Goal: Task Accomplishment & Management: Manage account settings

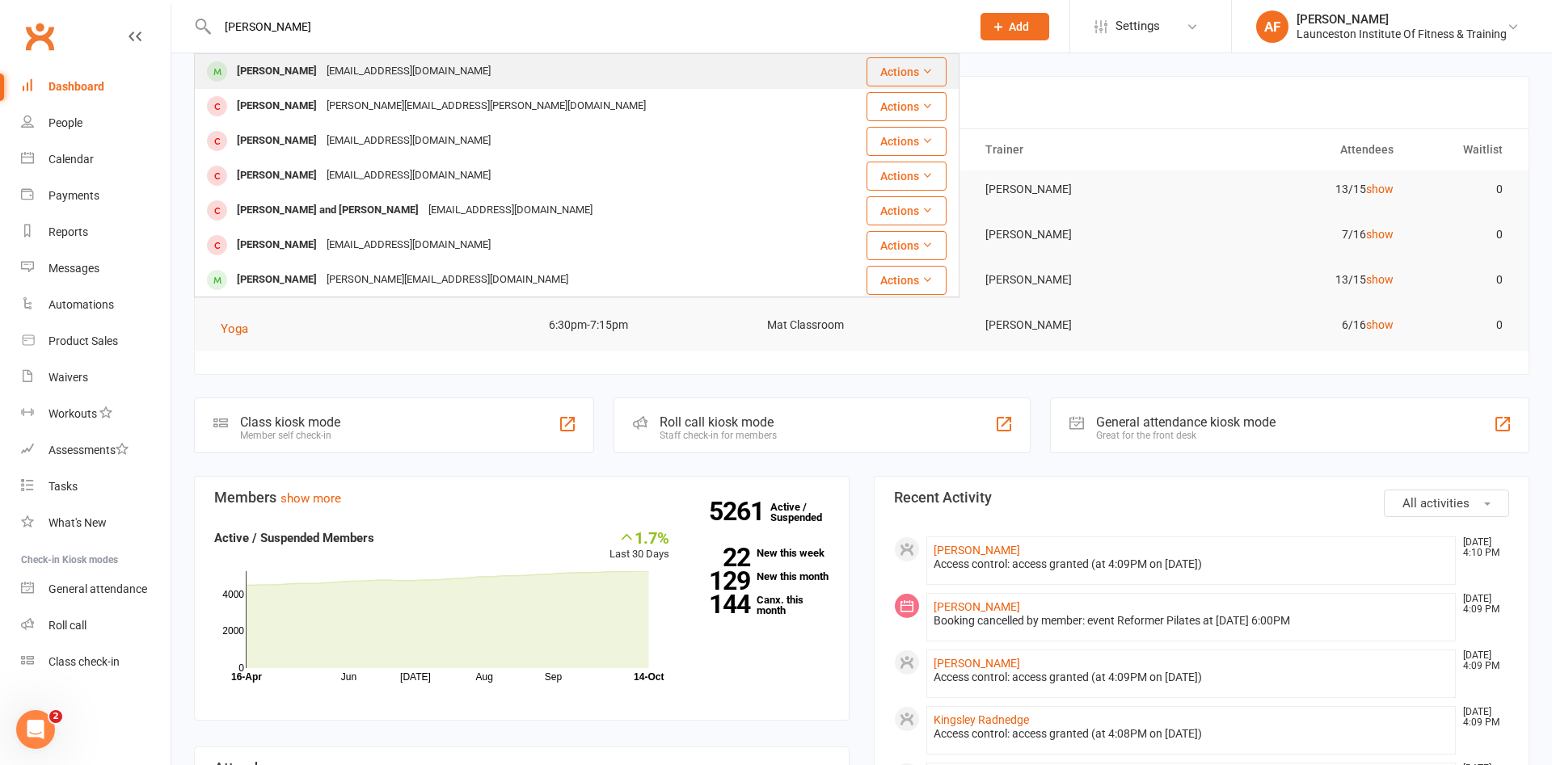
type input "peter farq"
click at [344, 75] on div "whatcatisthat@gmail.com" at bounding box center [409, 71] width 174 height 23
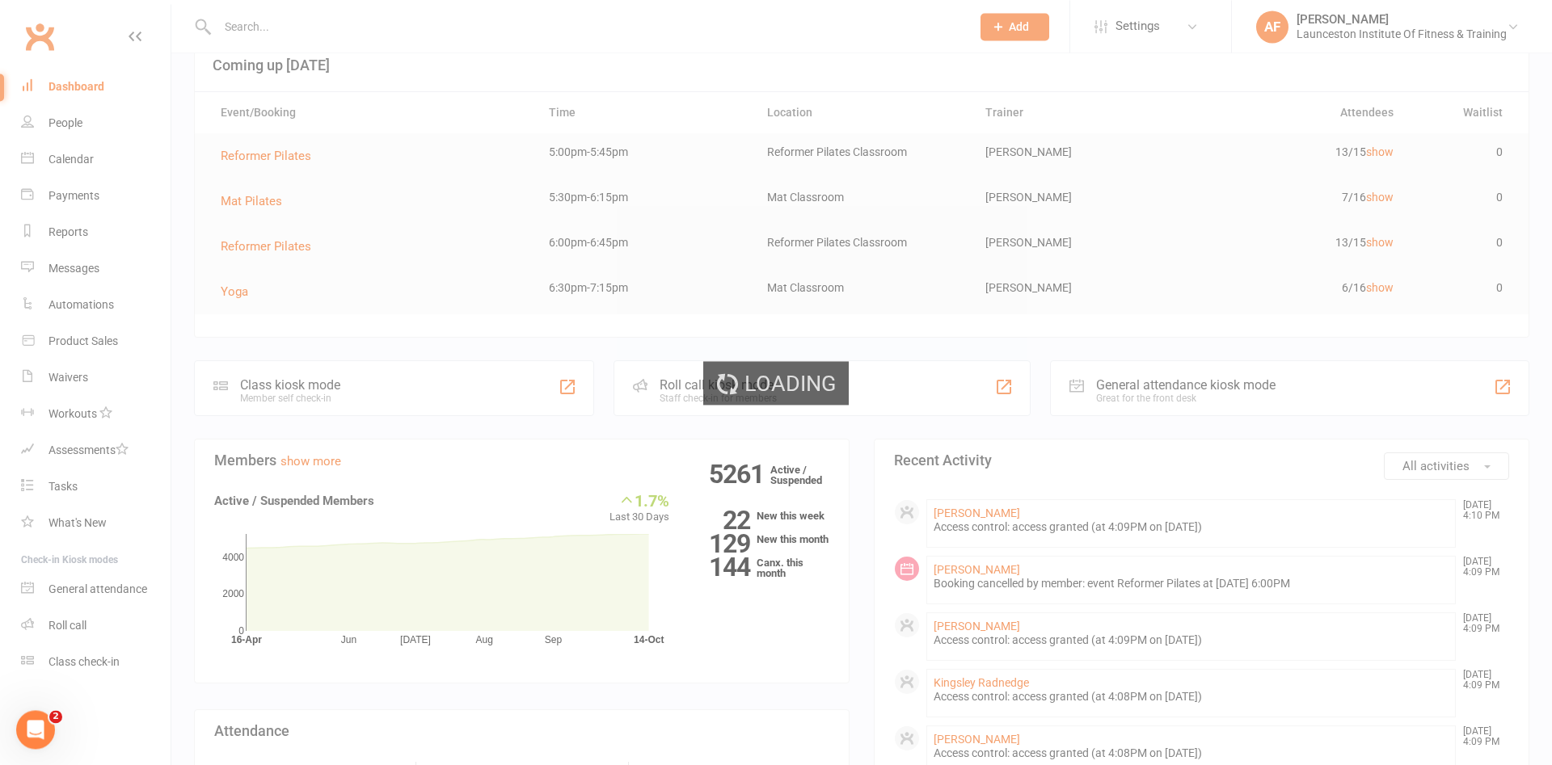
scroll to position [82, 0]
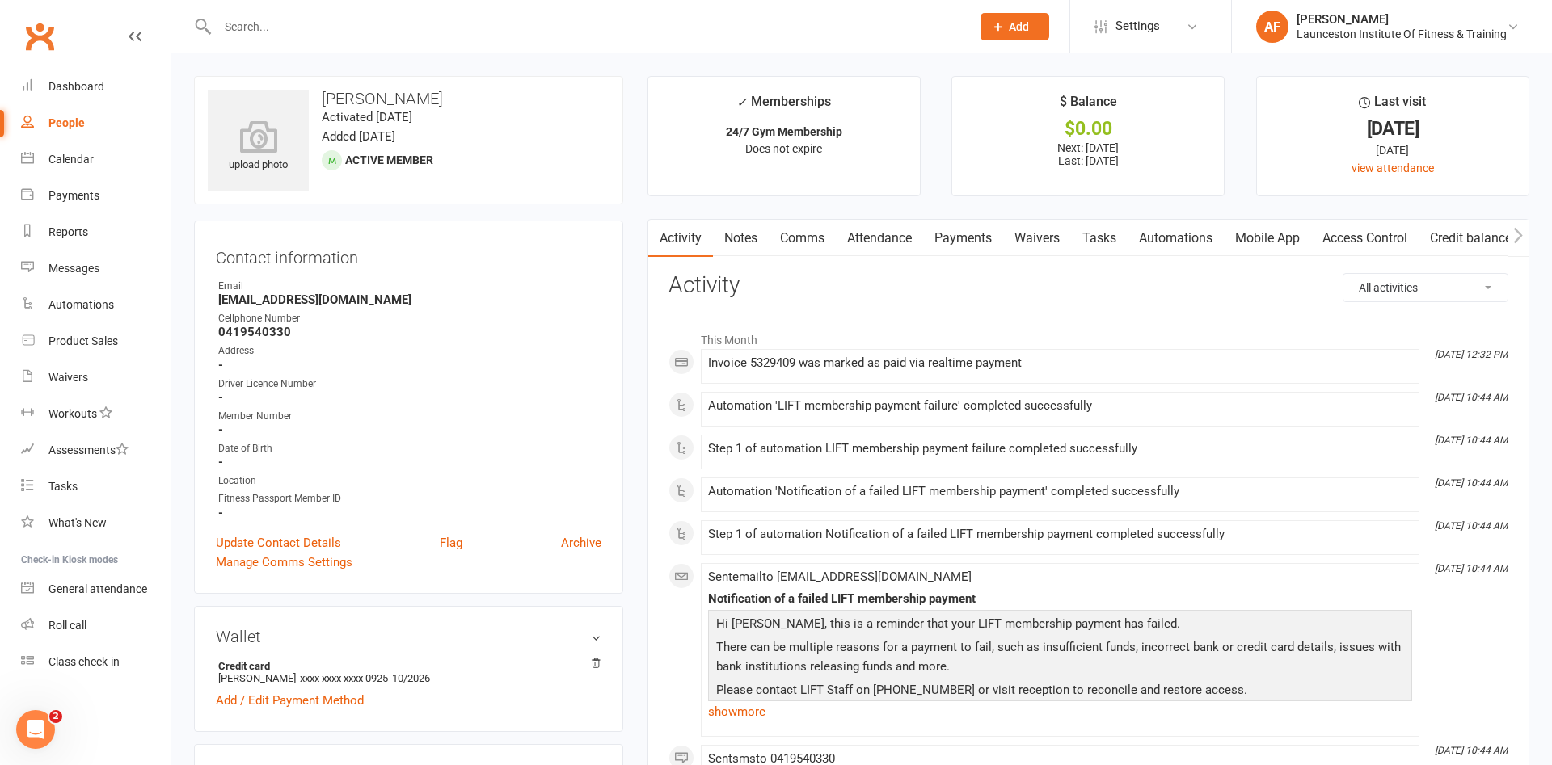
click at [974, 239] on link "Payments" at bounding box center [963, 238] width 80 height 37
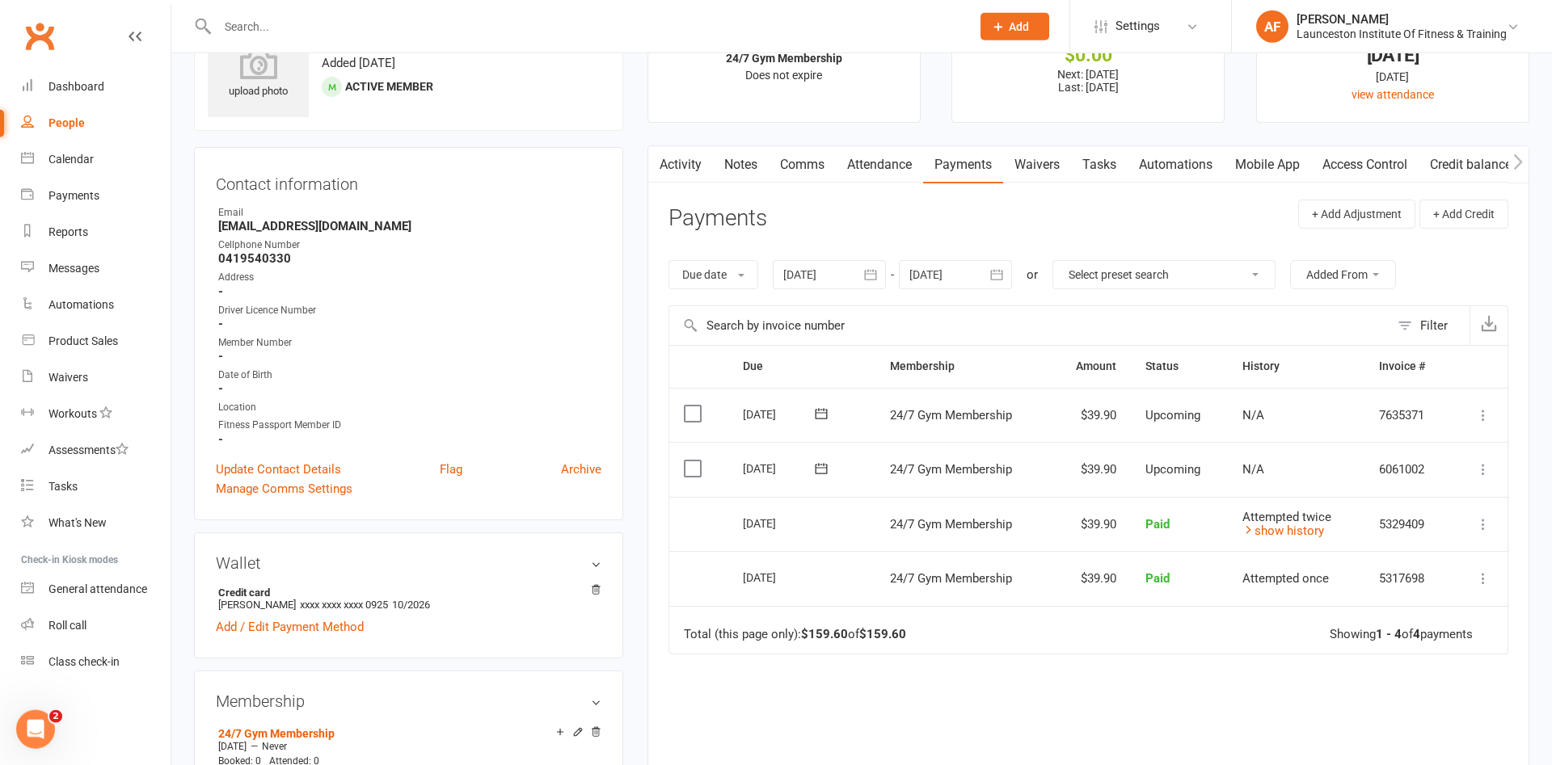
scroll to position [165, 0]
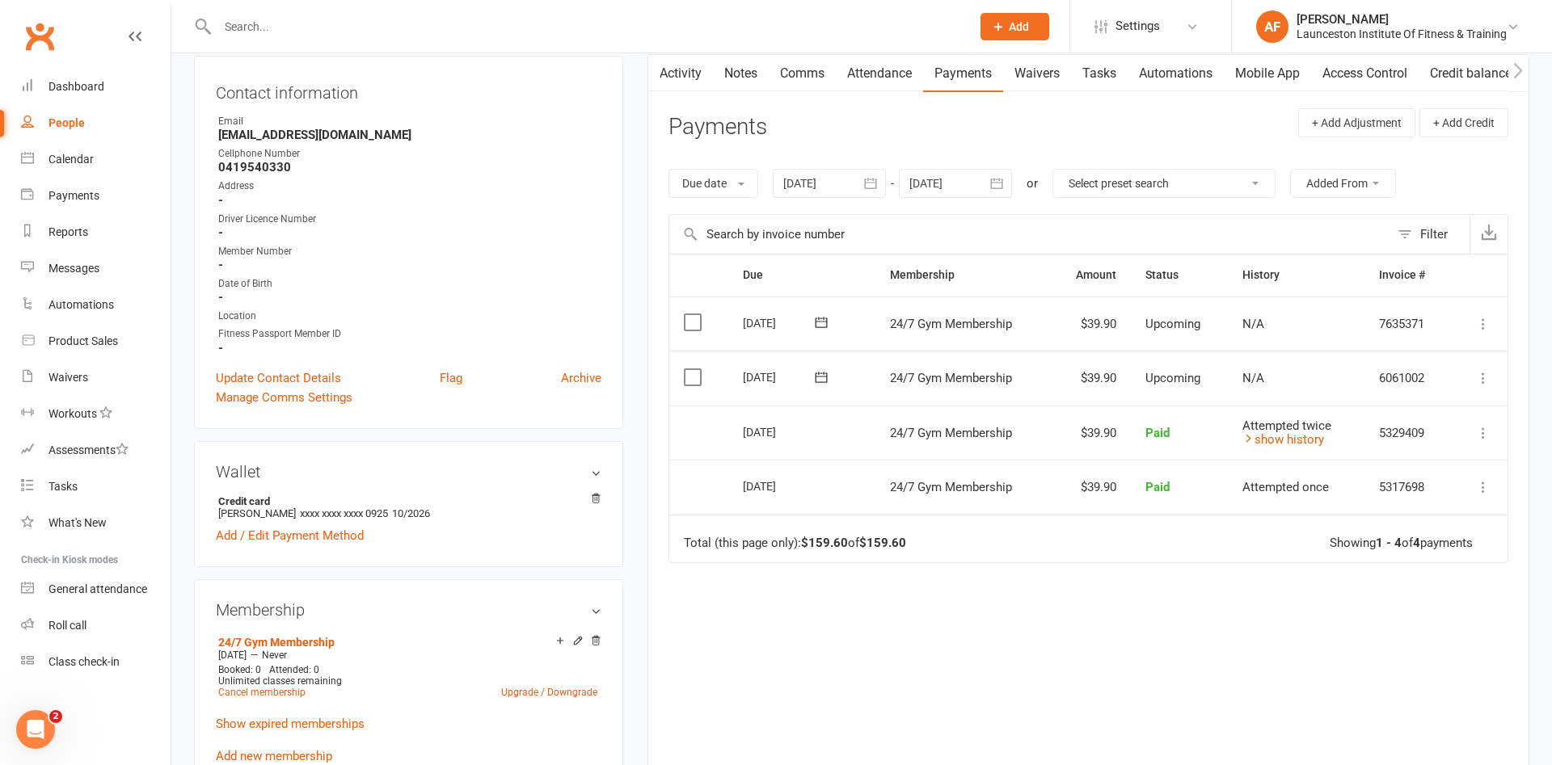
click at [843, 191] on div at bounding box center [829, 183] width 113 height 29
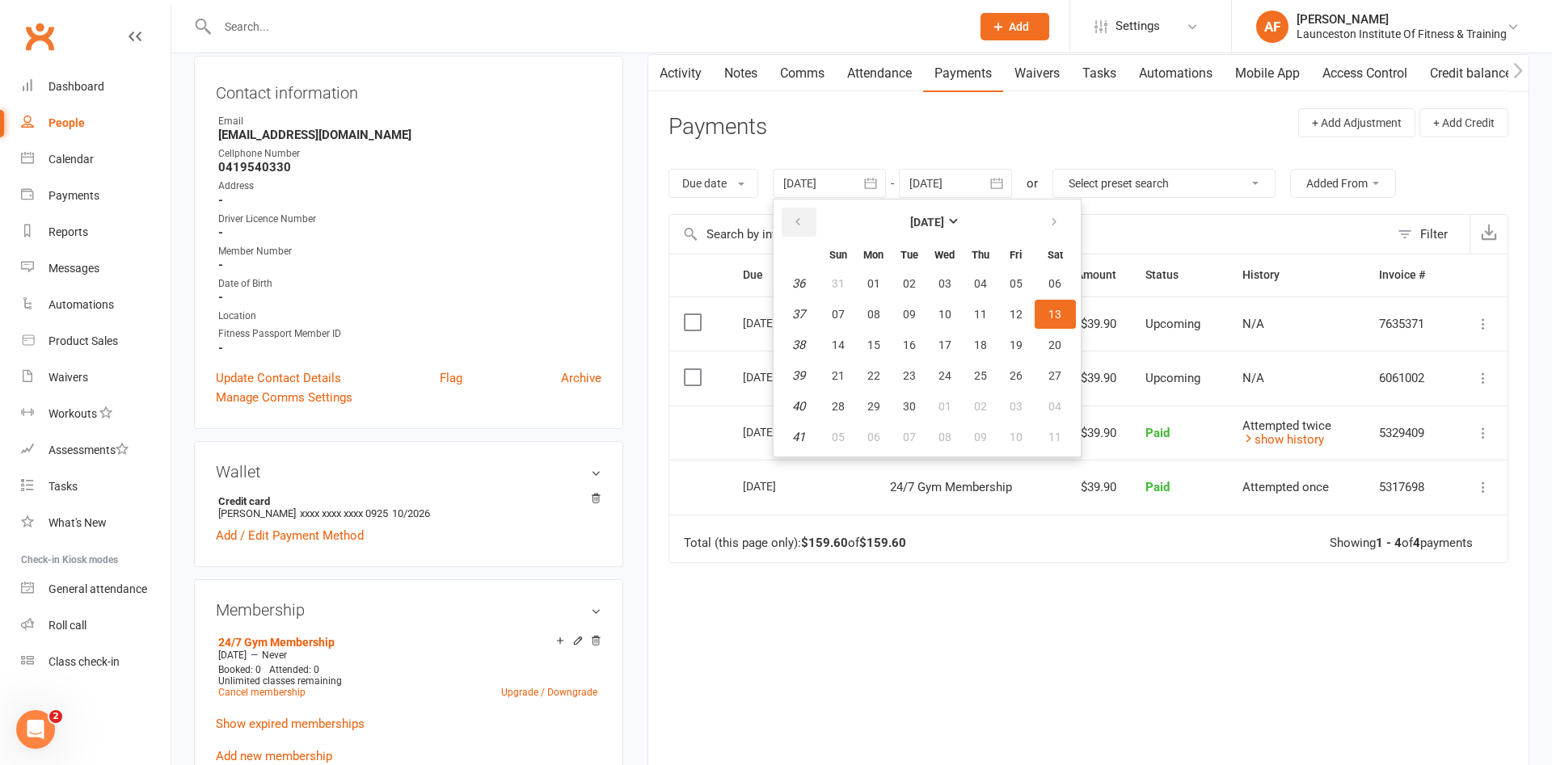
click at [803, 229] on icon "button" at bounding box center [797, 222] width 11 height 13
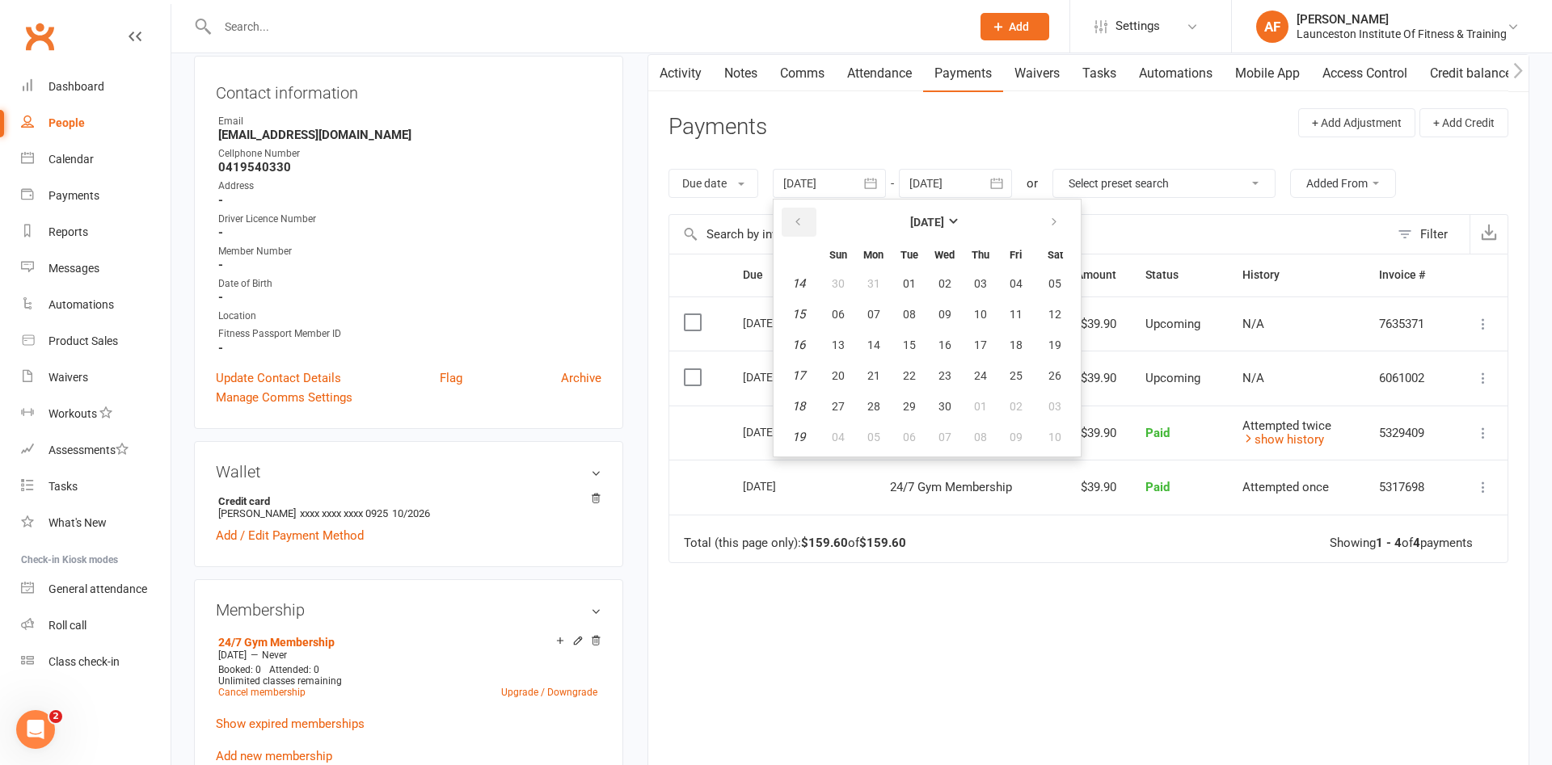
click at [803, 229] on icon "button" at bounding box center [797, 222] width 11 height 13
click at [951, 288] on span "01" at bounding box center [944, 283] width 13 height 13
type input "01 Jan 2025"
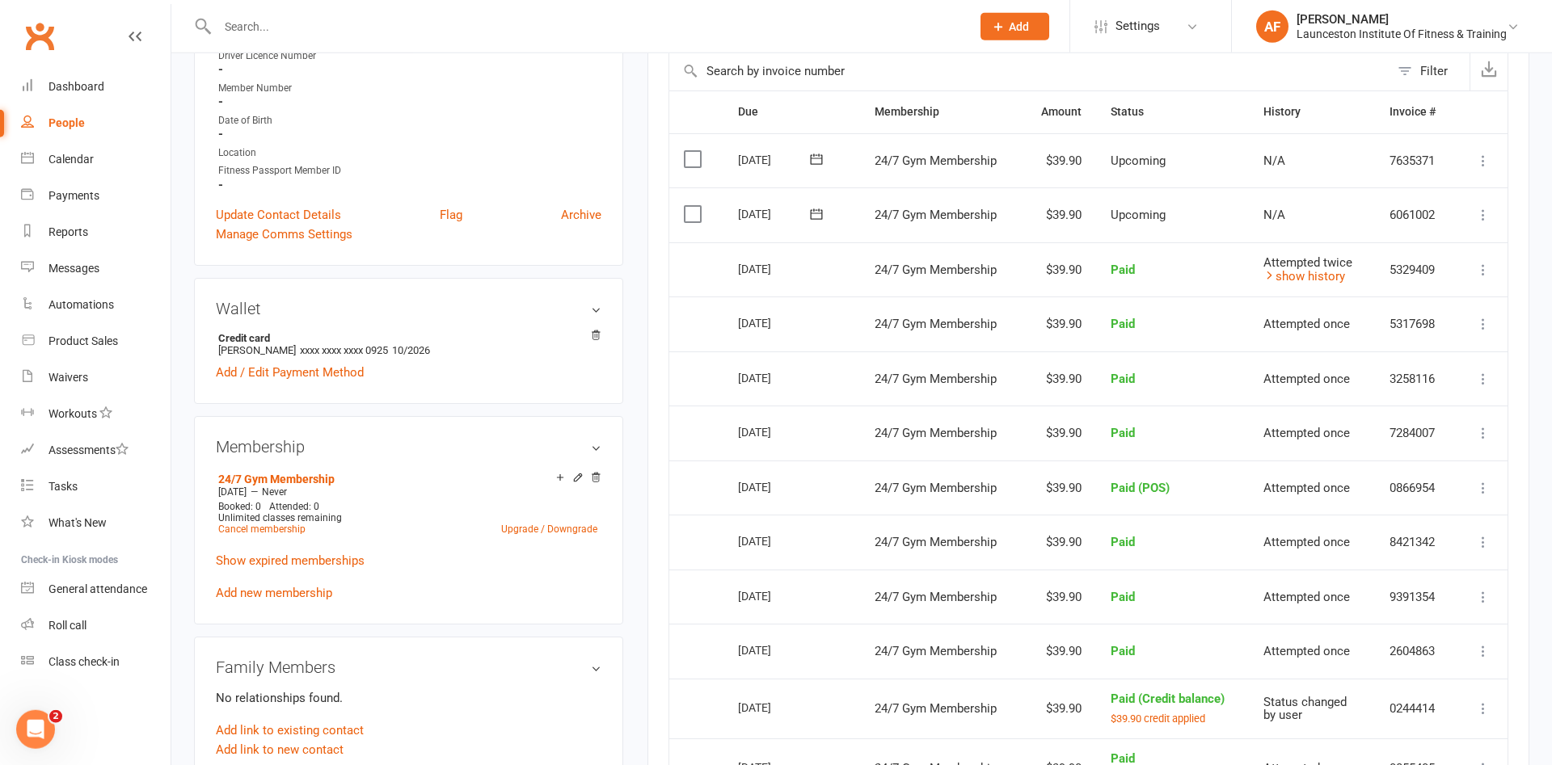
scroll to position [330, 0]
click at [1279, 280] on link "show history" at bounding box center [1304, 275] width 82 height 15
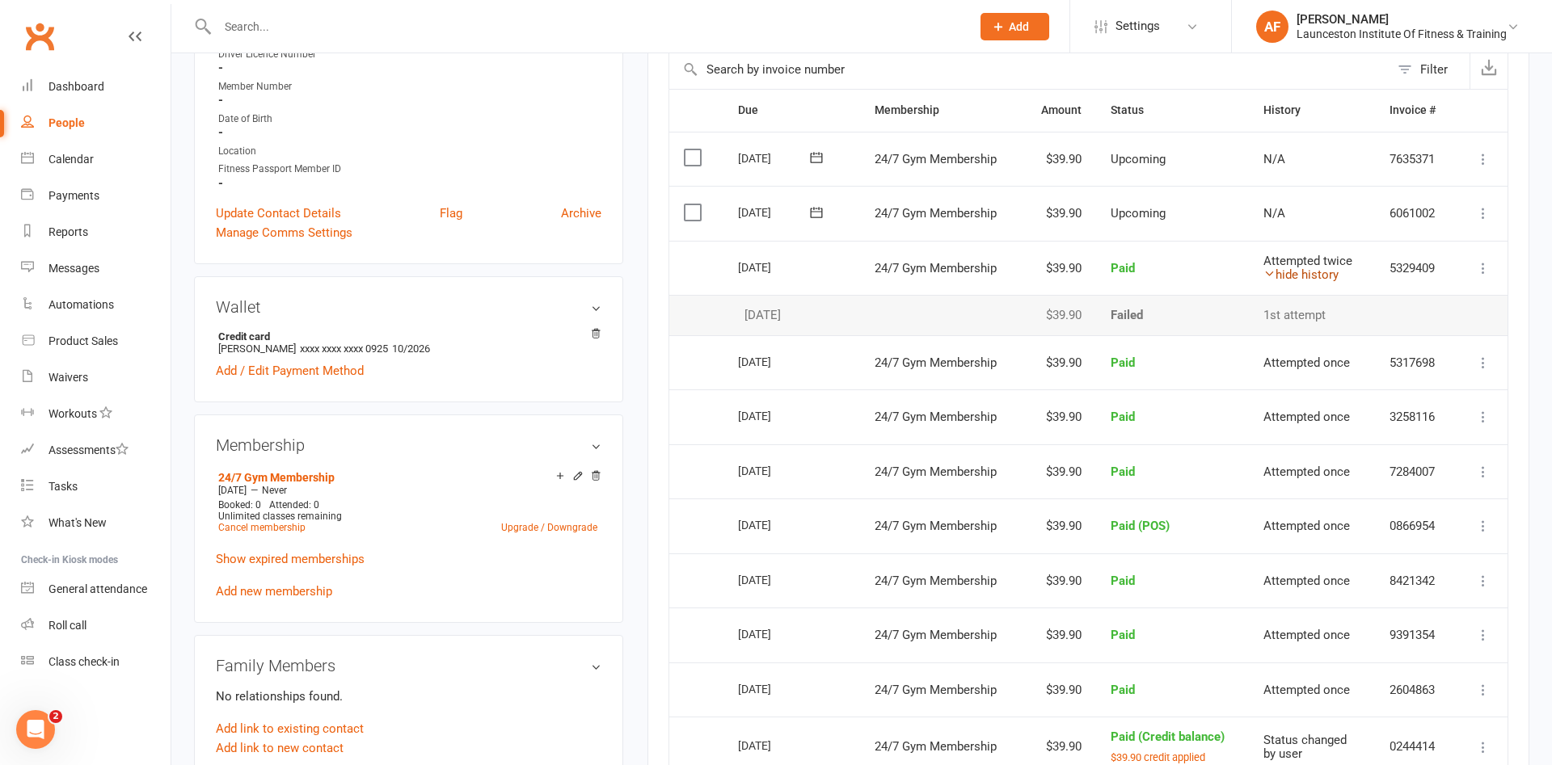
click at [1292, 277] on link "hide history" at bounding box center [1300, 275] width 75 height 15
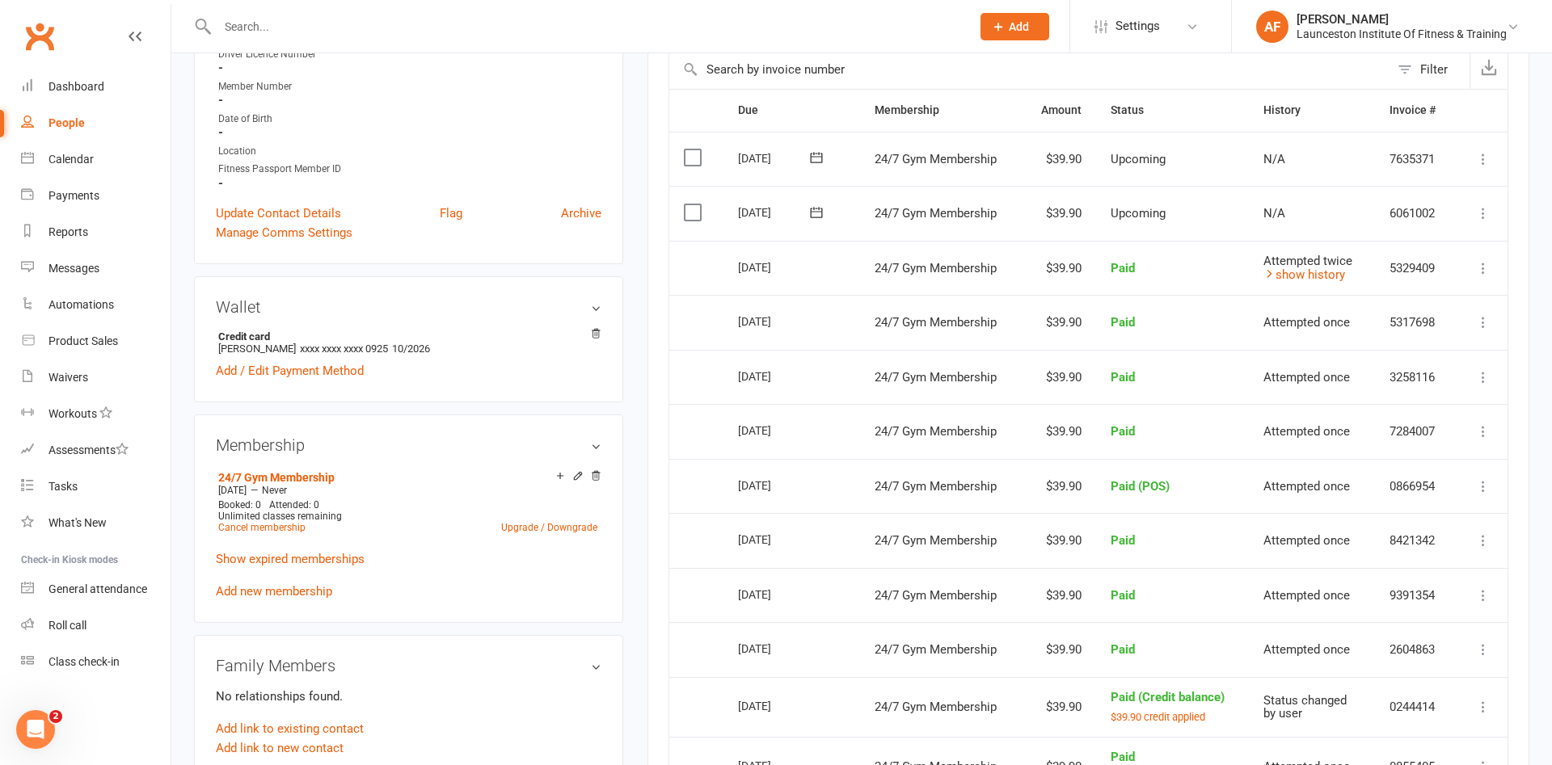
scroll to position [247, 0]
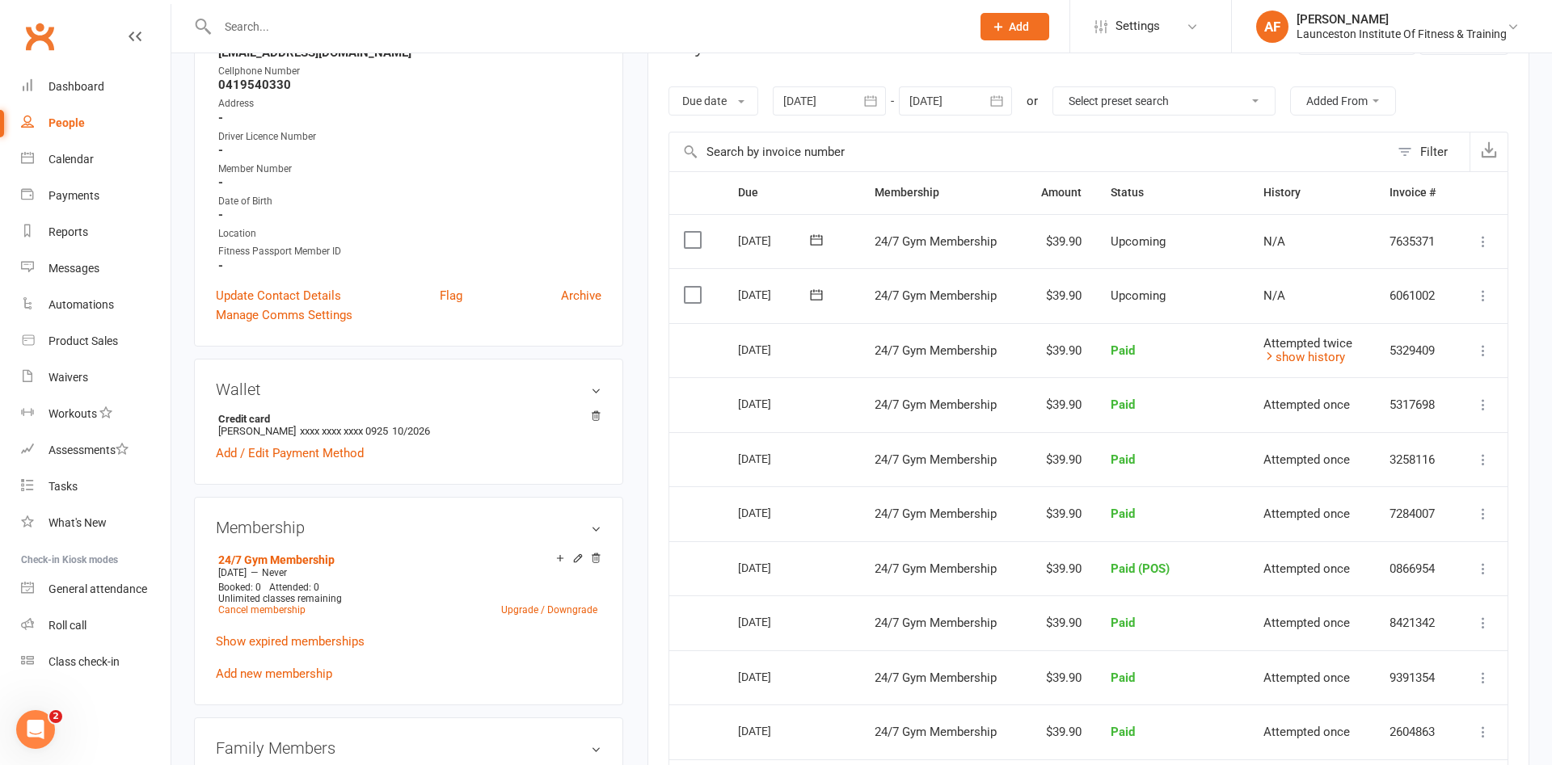
click at [233, 15] on input "text" at bounding box center [586, 26] width 747 height 23
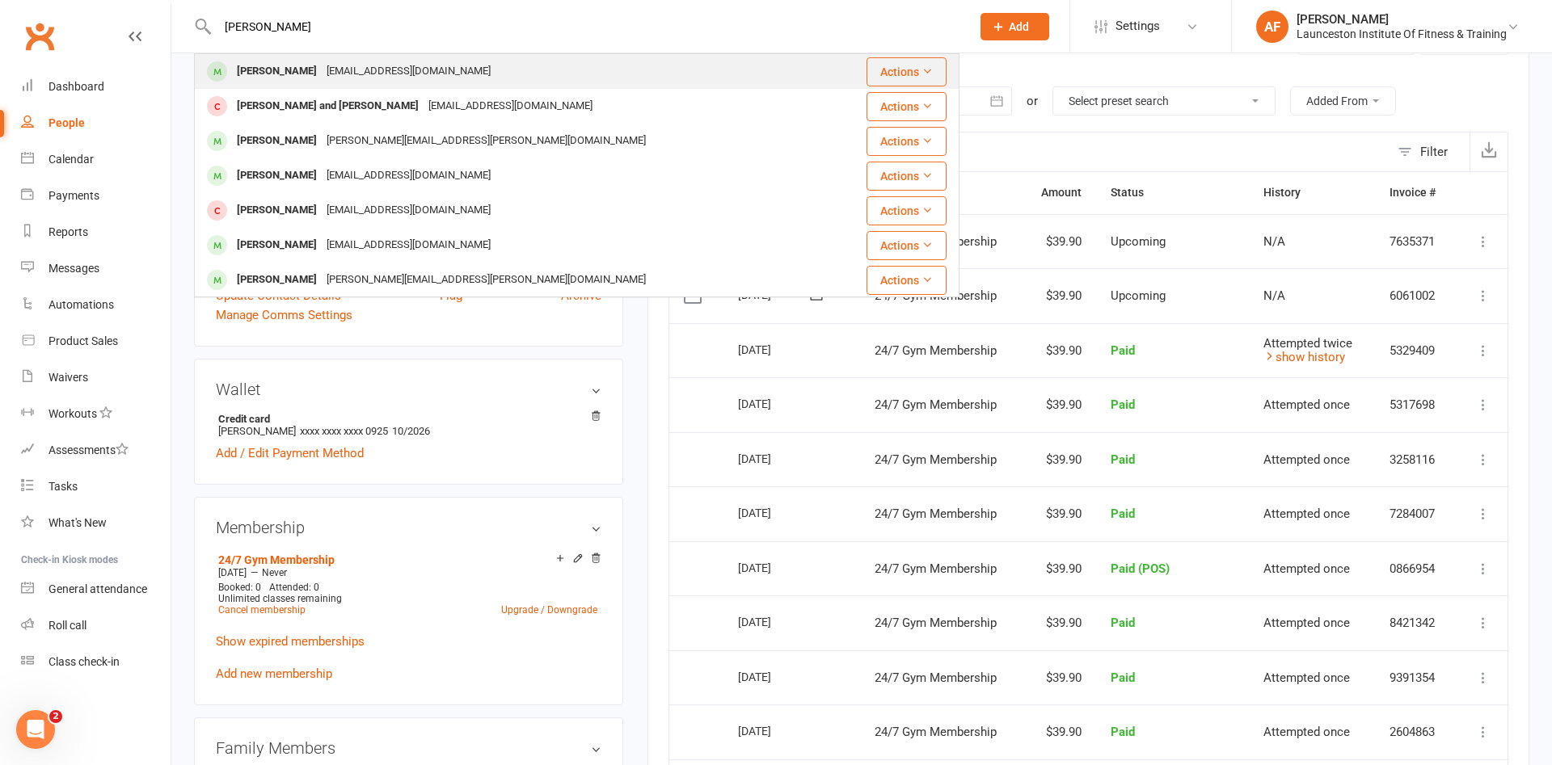
type input "rory farq"
click at [255, 66] on div "Rory Farquhar" at bounding box center [277, 71] width 90 height 23
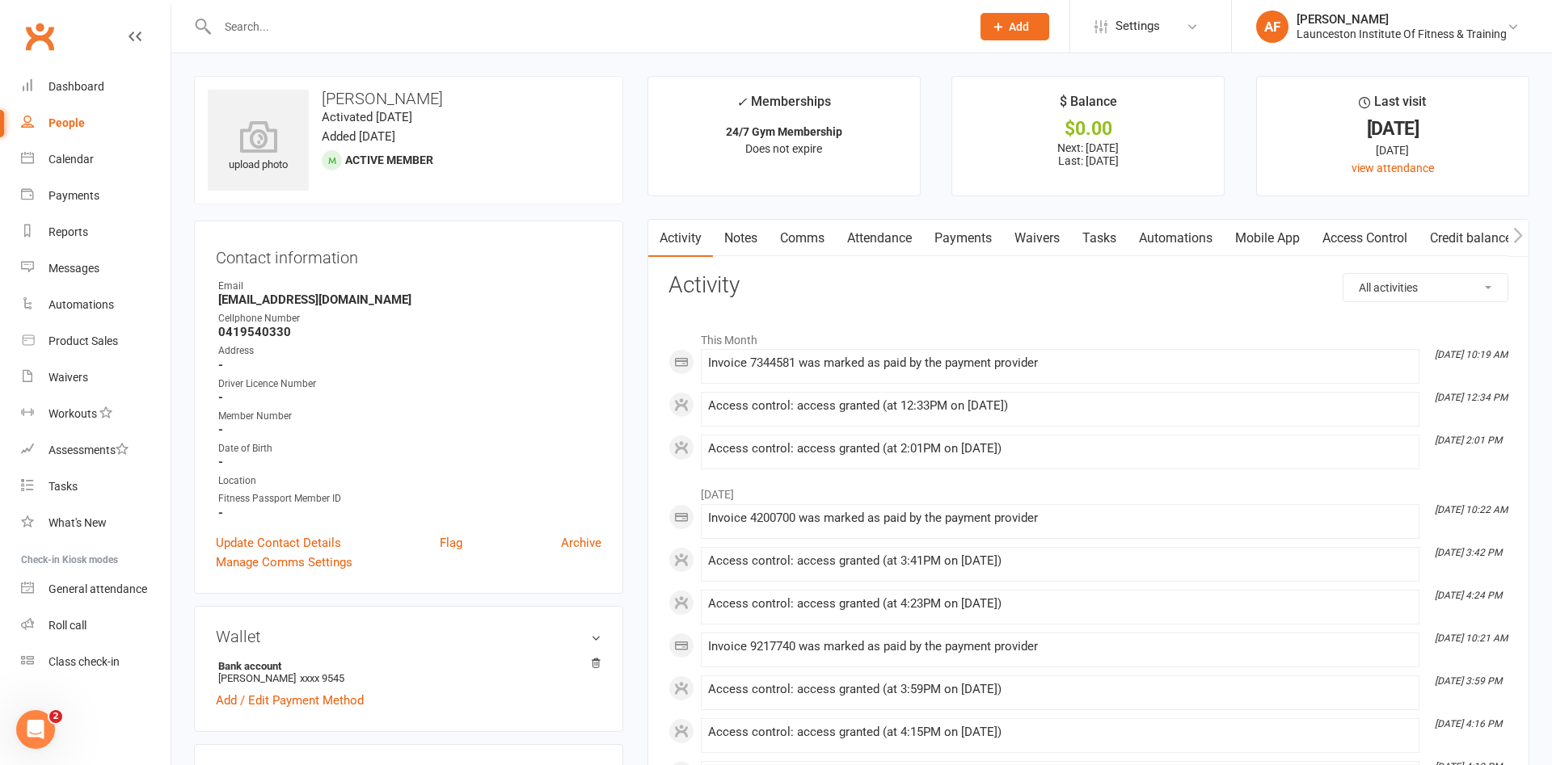
click at [965, 238] on link "Payments" at bounding box center [963, 238] width 80 height 37
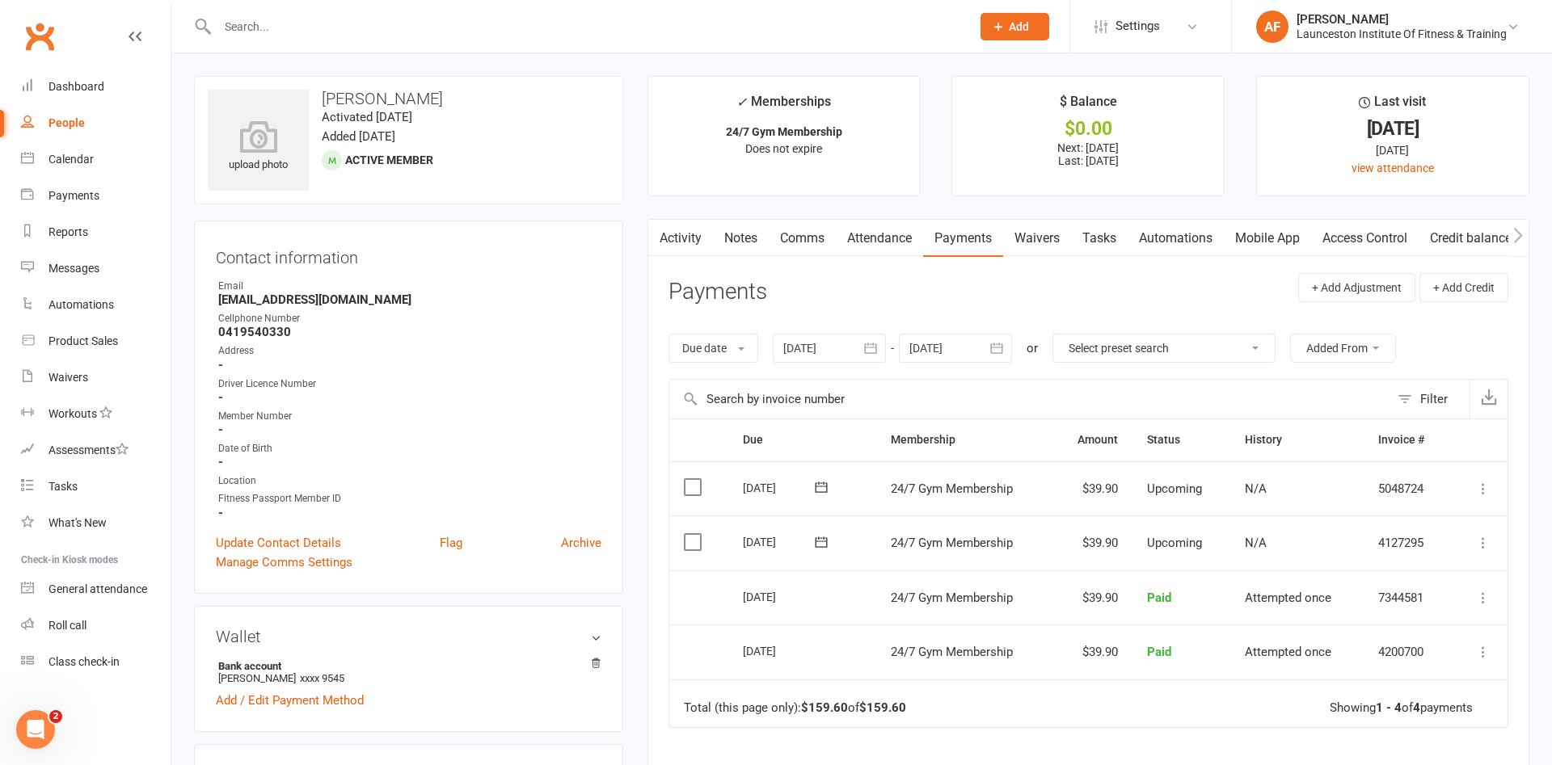
click at [876, 340] on button "button" at bounding box center [871, 348] width 29 height 29
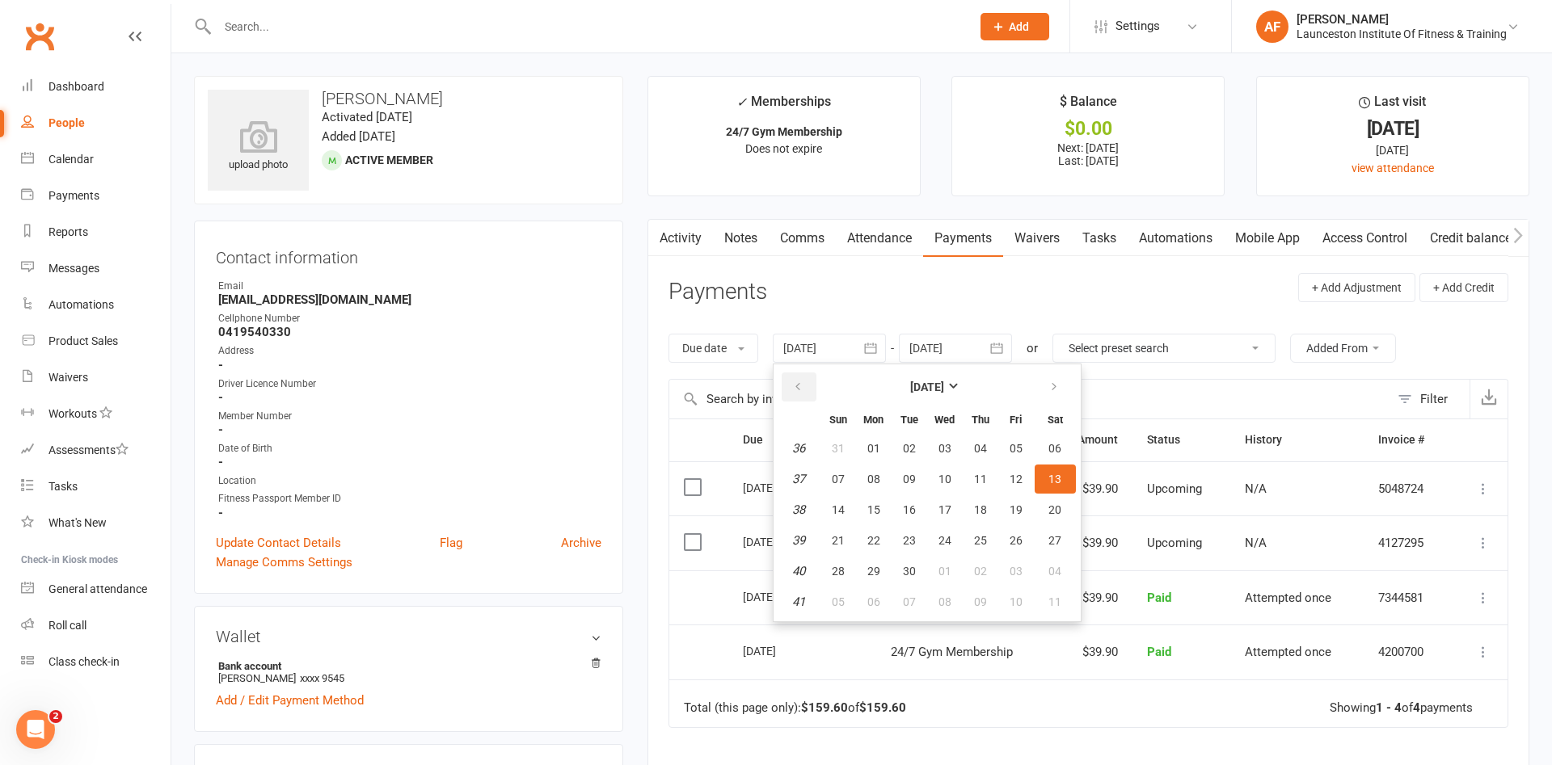
click at [793, 390] on button "button" at bounding box center [799, 387] width 35 height 29
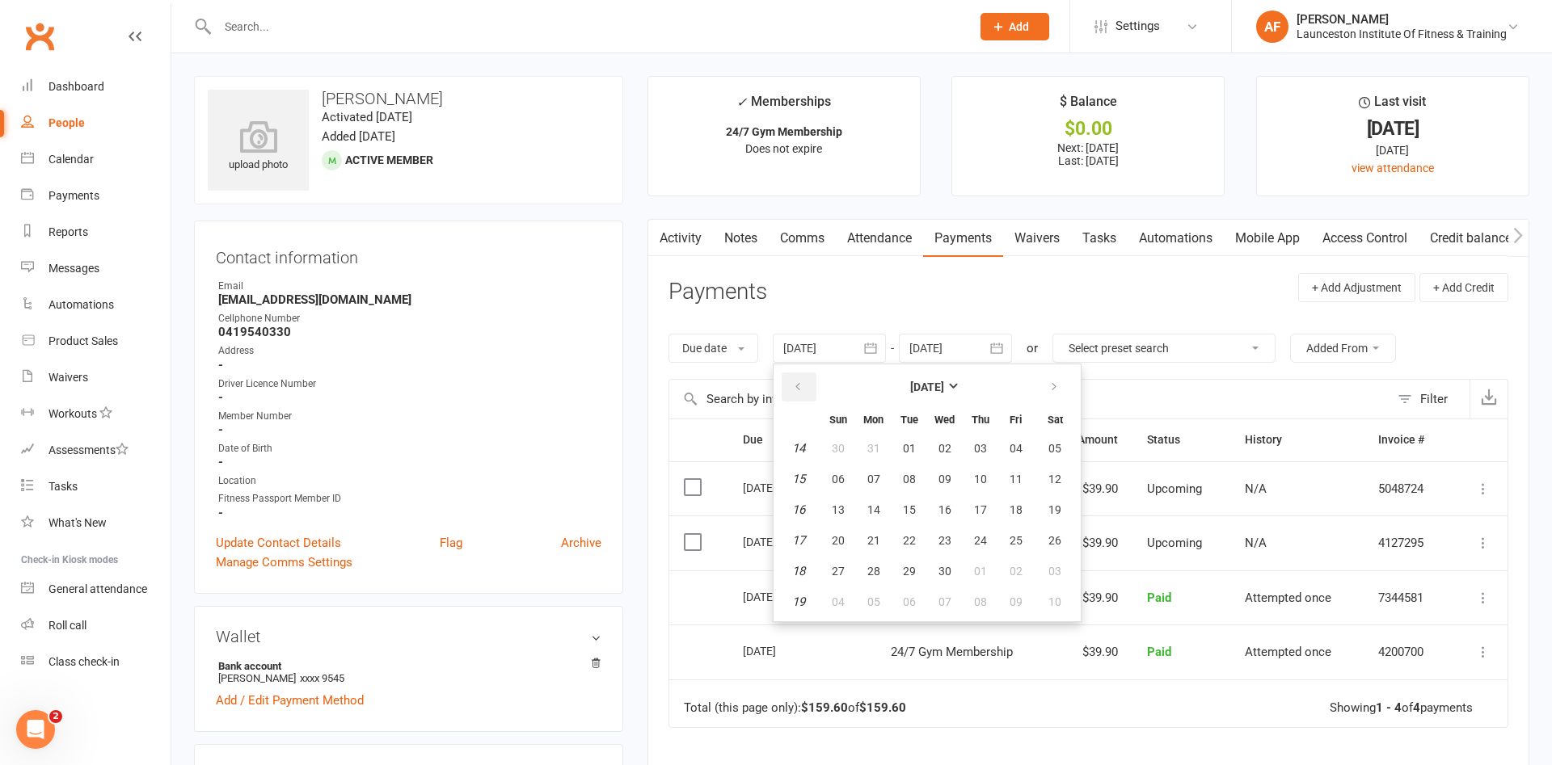
click at [793, 390] on button "button" at bounding box center [799, 387] width 35 height 29
drag, startPoint x: 934, startPoint y: 458, endPoint x: 940, endPoint y: 451, distance: 9.2
click at [935, 456] on button "01" at bounding box center [945, 448] width 34 height 29
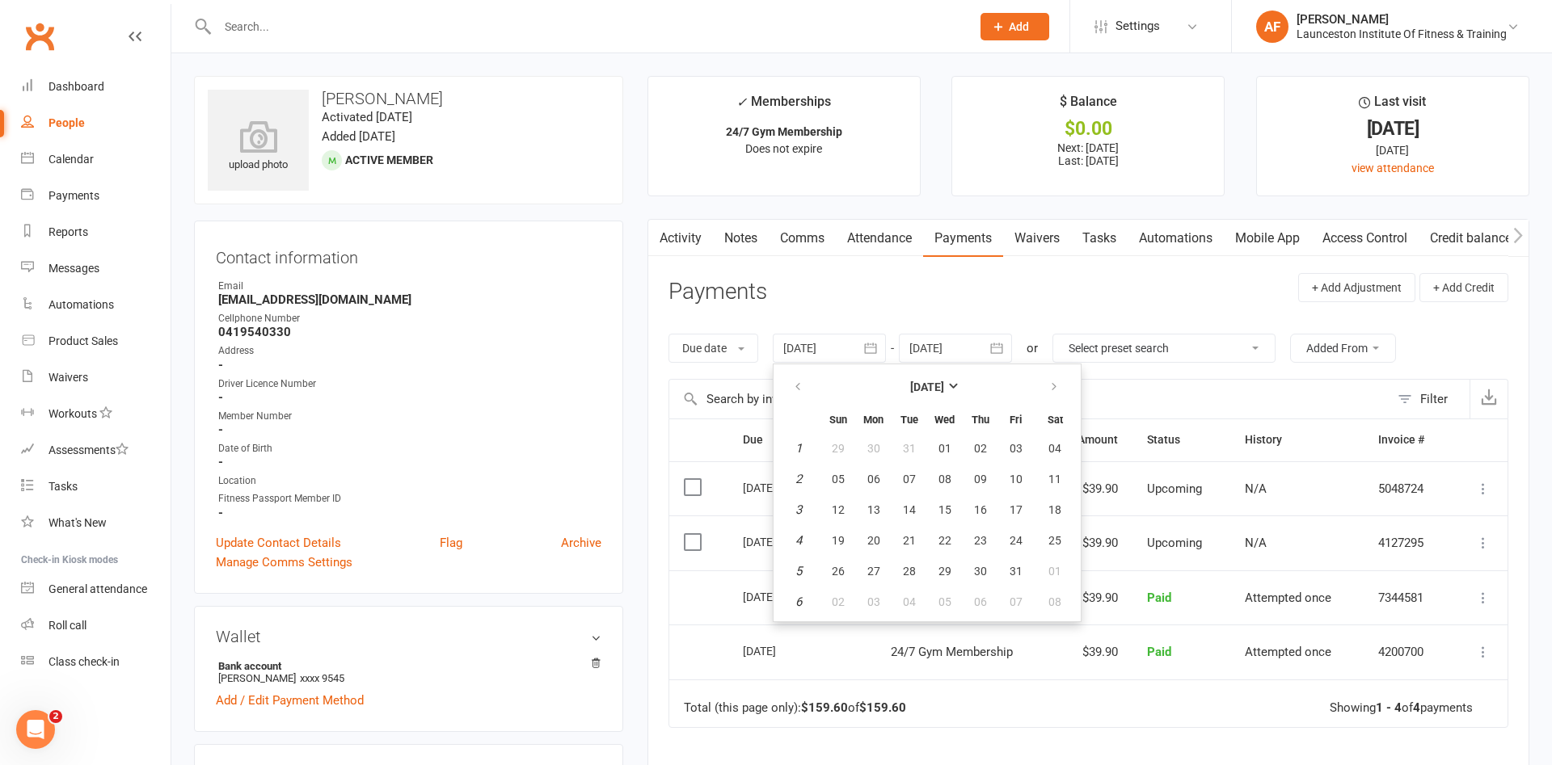
type input "01 Jan 2025"
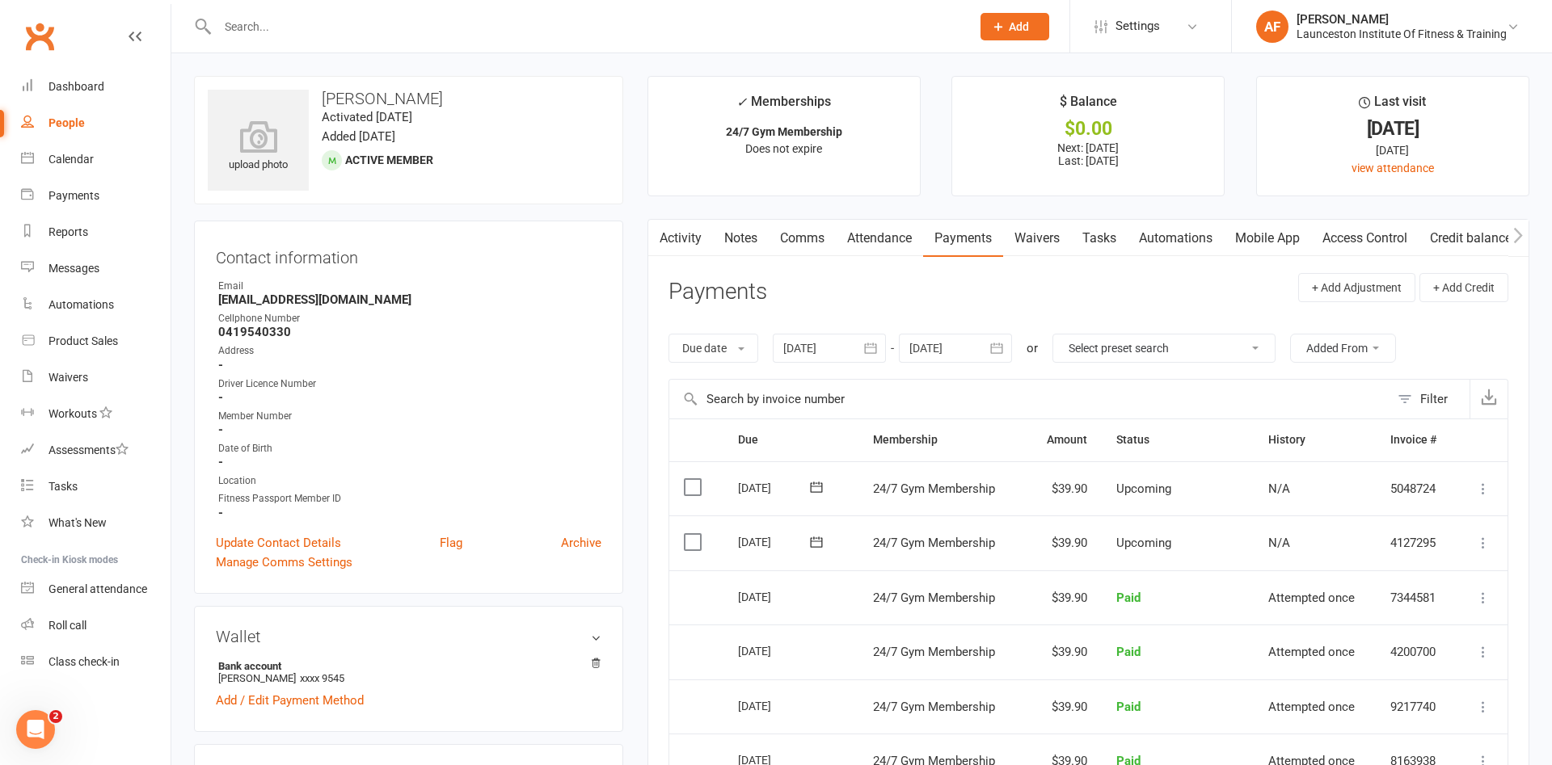
click at [255, 36] on input "text" at bounding box center [586, 26] width 747 height 23
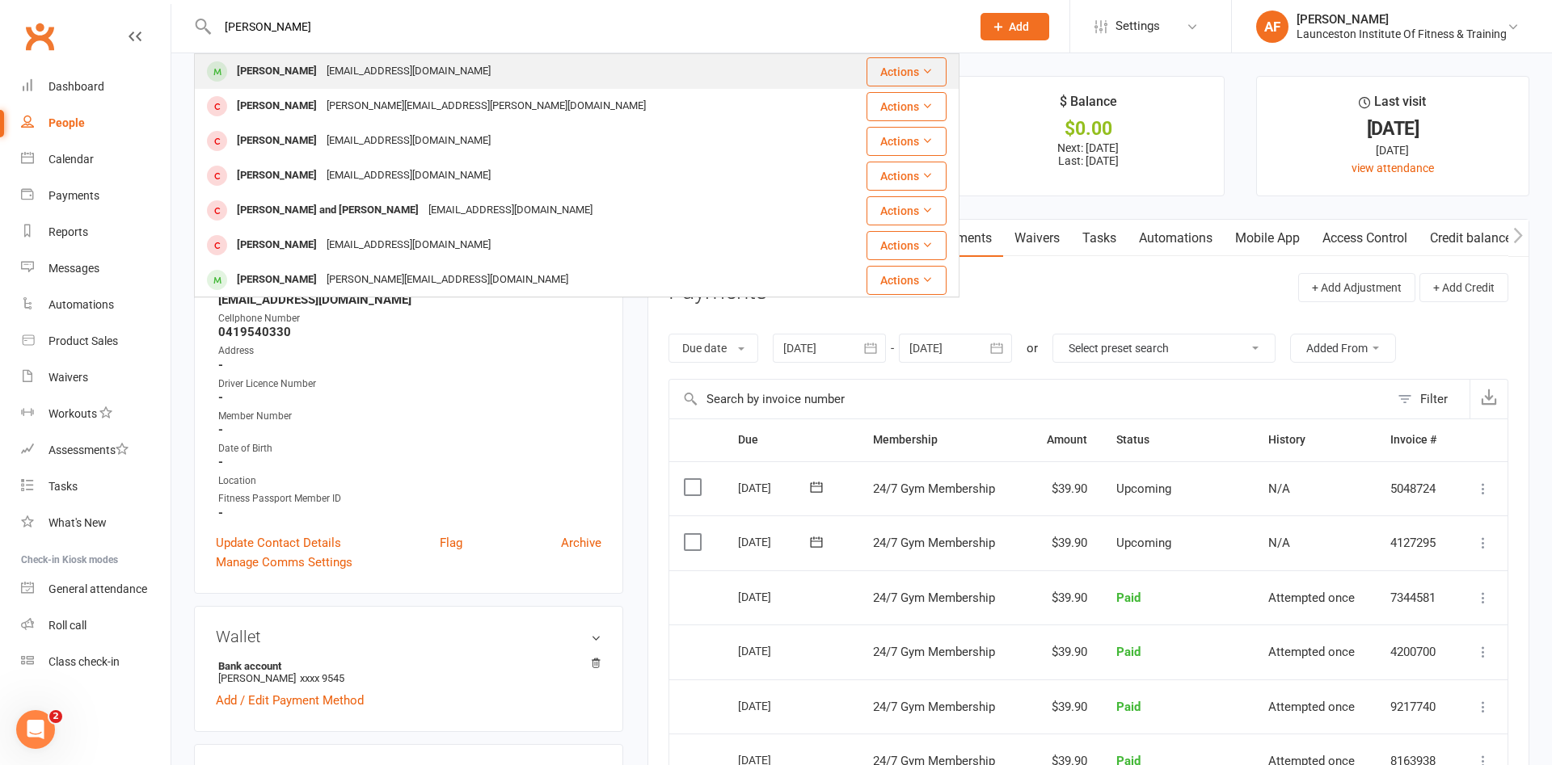
type input "peter farq"
click at [350, 75] on div "whatcatisthat@gmail.com" at bounding box center [409, 71] width 174 height 23
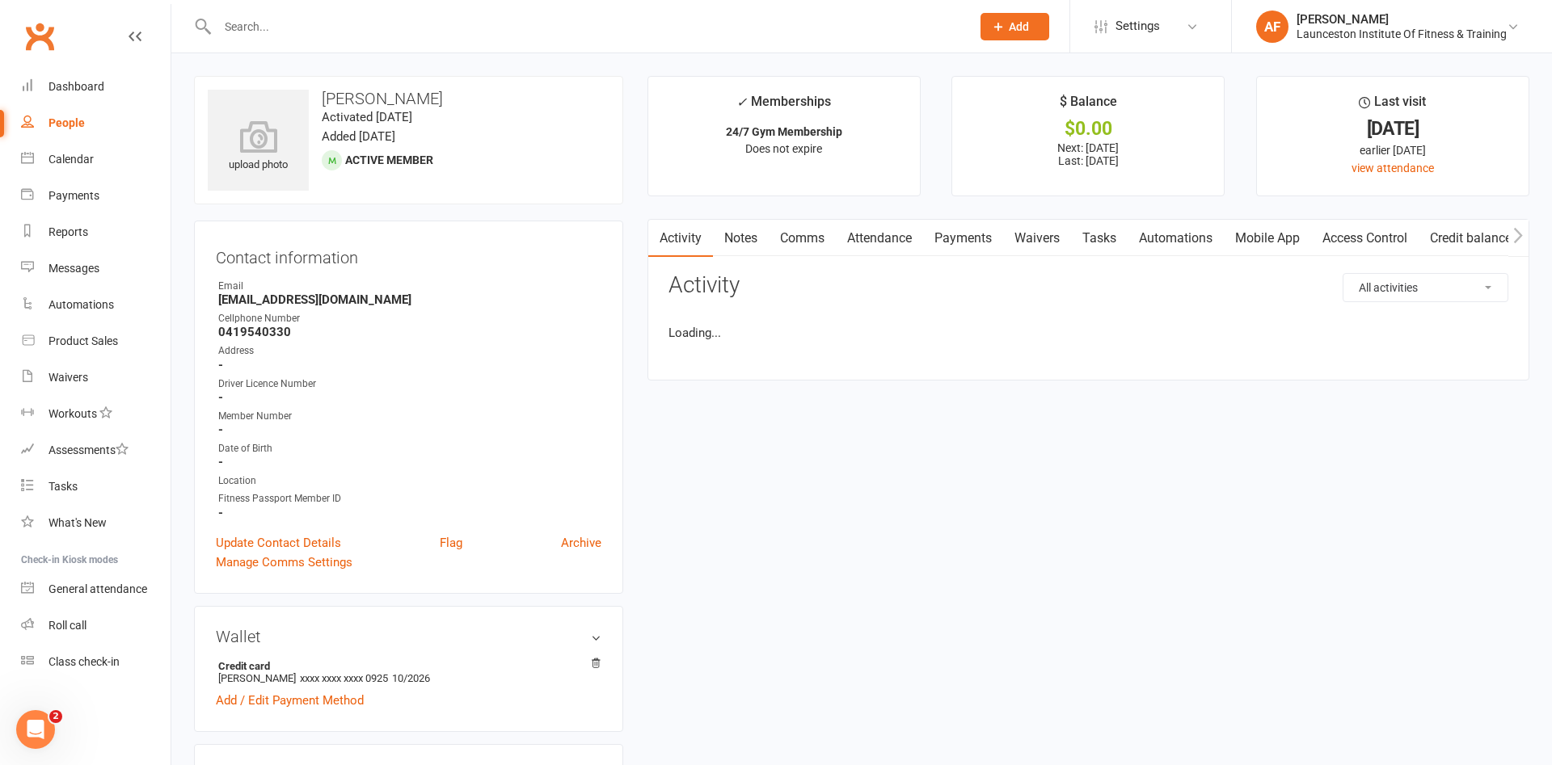
click at [974, 243] on link "Payments" at bounding box center [963, 238] width 80 height 37
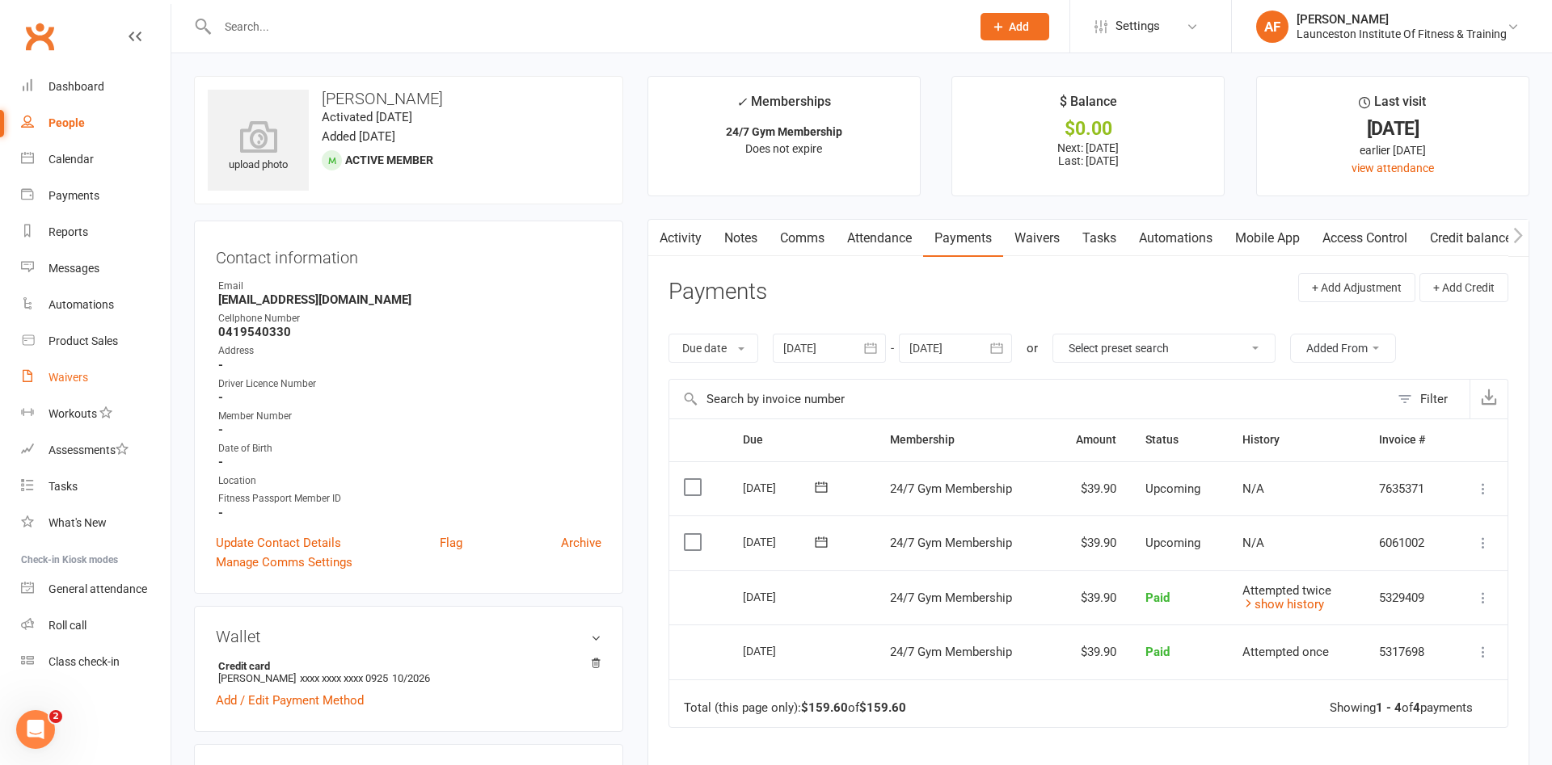
click at [53, 368] on link "Waivers" at bounding box center [96, 378] width 150 height 36
select select "25"
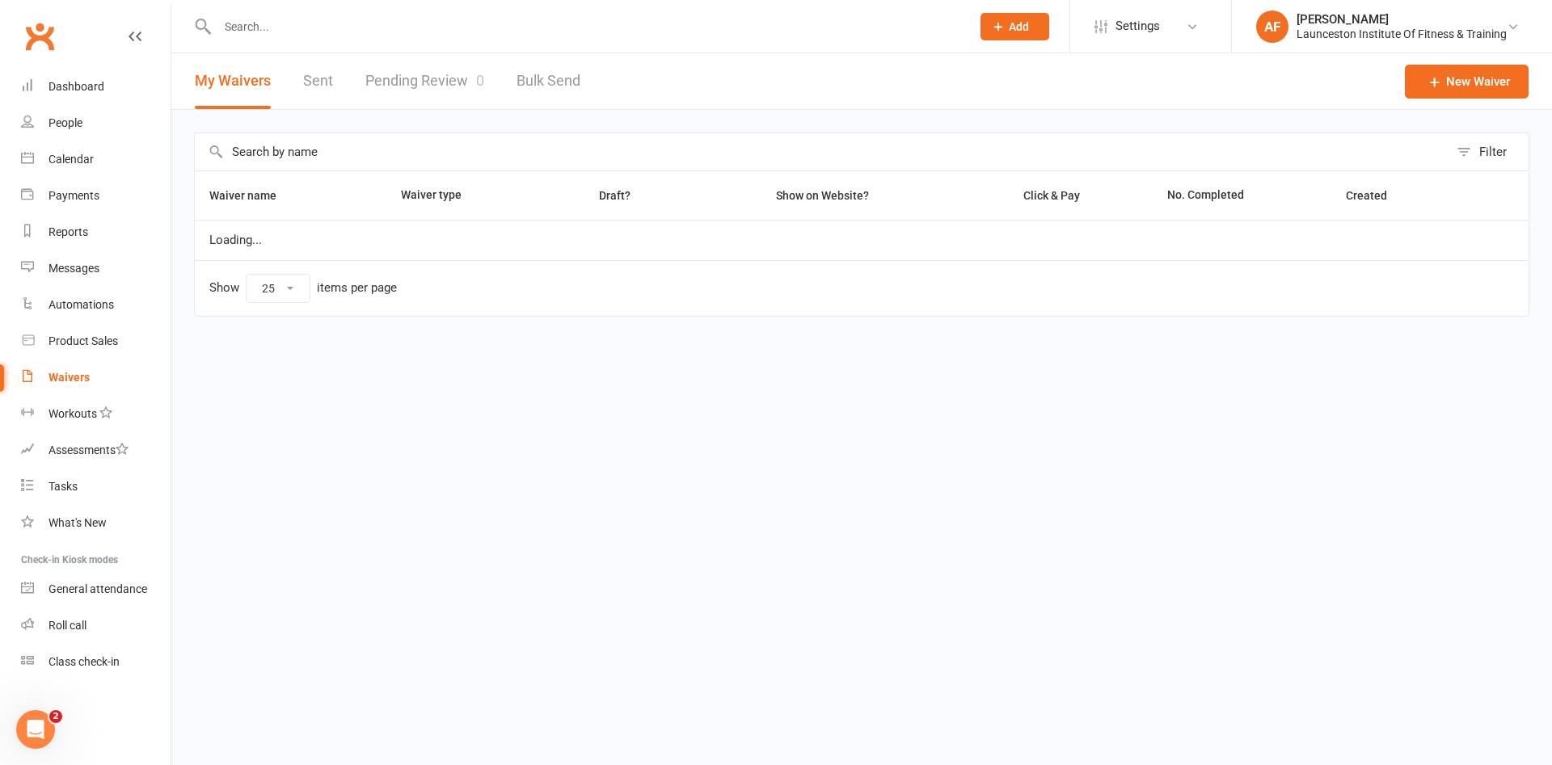
click at [390, 90] on link "Pending Review 0" at bounding box center [424, 81] width 119 height 56
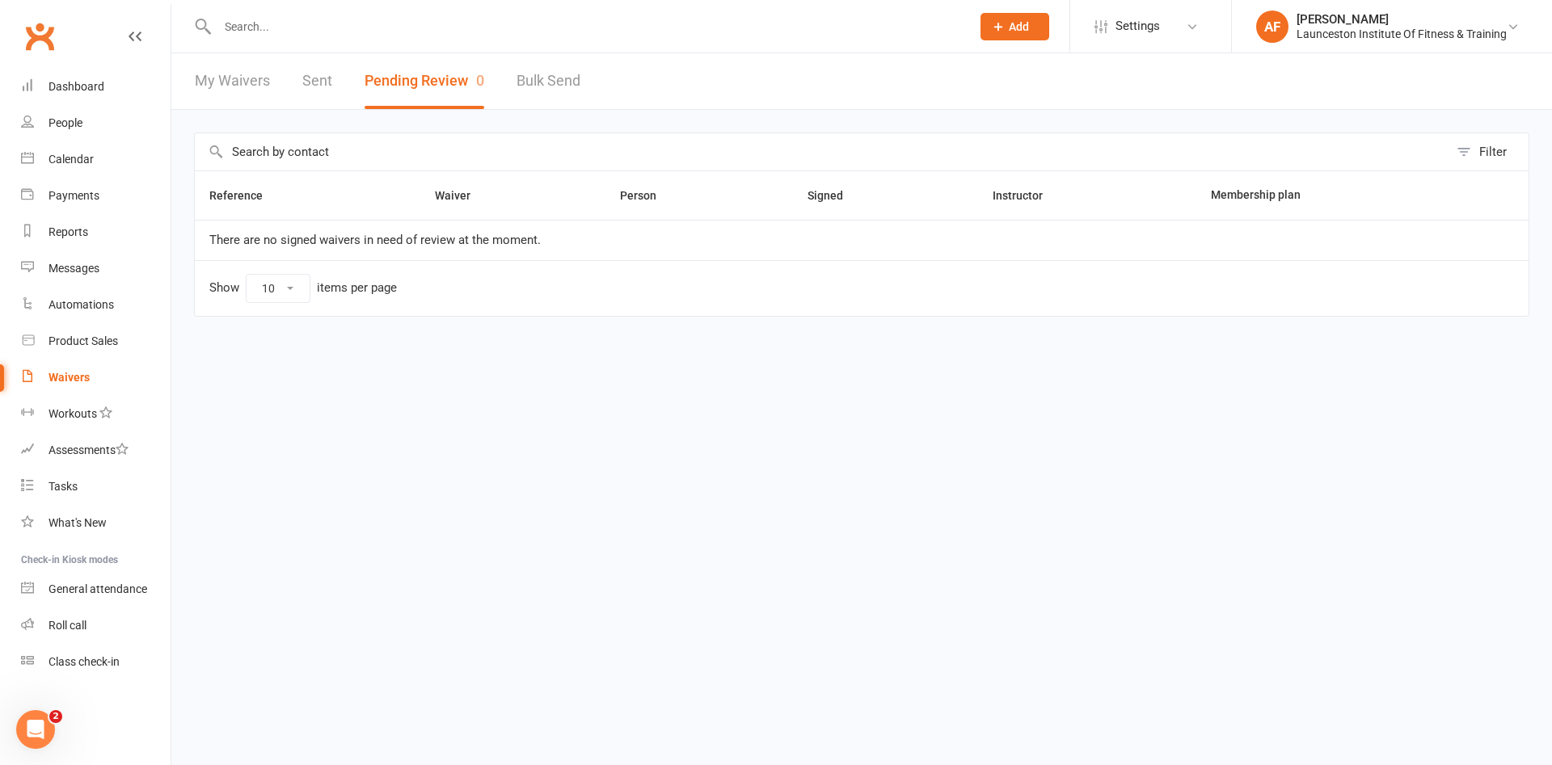
click at [50, 28] on link "Clubworx" at bounding box center [39, 36] width 40 height 40
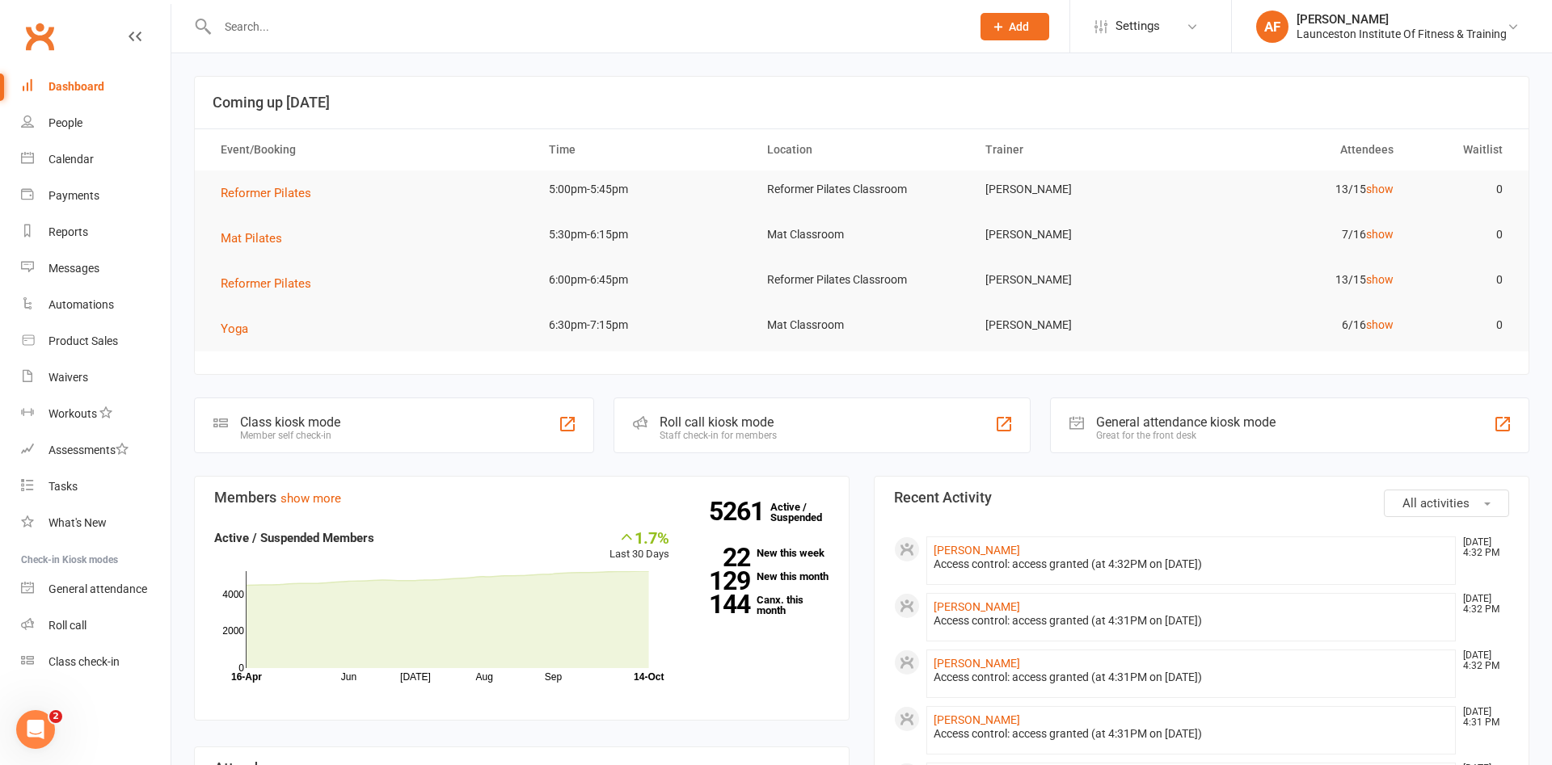
click at [275, 20] on input "text" at bounding box center [586, 26] width 747 height 23
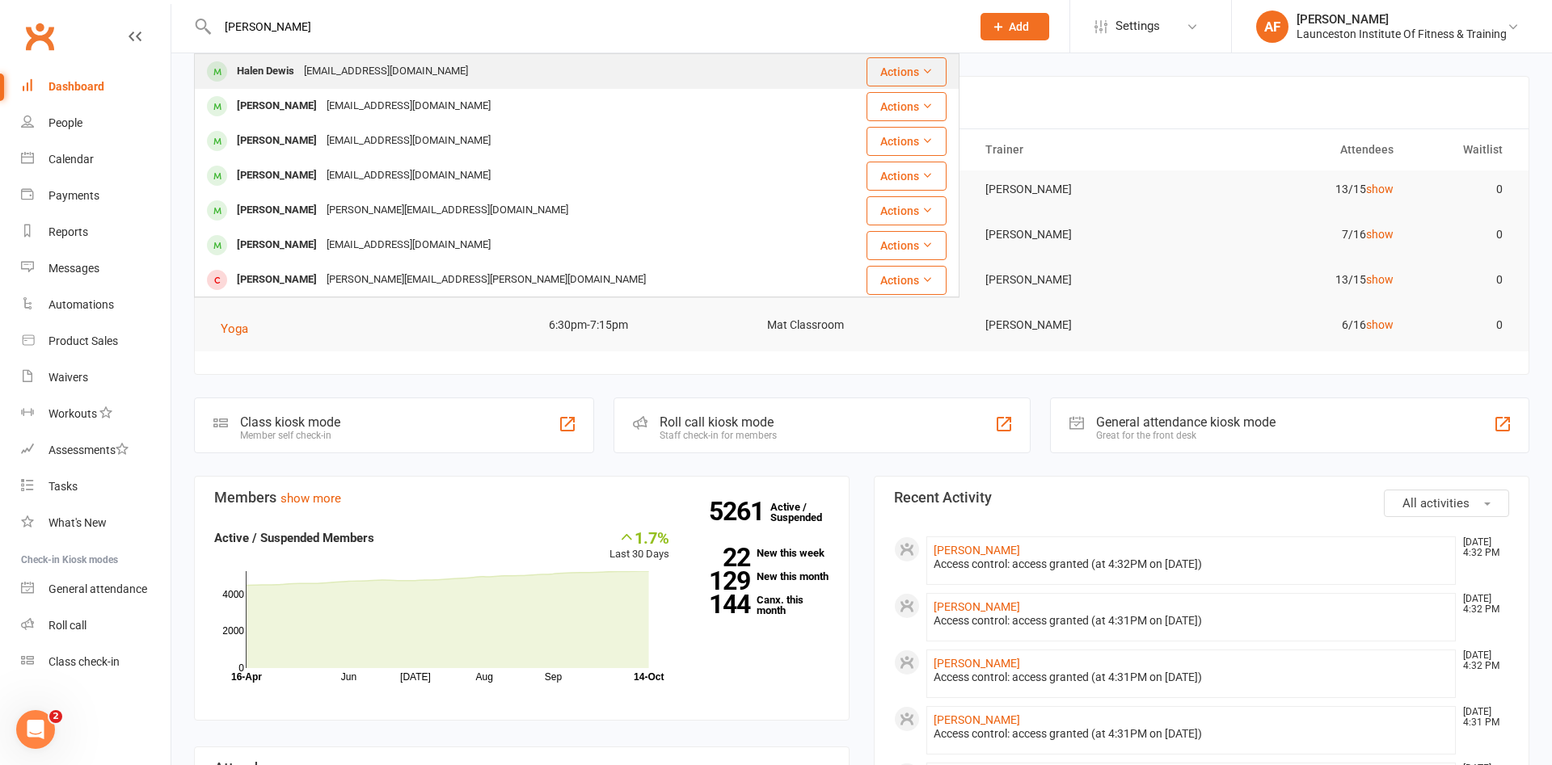
type input "haylen dewis"
click at [353, 72] on div "Dewishalen5@gmail.com" at bounding box center [386, 71] width 174 height 23
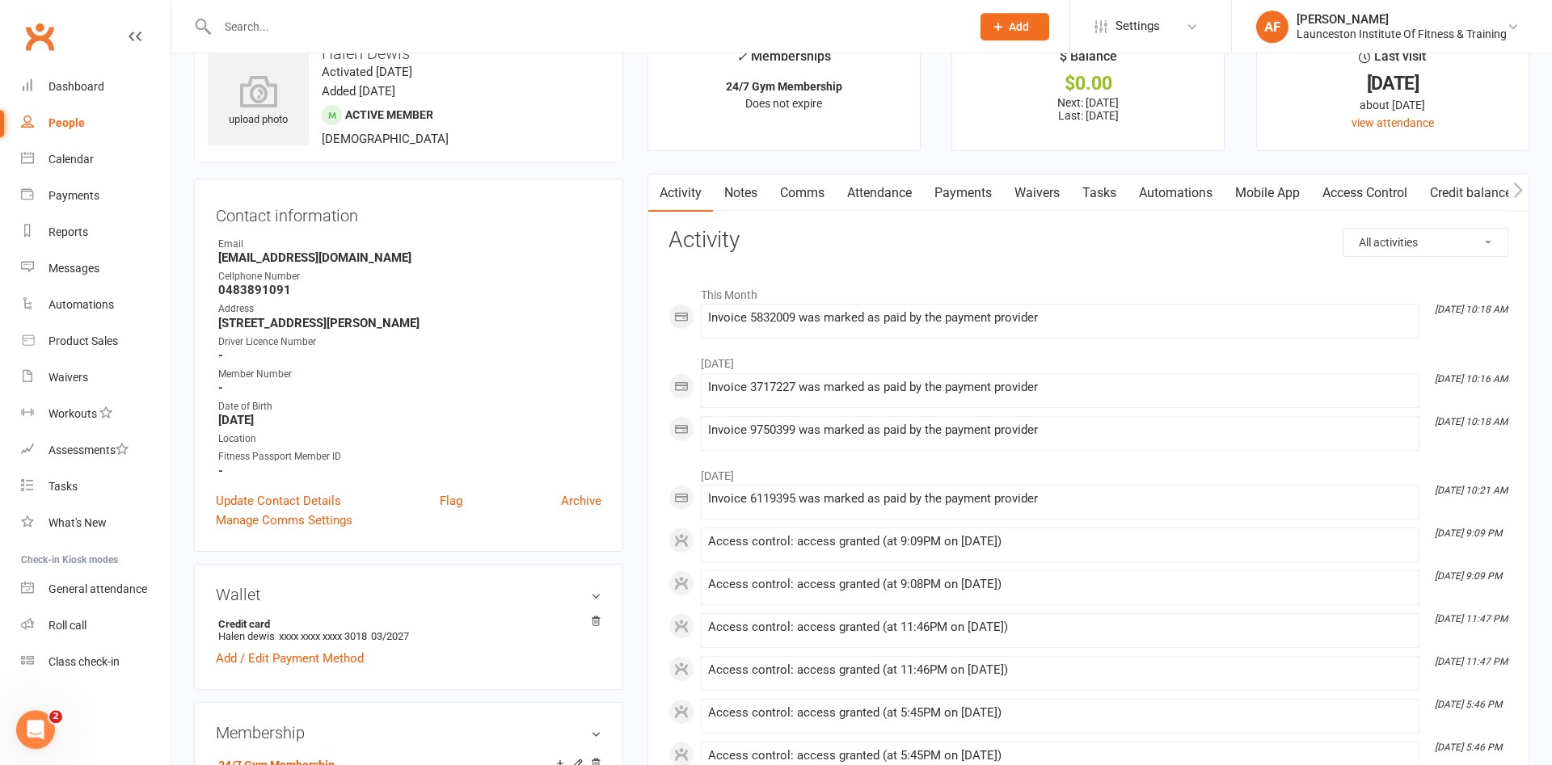
scroll to position [82, 0]
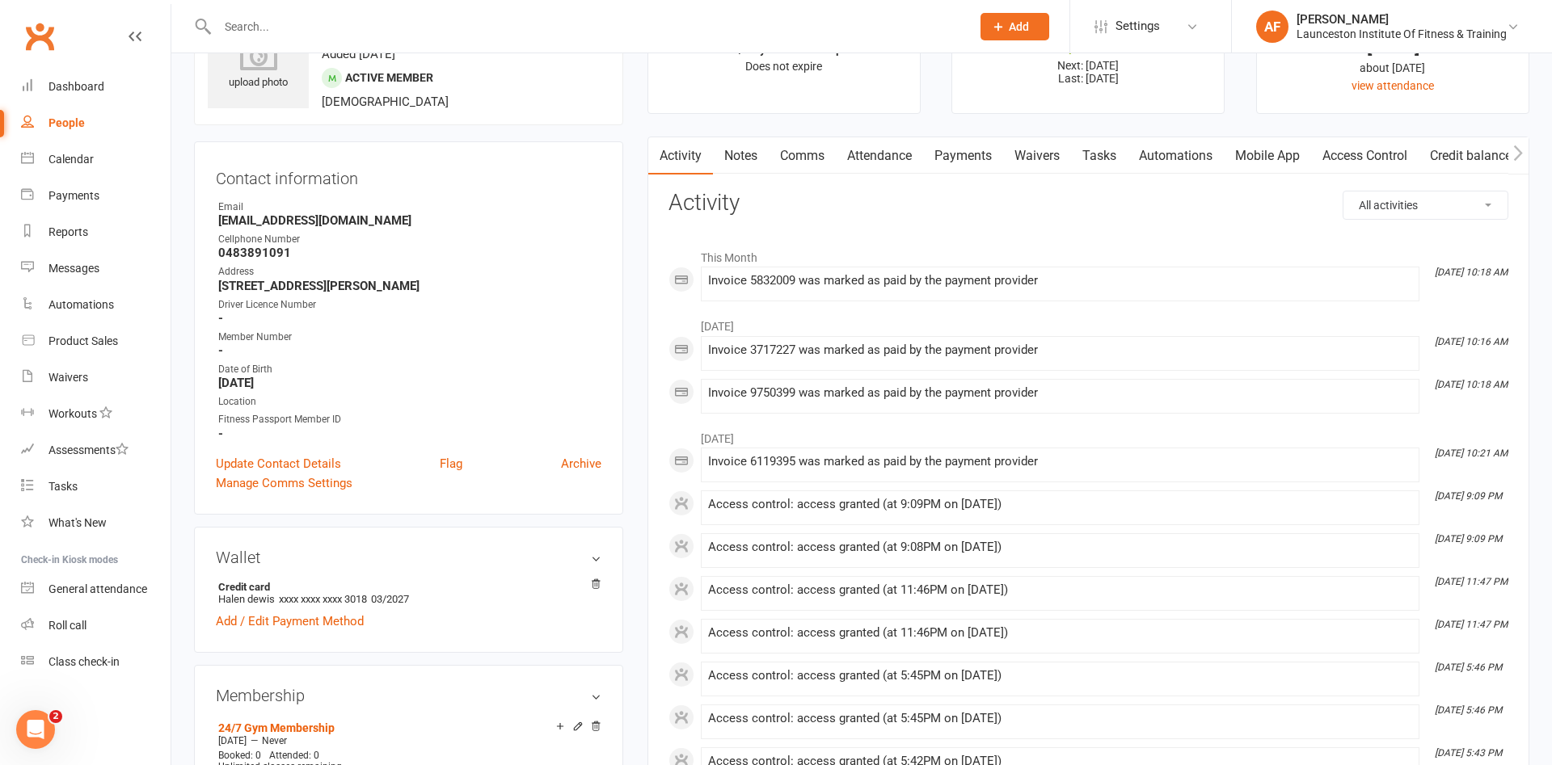
click at [976, 154] on link "Payments" at bounding box center [963, 155] width 80 height 37
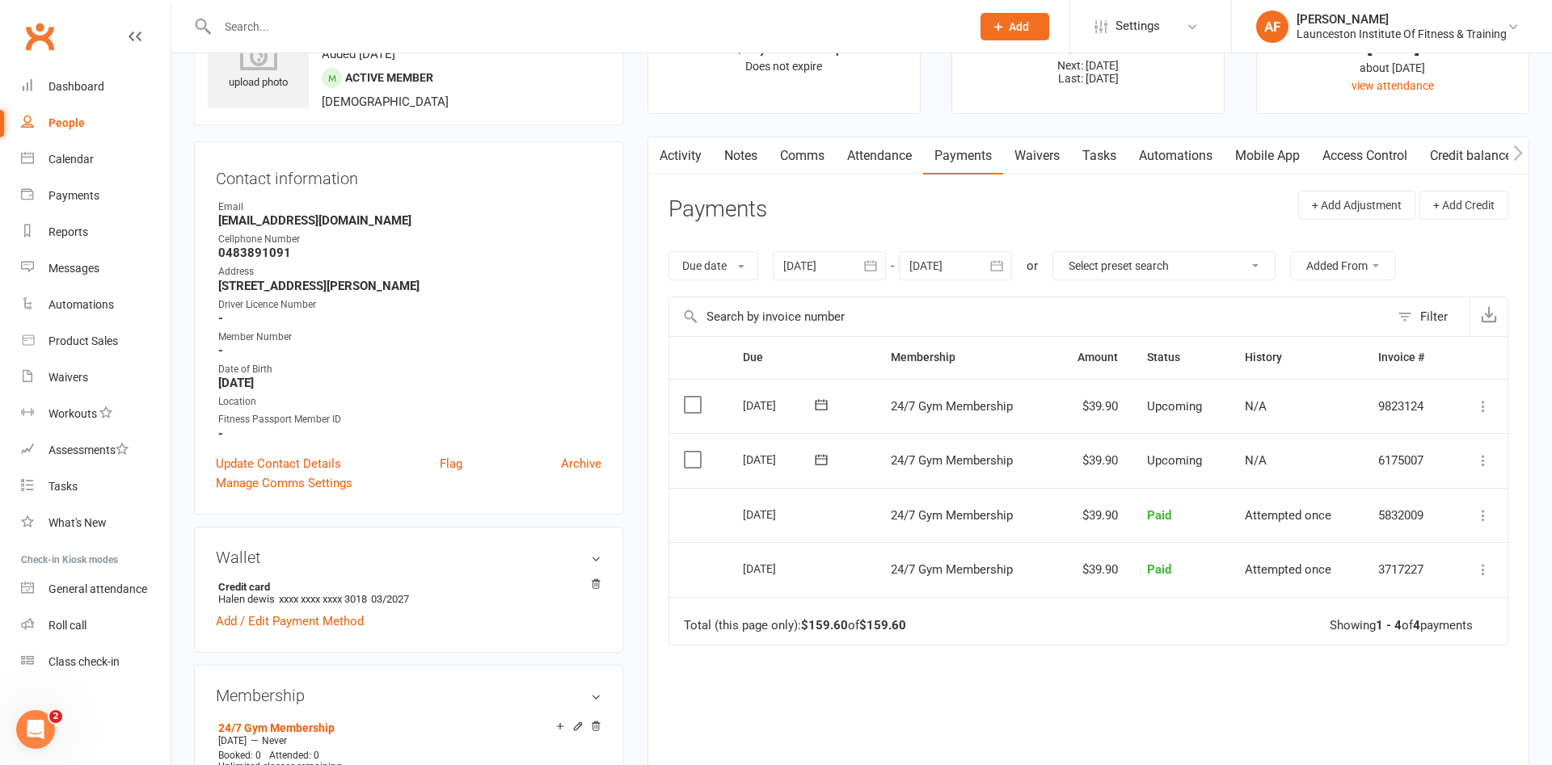
click at [874, 262] on icon "button" at bounding box center [871, 265] width 12 height 11
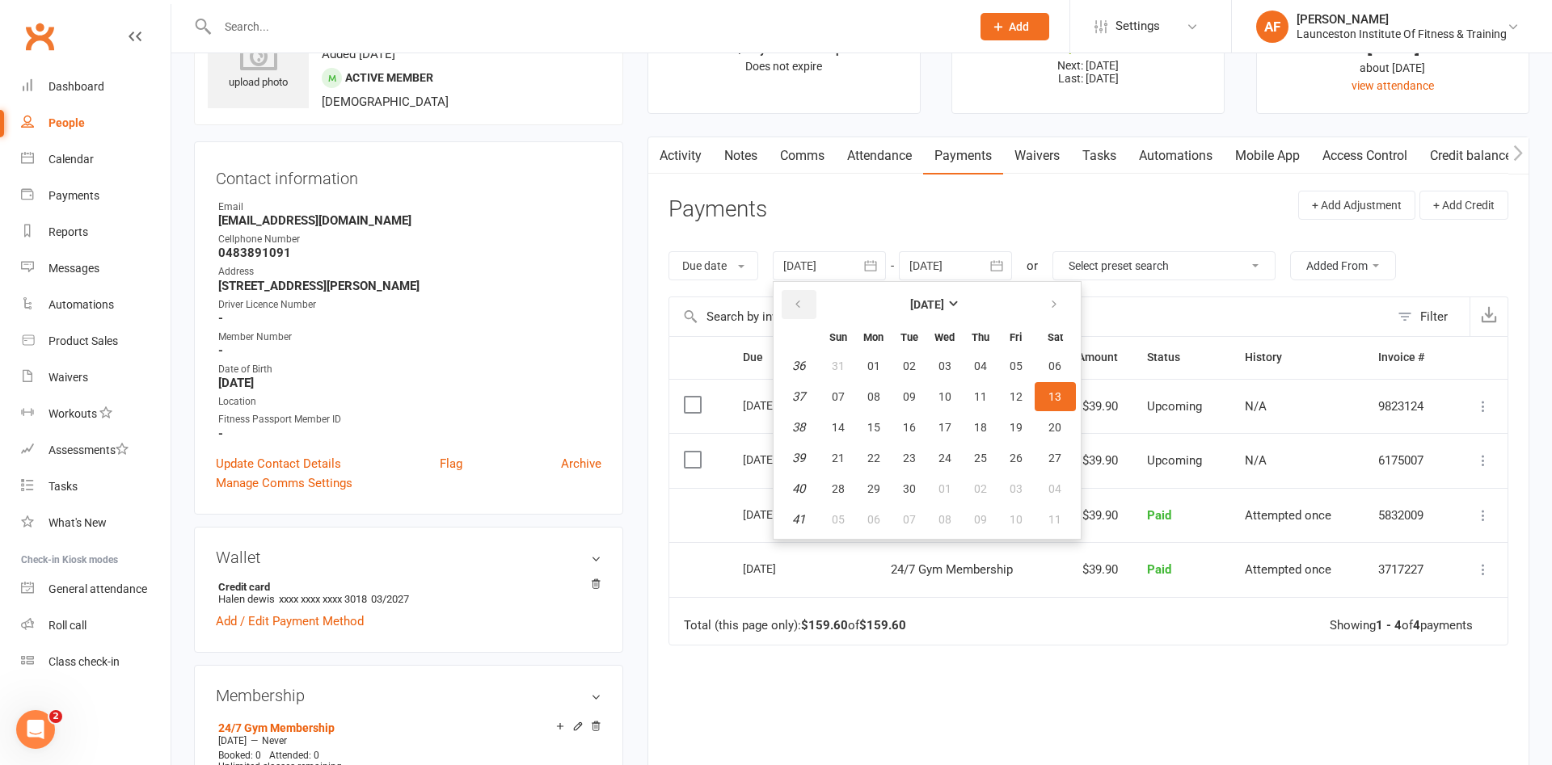
click at [808, 305] on button "button" at bounding box center [799, 304] width 35 height 29
click at [977, 431] on span "17" at bounding box center [980, 427] width 13 height 13
type input "17 Jul 2025"
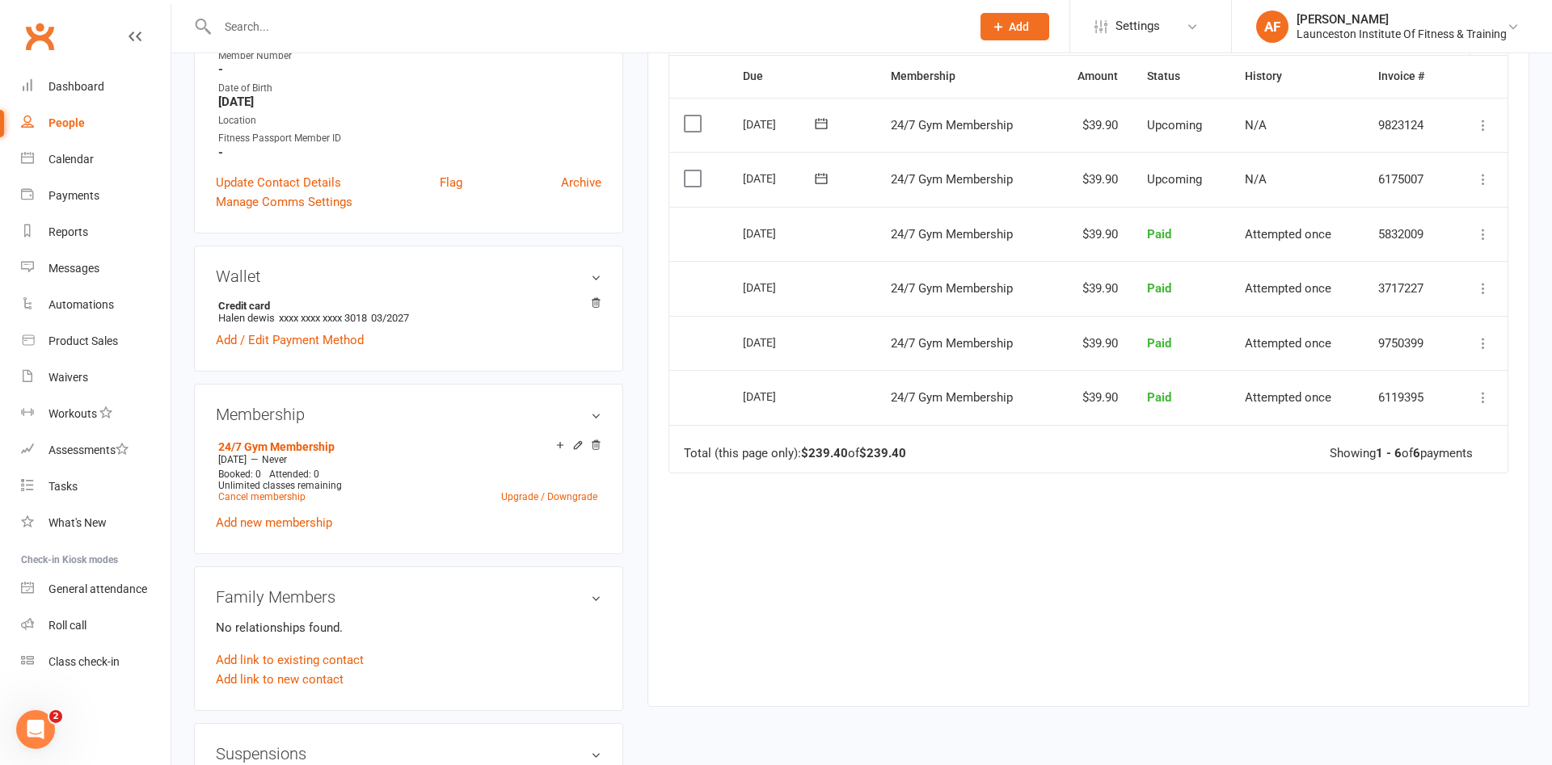
scroll to position [412, 0]
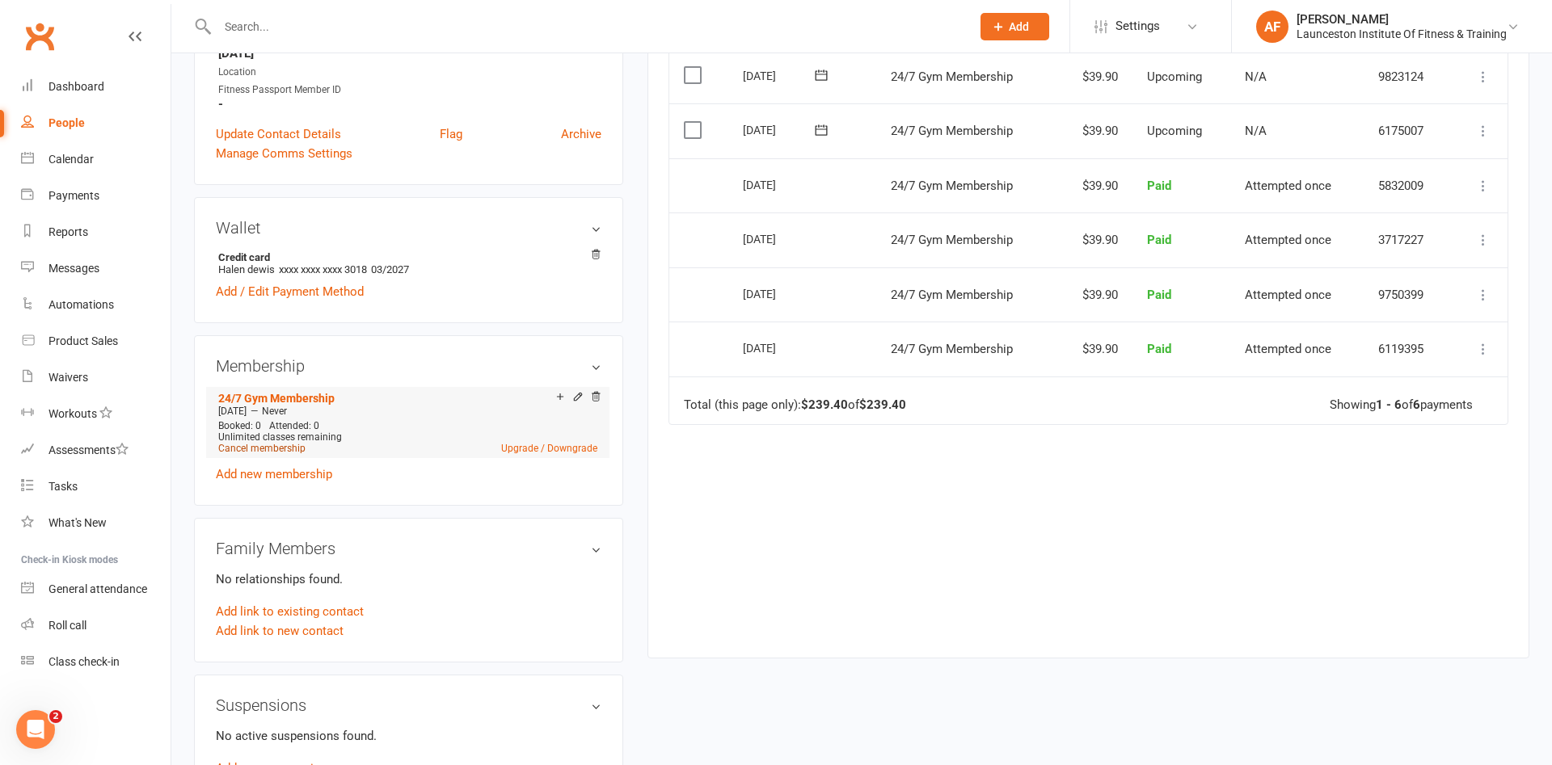
click at [290, 445] on link "Cancel membership" at bounding box center [261, 448] width 87 height 11
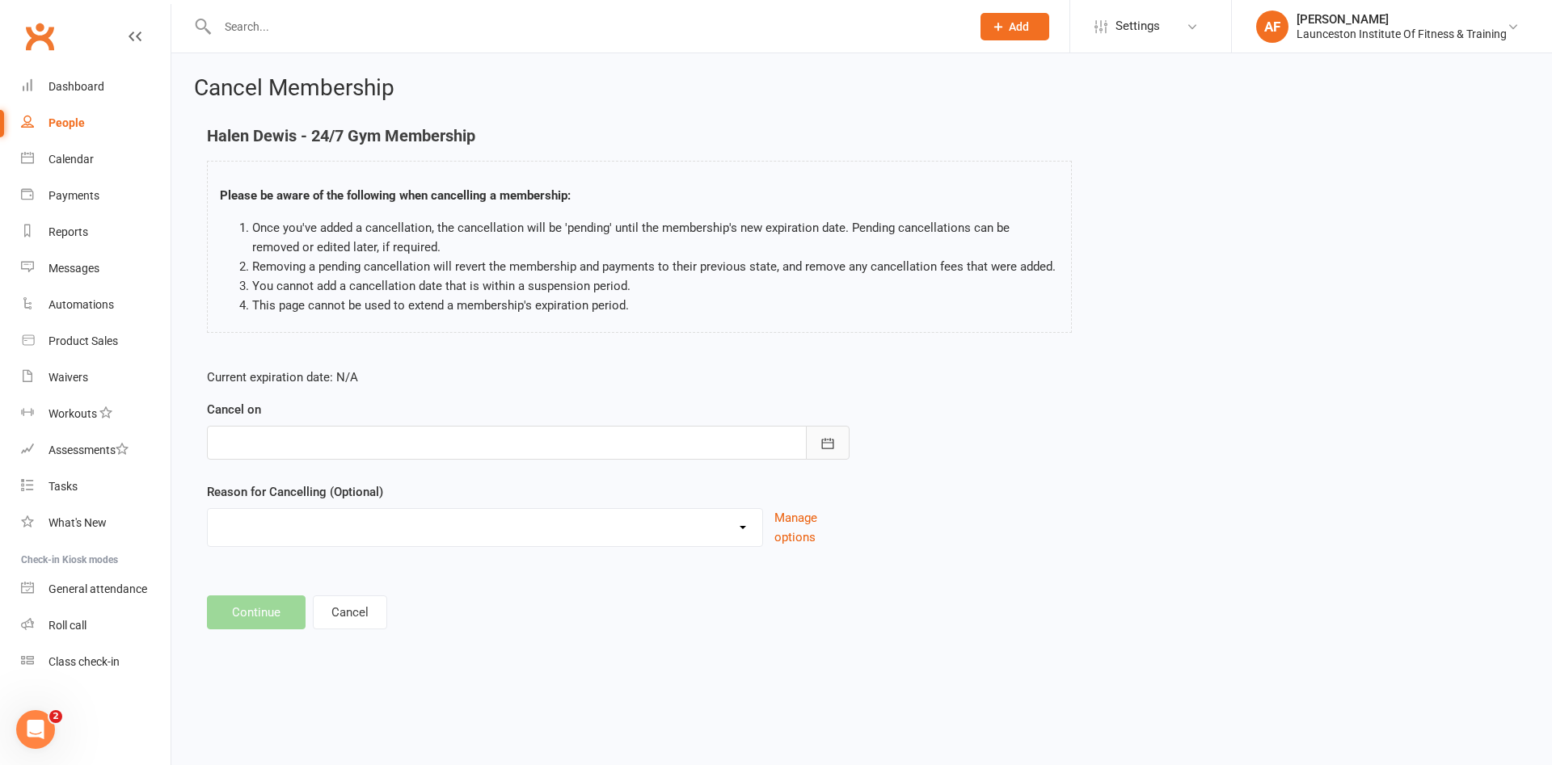
click at [837, 448] on button "button" at bounding box center [828, 443] width 44 height 34
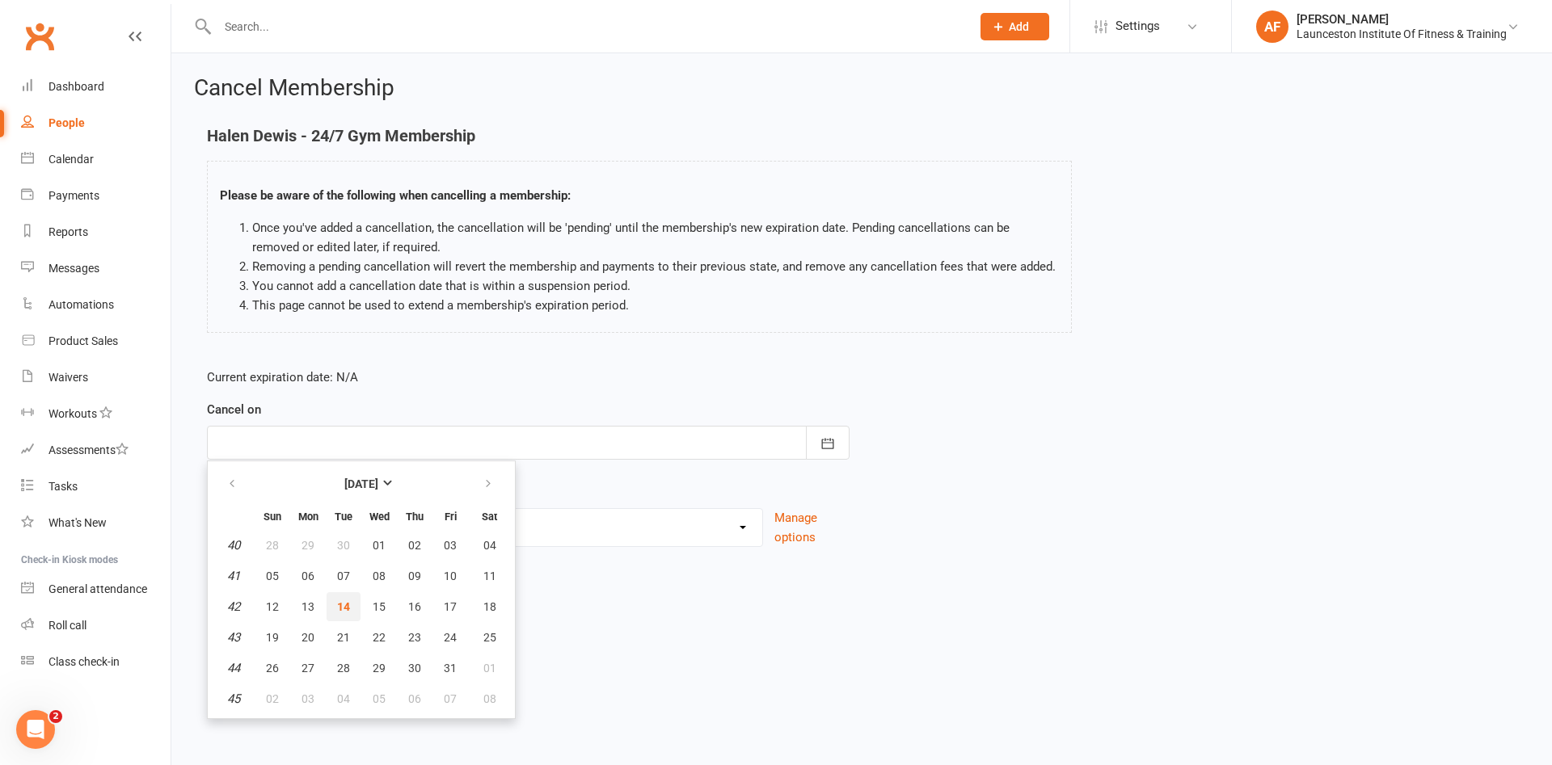
click at [349, 612] on span "14" at bounding box center [343, 607] width 13 height 13
type input "14 Oct 2025"
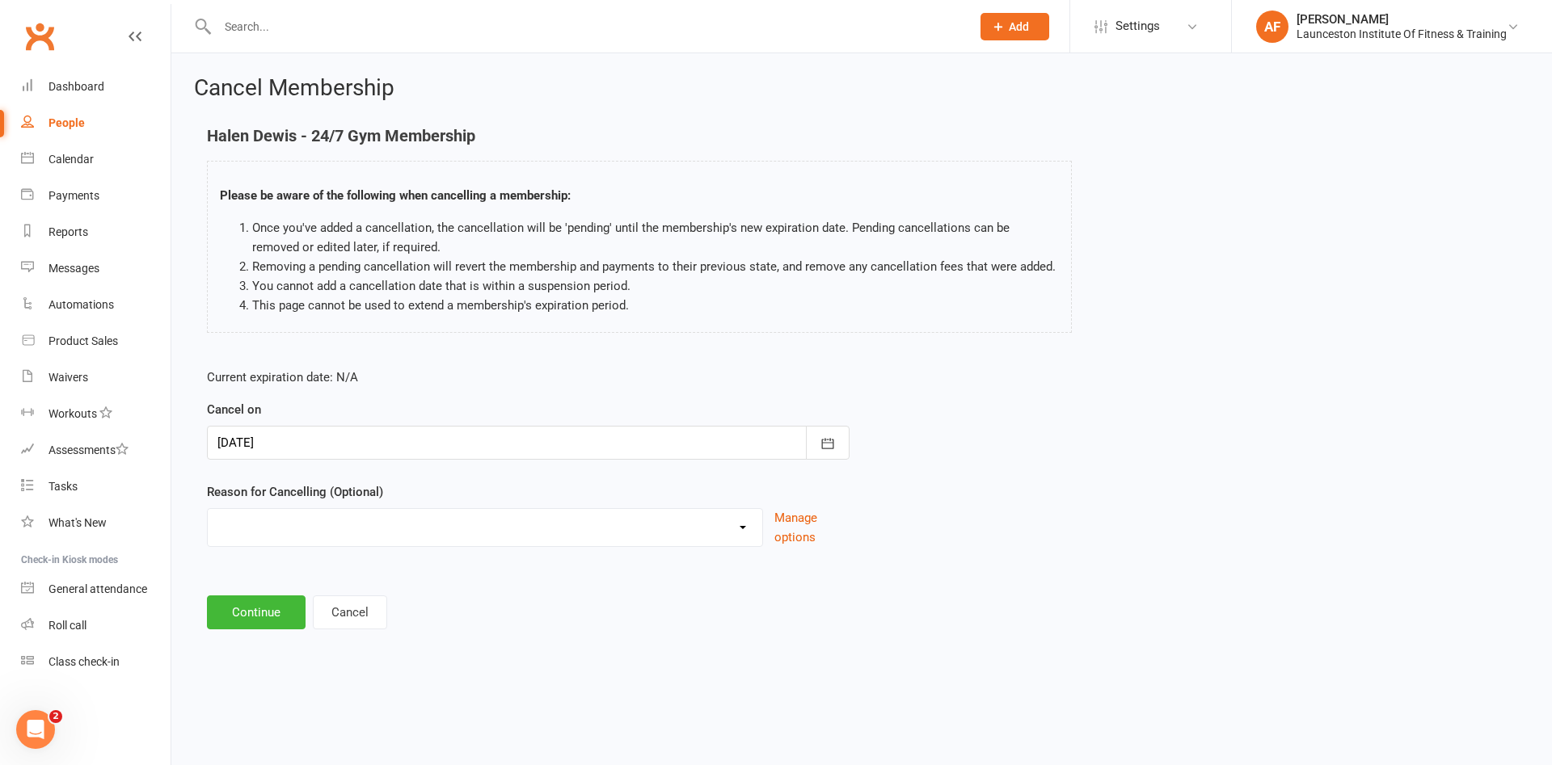
click at [208, 509] on select "Cancelled by staff (overdues) Change to Fitness Passport Changing gyms Injury M…" at bounding box center [485, 525] width 554 height 32
select select "5"
click option "Not using membership" at bounding box center [0, 0] width 0 height 0
click at [274, 623] on button "Continue" at bounding box center [256, 613] width 99 height 34
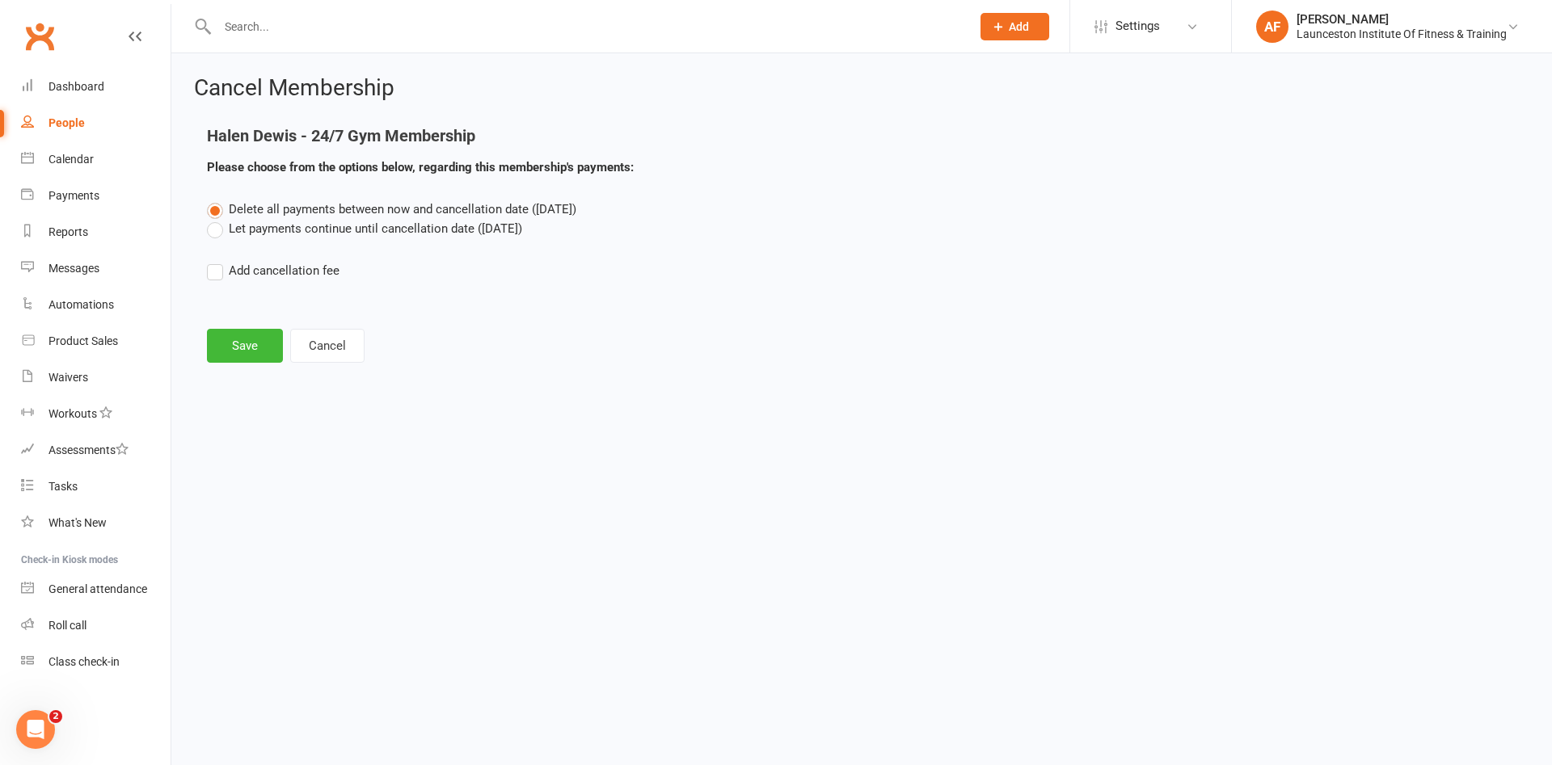
click at [215, 229] on label "Let payments continue until cancellation date (Oct 14, 2025)" at bounding box center [364, 228] width 315 height 19
click at [215, 219] on input "Let payments continue until cancellation date (Oct 14, 2025)" at bounding box center [212, 219] width 11 height 0
click at [244, 347] on button "Save" at bounding box center [245, 346] width 76 height 34
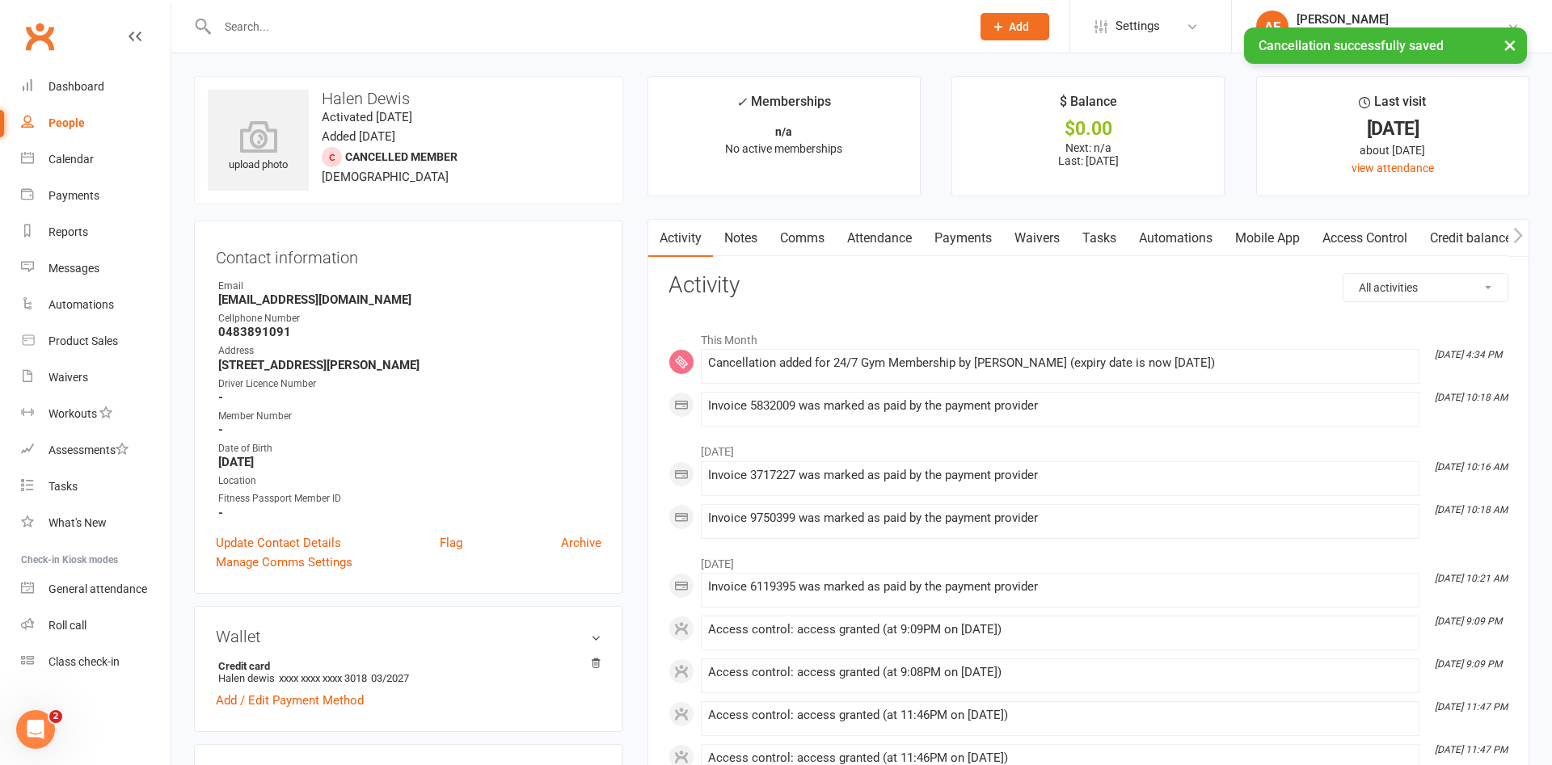
click at [33, 24] on link "Clubworx" at bounding box center [39, 36] width 40 height 40
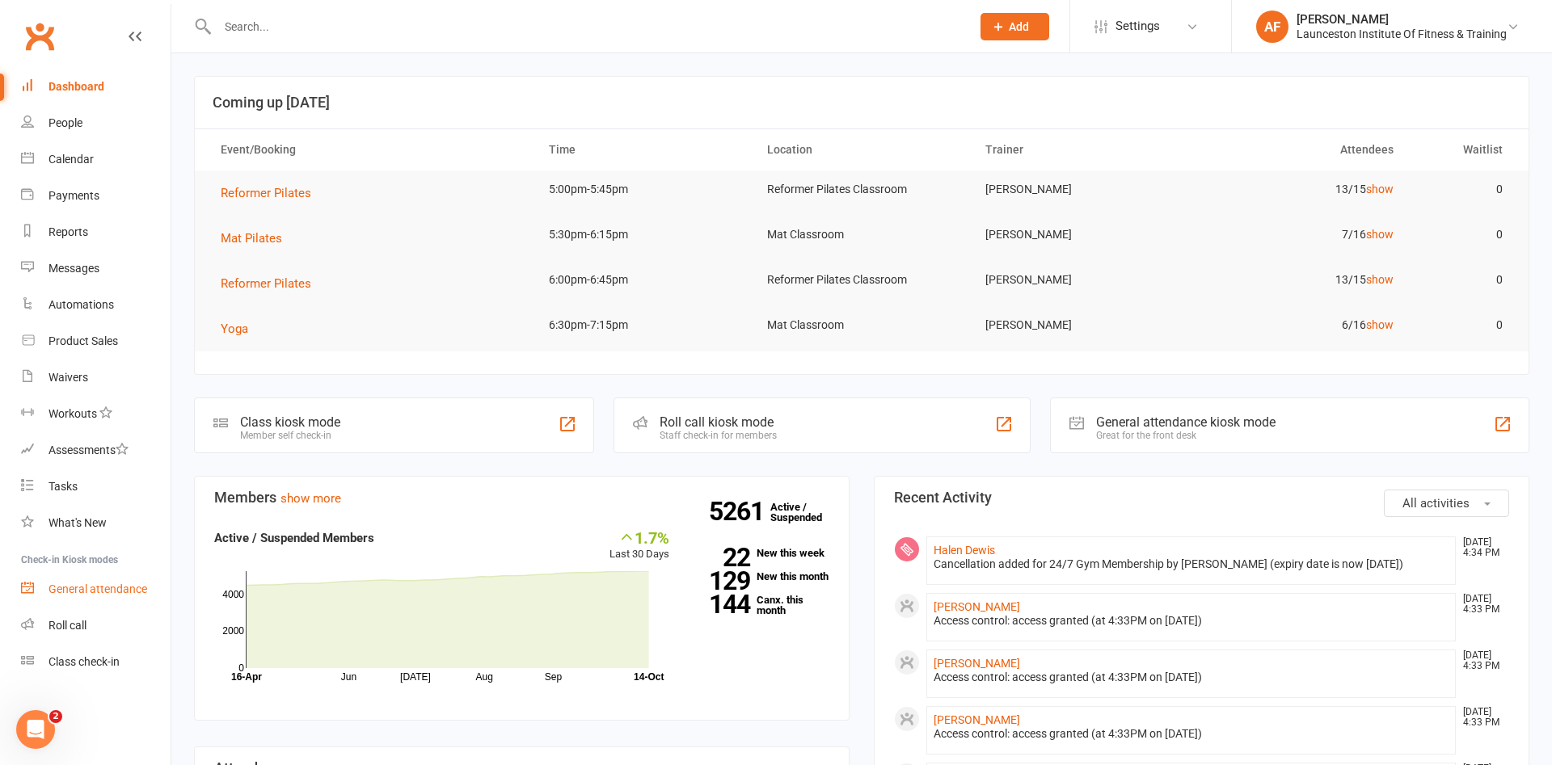
click at [99, 594] on div "General attendance" at bounding box center [97, 589] width 99 height 13
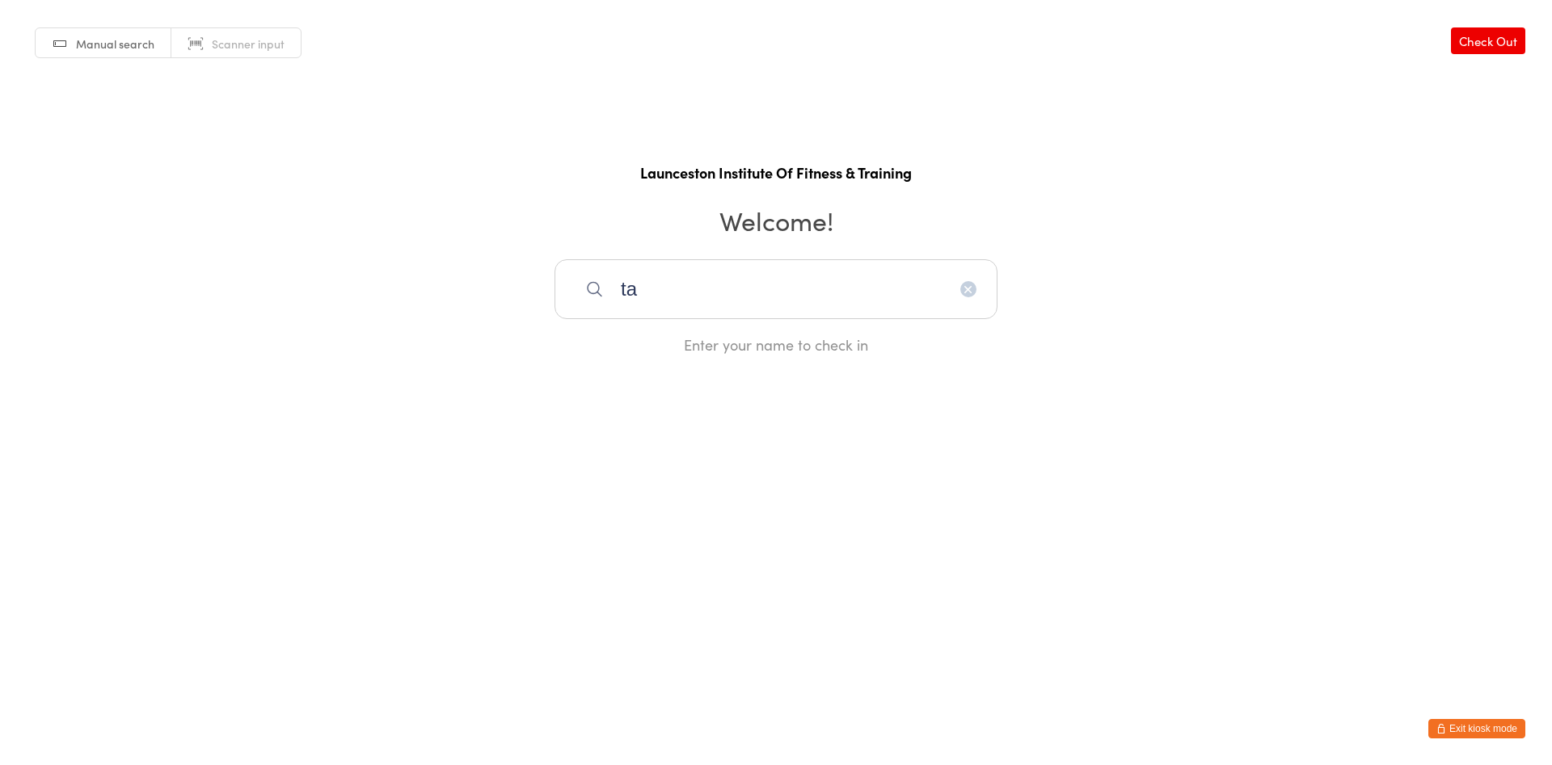
type input "t"
click at [1443, 723] on button "Exit kiosk mode" at bounding box center [1476, 728] width 97 height 19
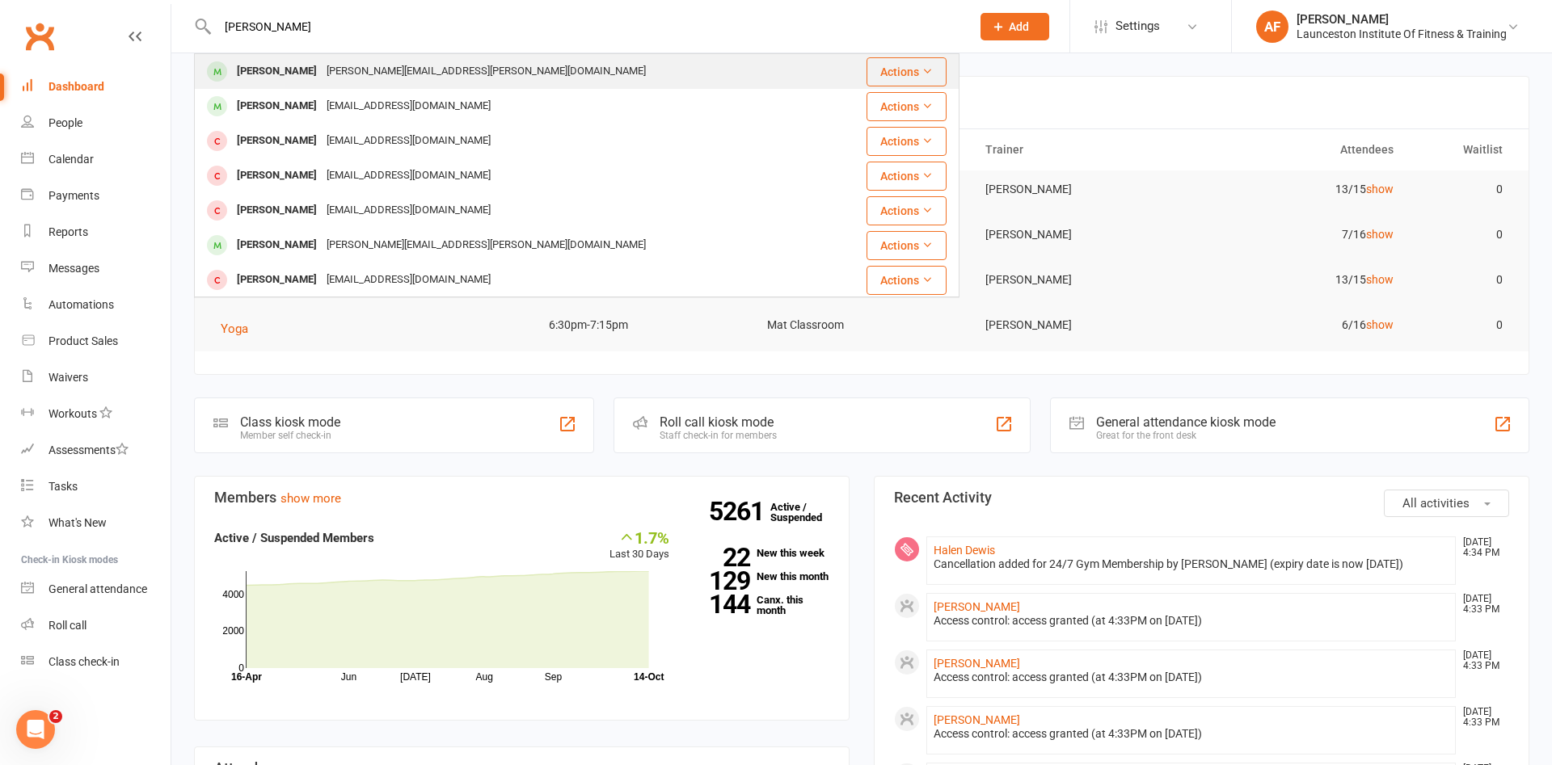
type input "tammie gard"
click at [370, 74] on div "tammie.gardner@live.com" at bounding box center [486, 71] width 329 height 23
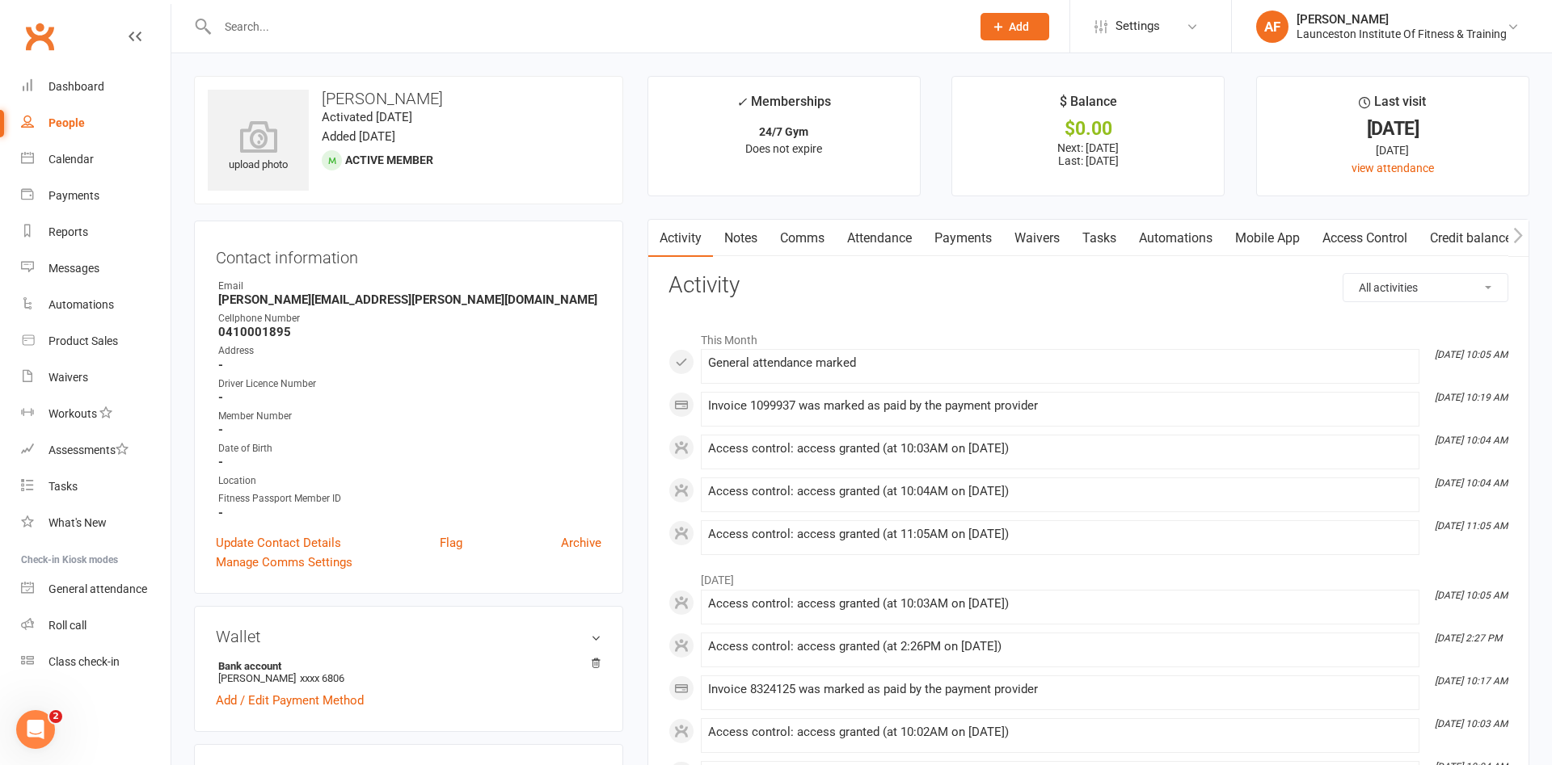
click at [27, 33] on link "Clubworx" at bounding box center [39, 36] width 40 height 40
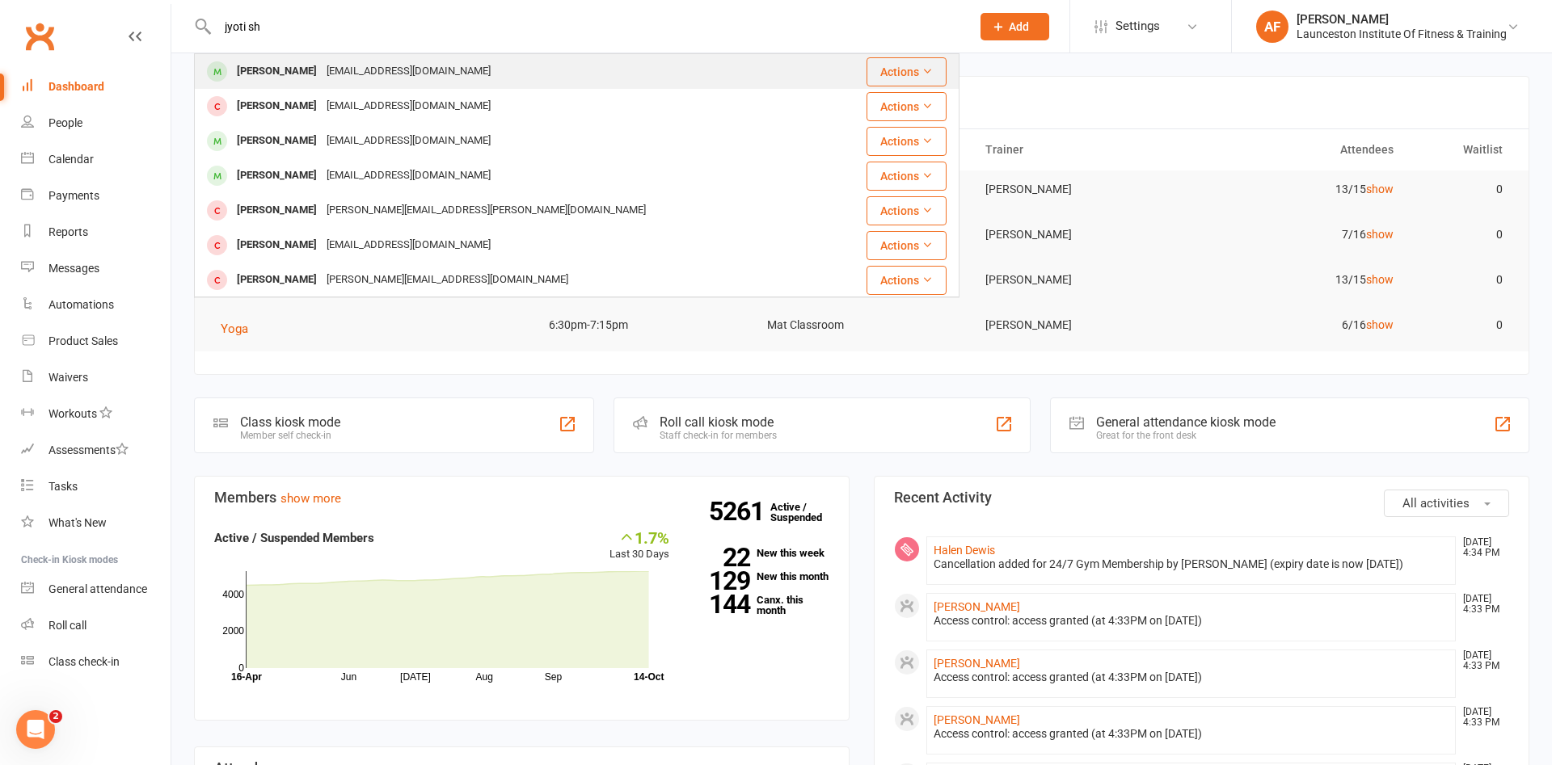
type input "jyoti sh"
click at [315, 57] on div "Jyoti Shrestha Jootea17shrestha@gmail.com" at bounding box center [513, 71] width 635 height 33
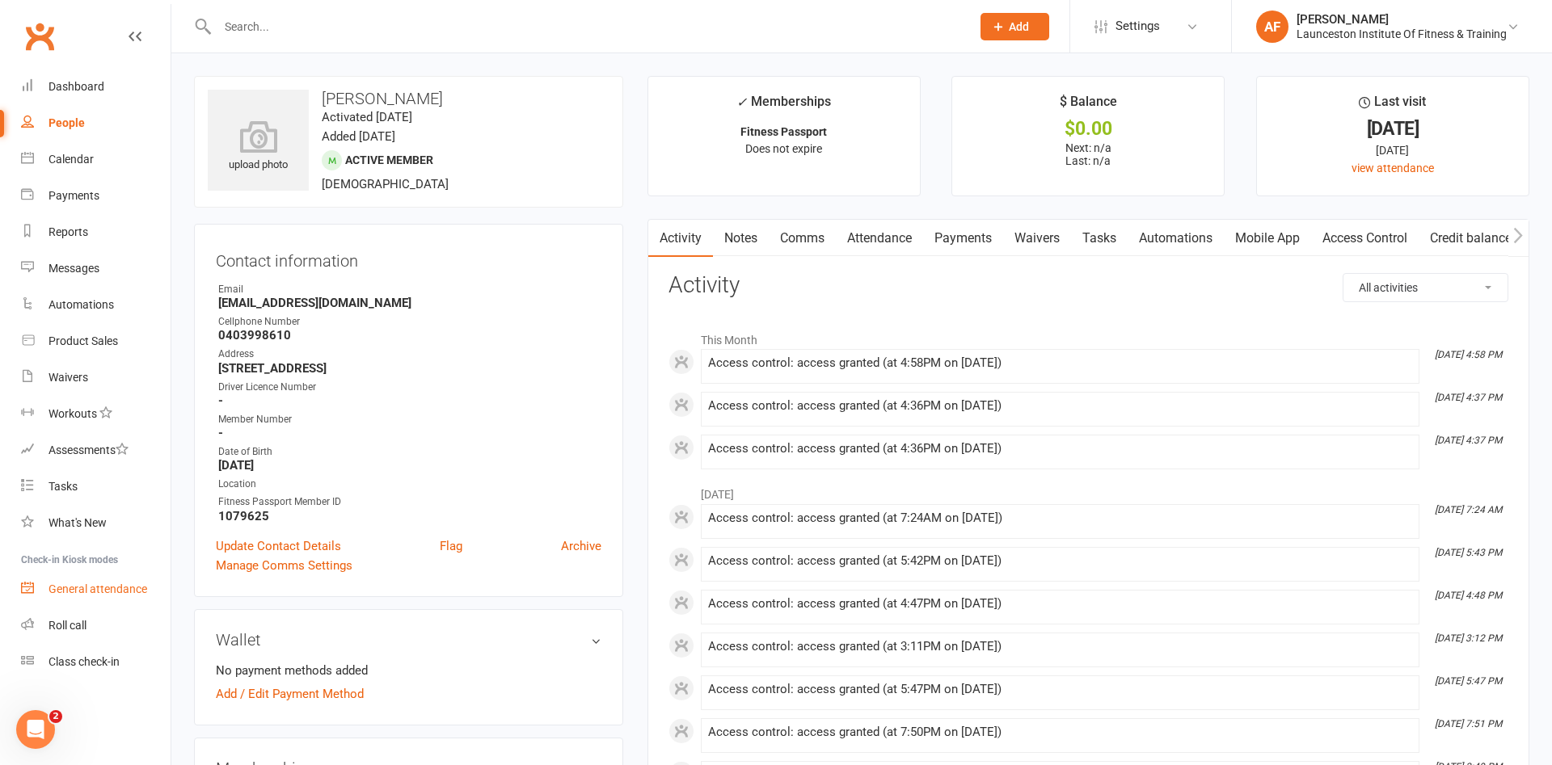
click at [122, 583] on div "General attendance" at bounding box center [97, 589] width 99 height 13
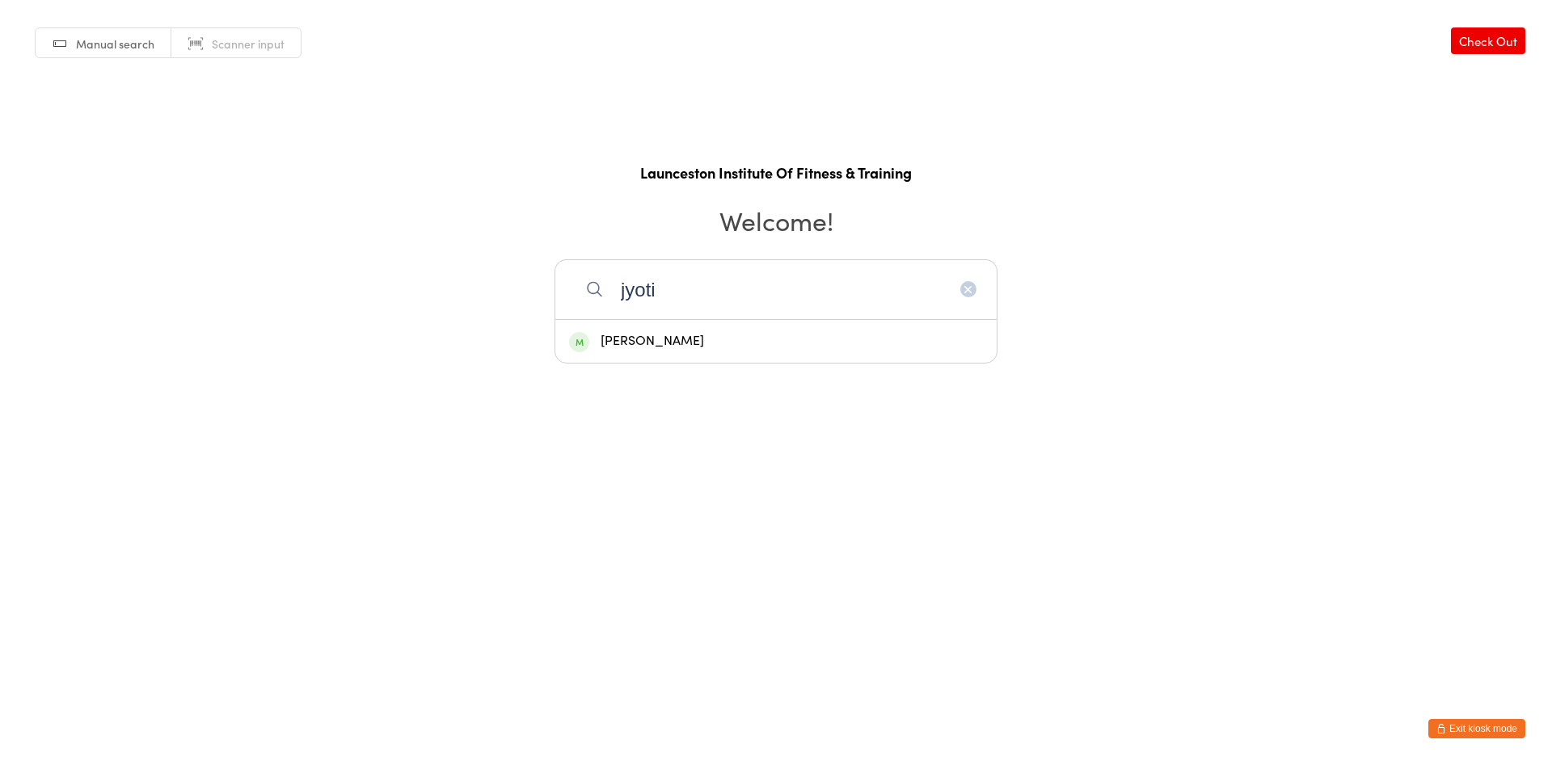
type input "jyoti"
click at [639, 337] on div "[PERSON_NAME]" at bounding box center [776, 342] width 414 height 22
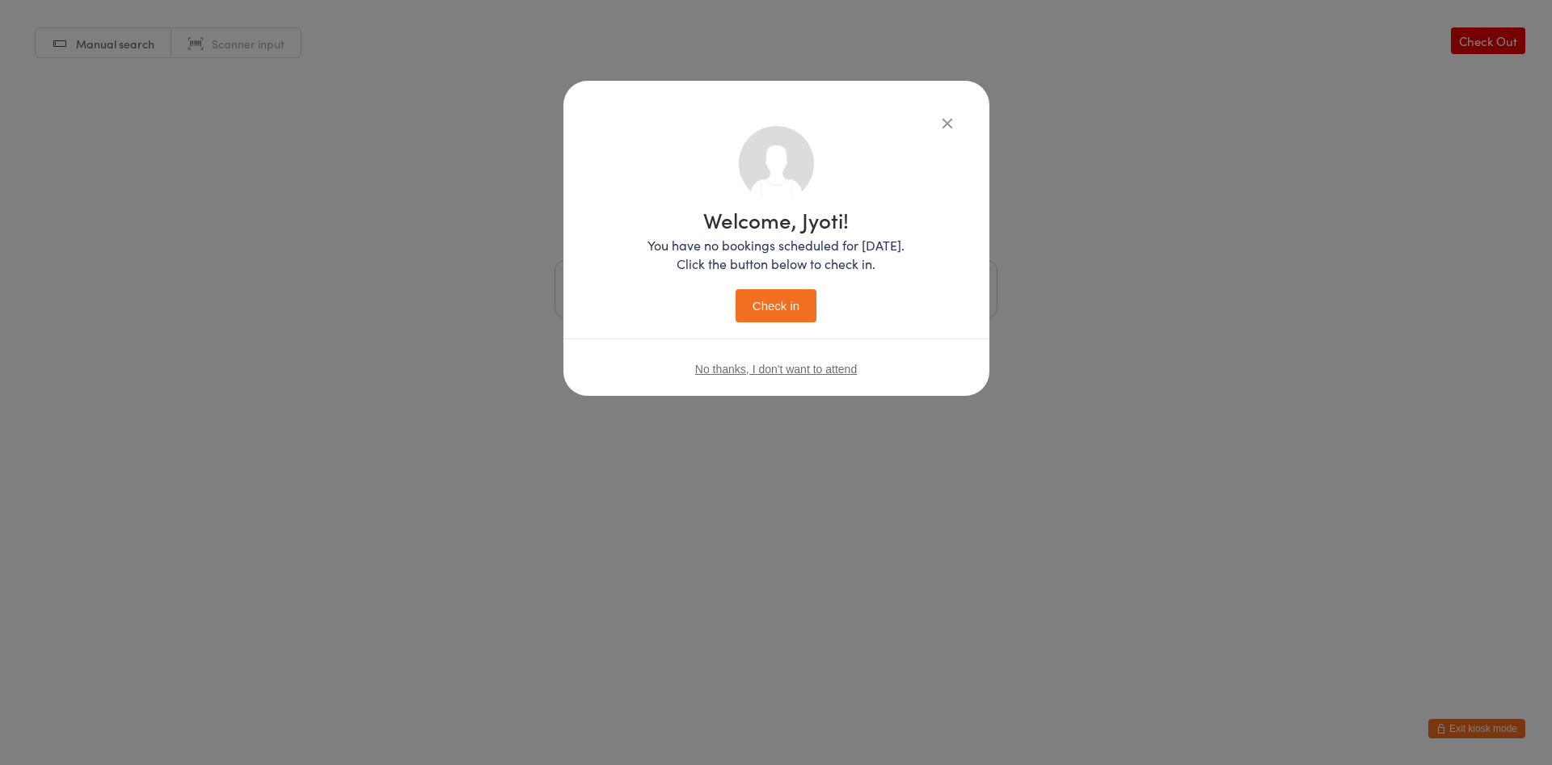
click at [801, 303] on button "Check in" at bounding box center [776, 305] width 81 height 33
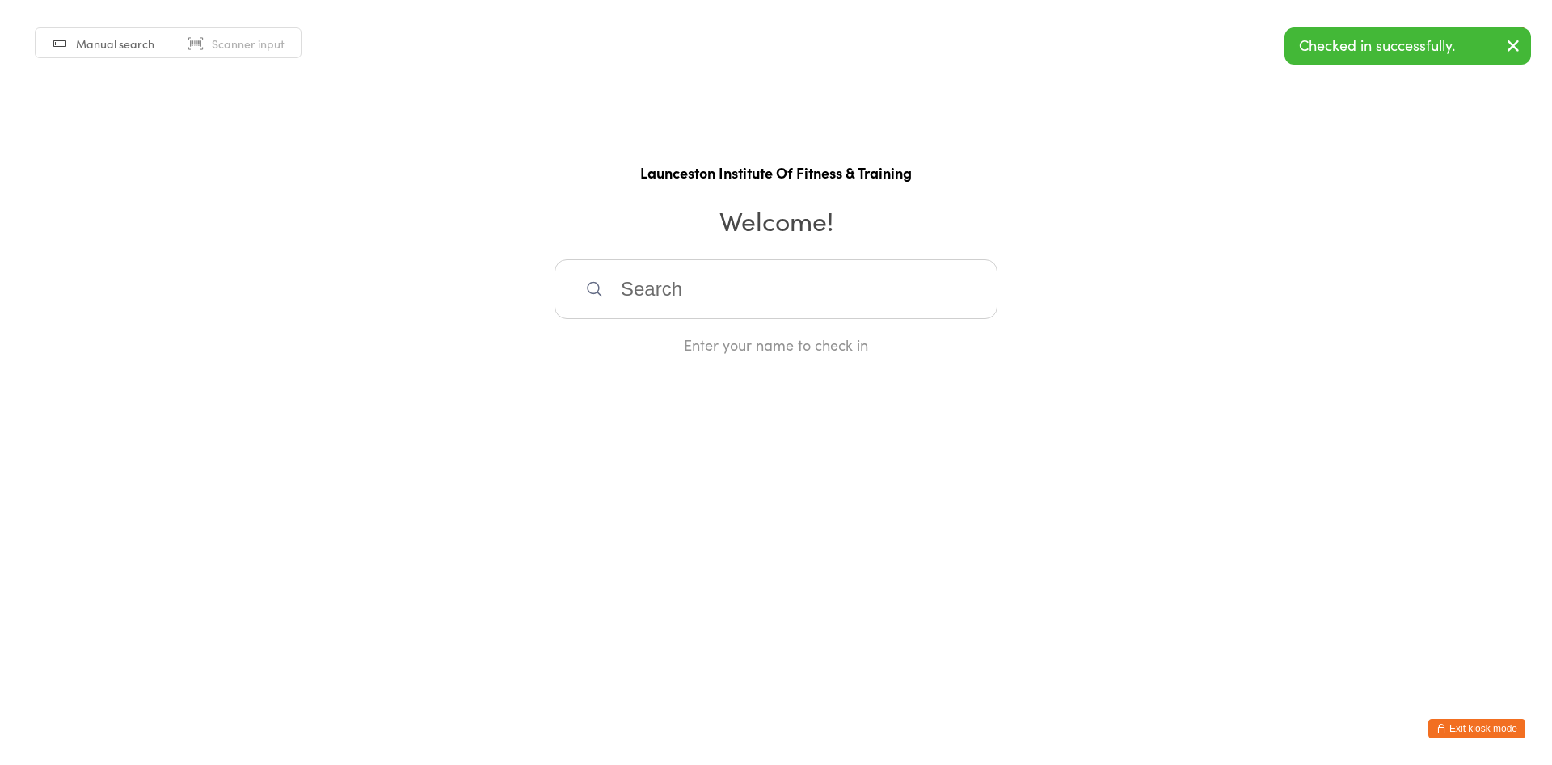
click at [1474, 723] on button "Exit kiosk mode" at bounding box center [1476, 728] width 97 height 19
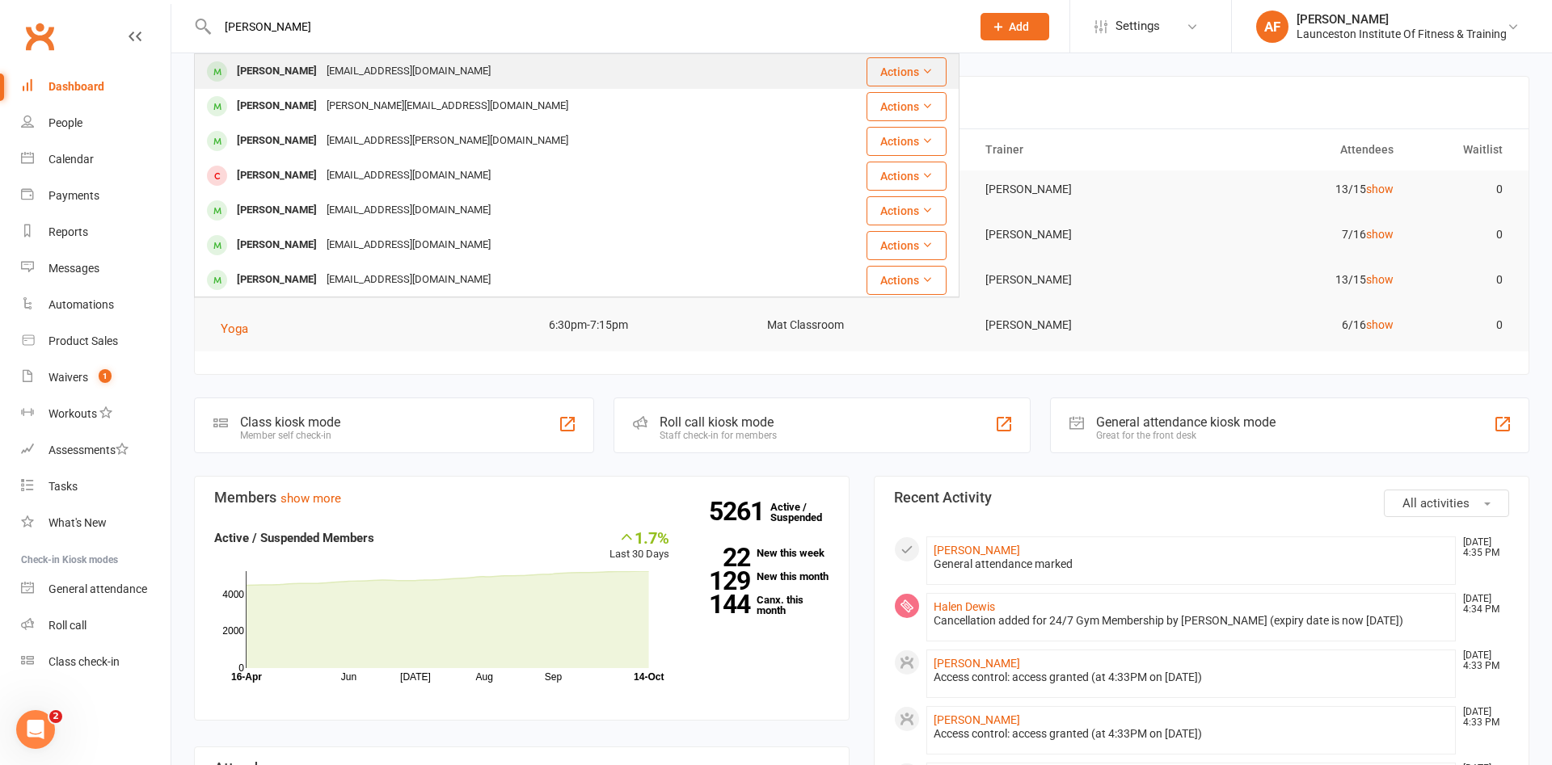
type input "[PERSON_NAME]"
click at [331, 62] on div "[EMAIL_ADDRESS][DOMAIN_NAME]" at bounding box center [409, 71] width 174 height 23
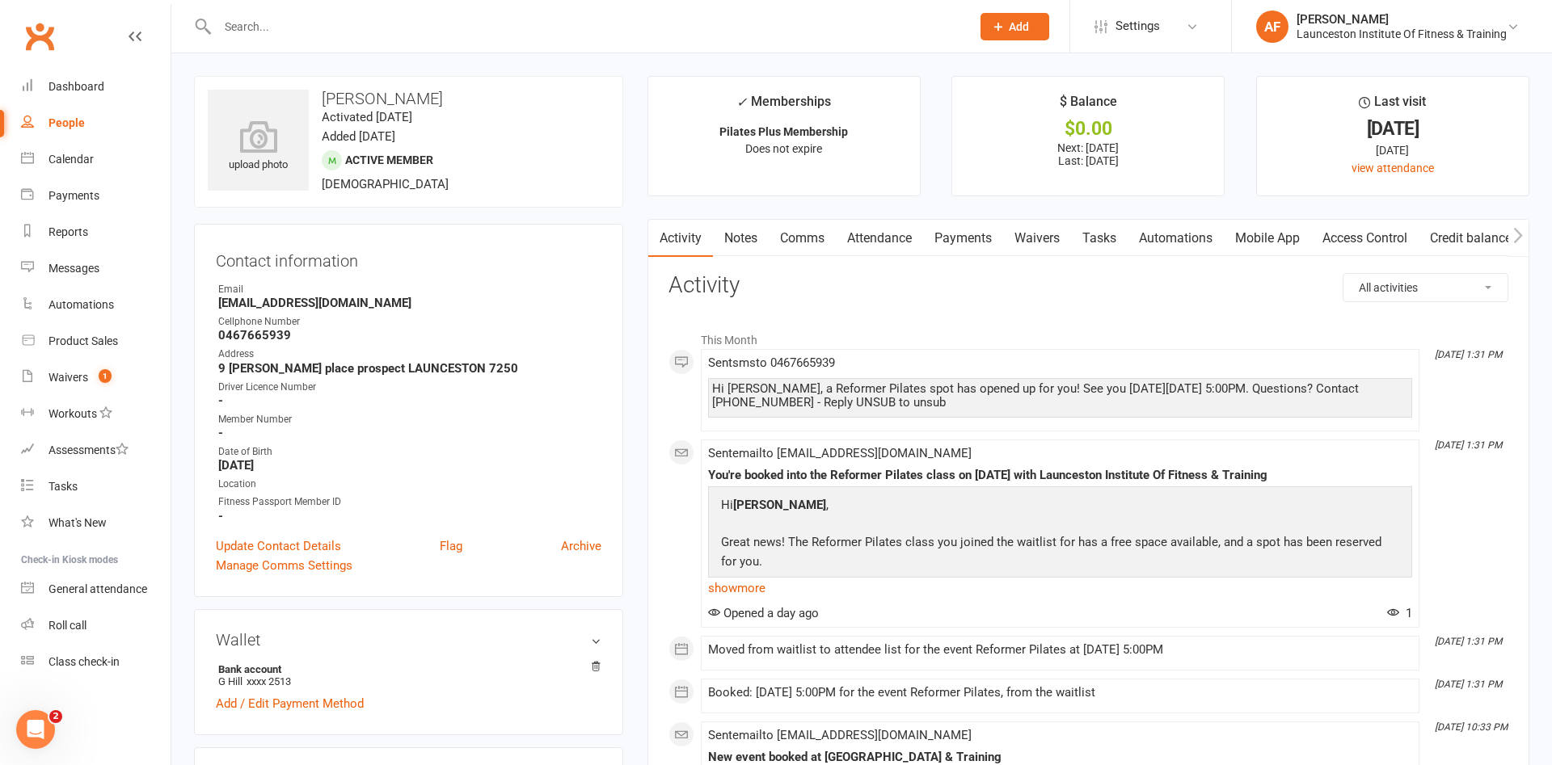
click at [33, 28] on link "Clubworx" at bounding box center [39, 36] width 40 height 40
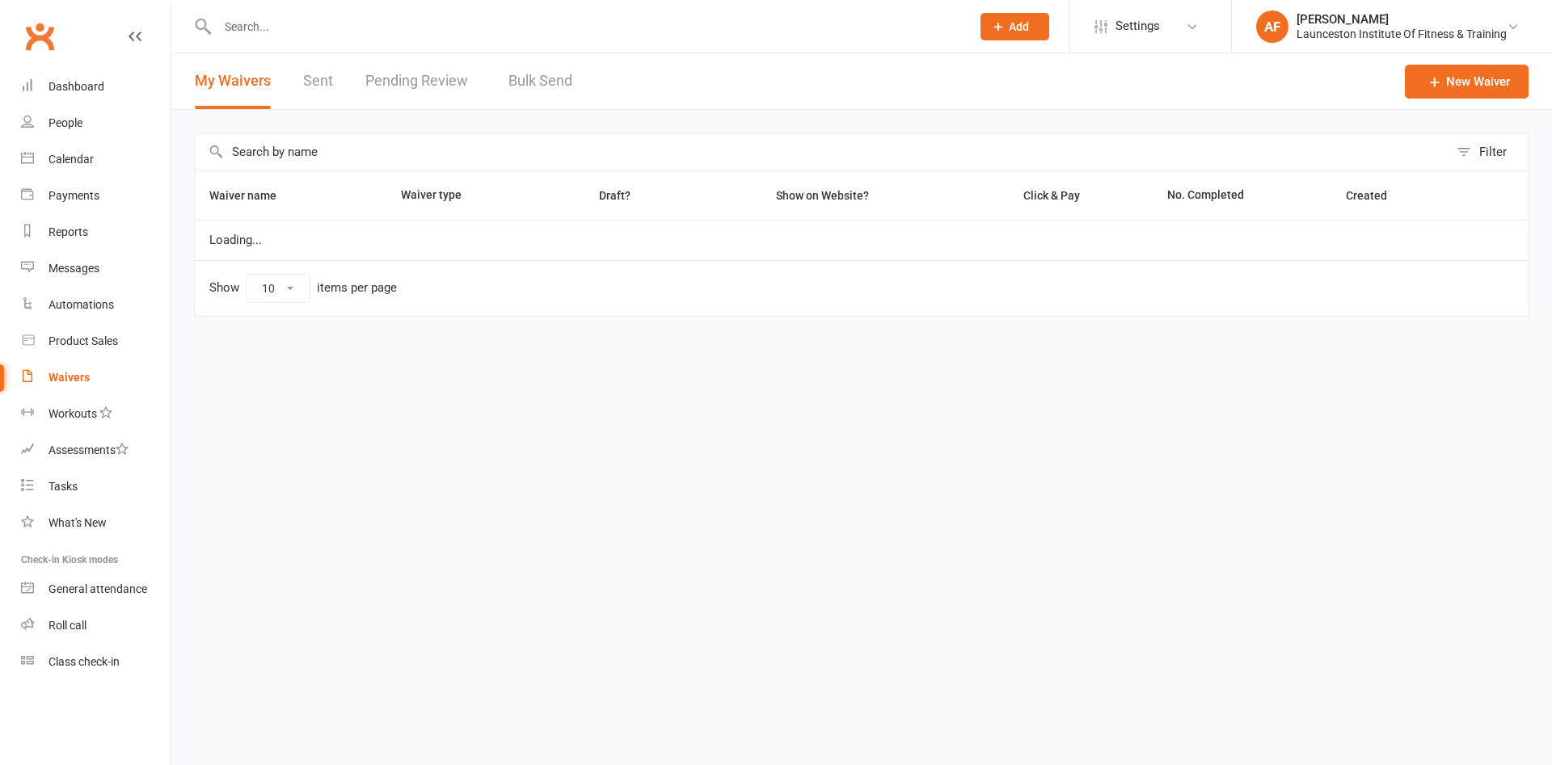
select select "25"
click at [442, 91] on link "Pending Review 1" at bounding box center [424, 81] width 119 height 56
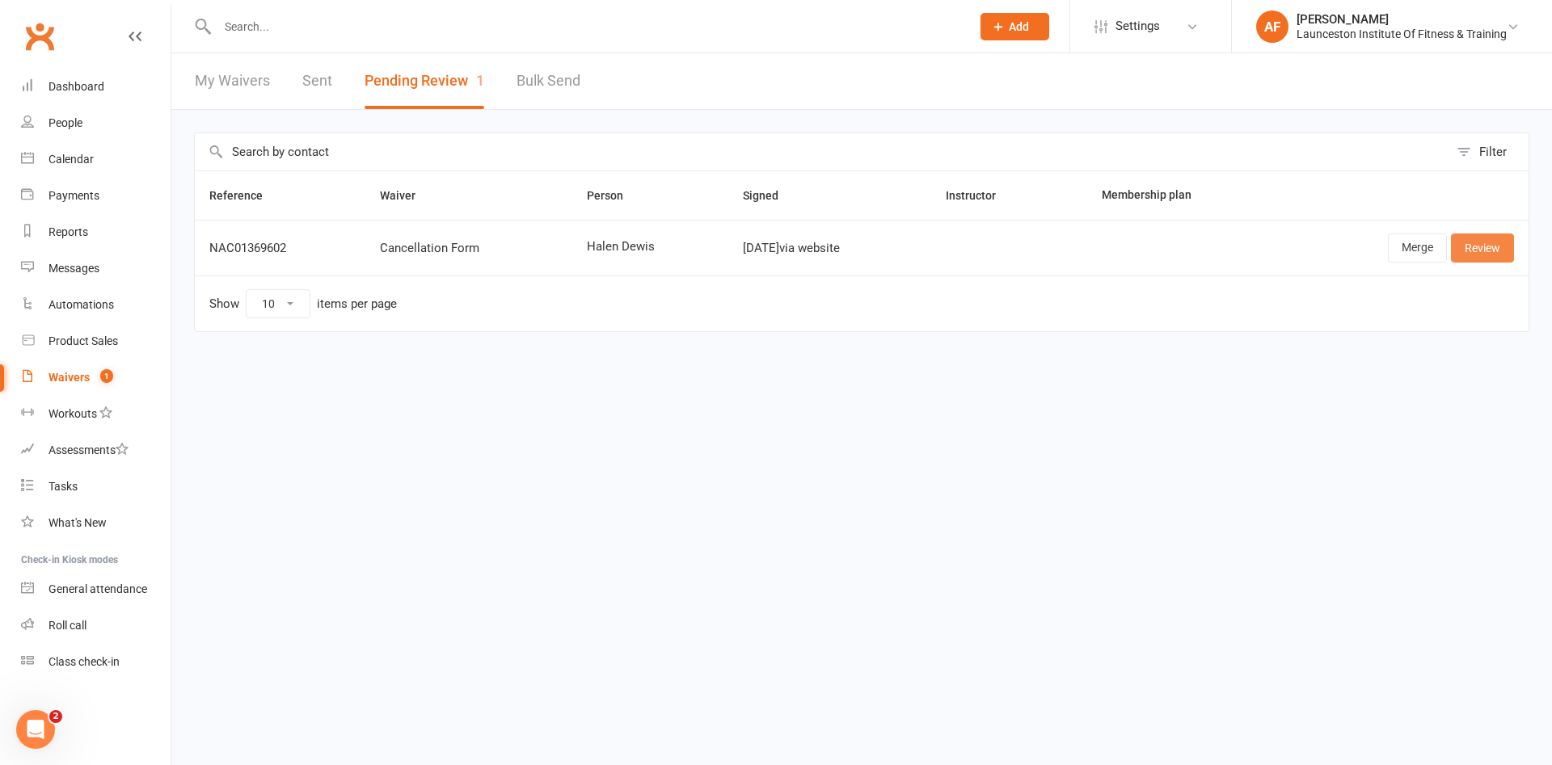
click at [1477, 246] on link "Review" at bounding box center [1482, 248] width 63 height 29
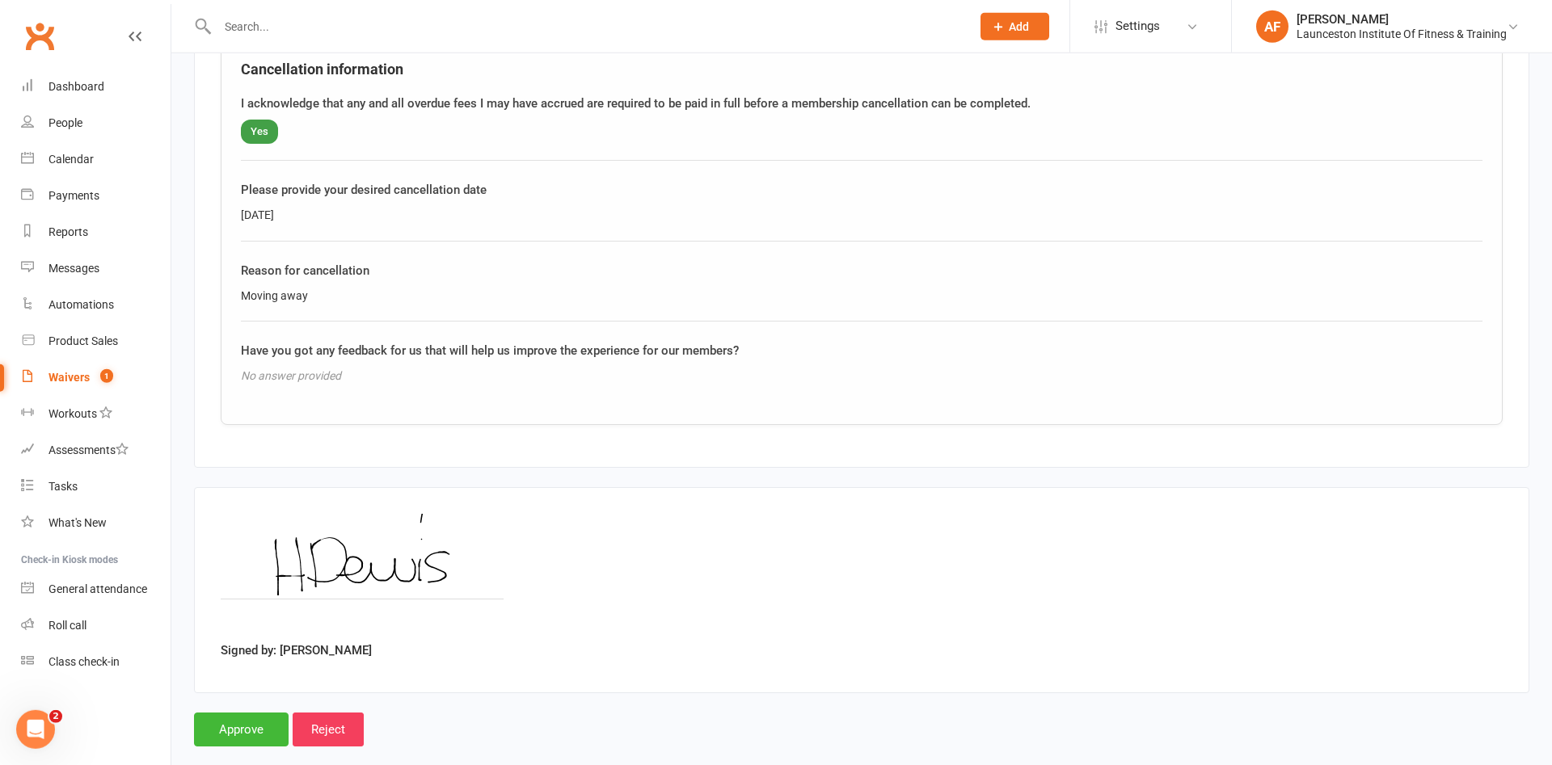
scroll to position [694, 0]
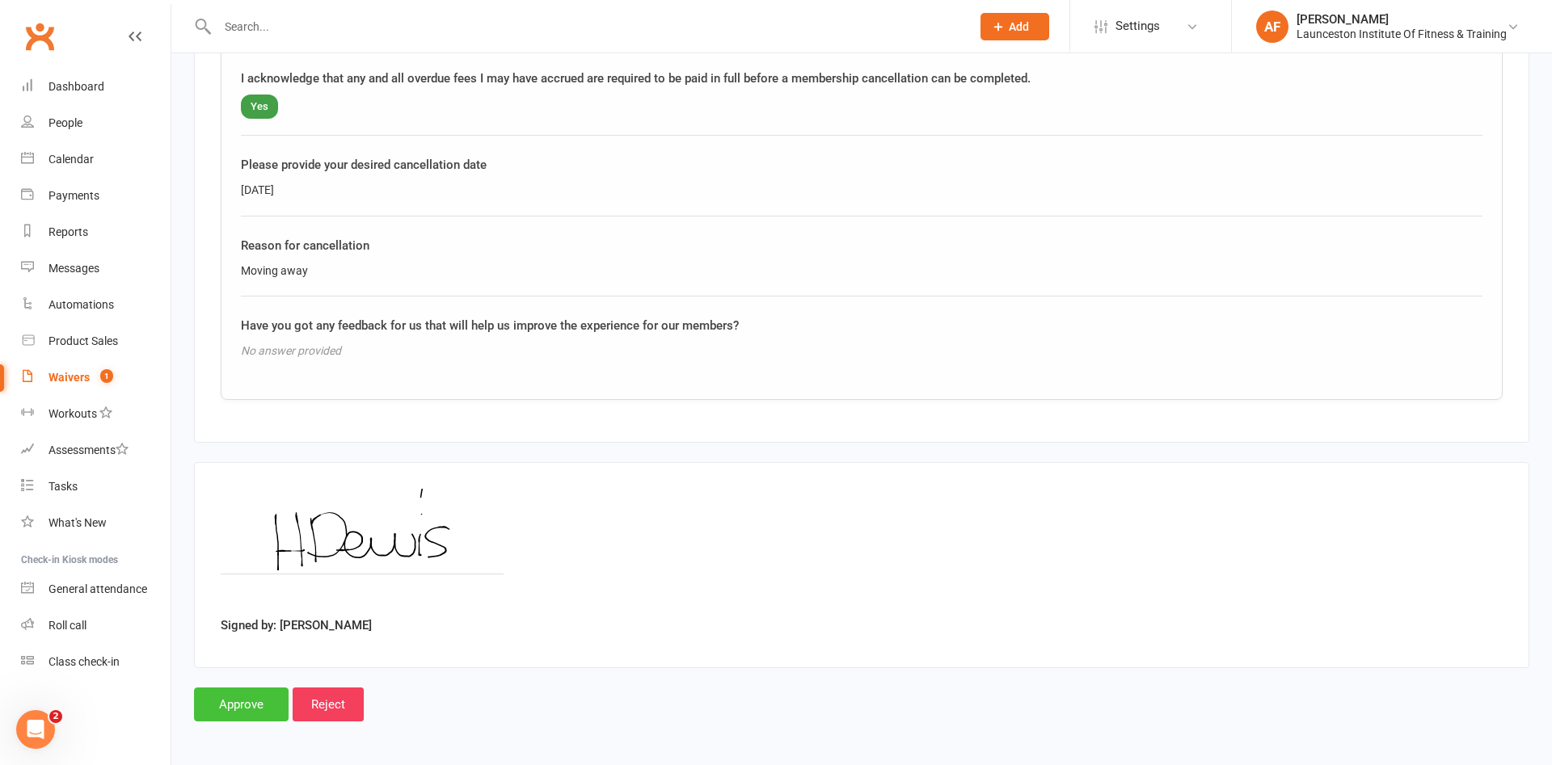
click at [251, 710] on input "Approve" at bounding box center [241, 705] width 95 height 34
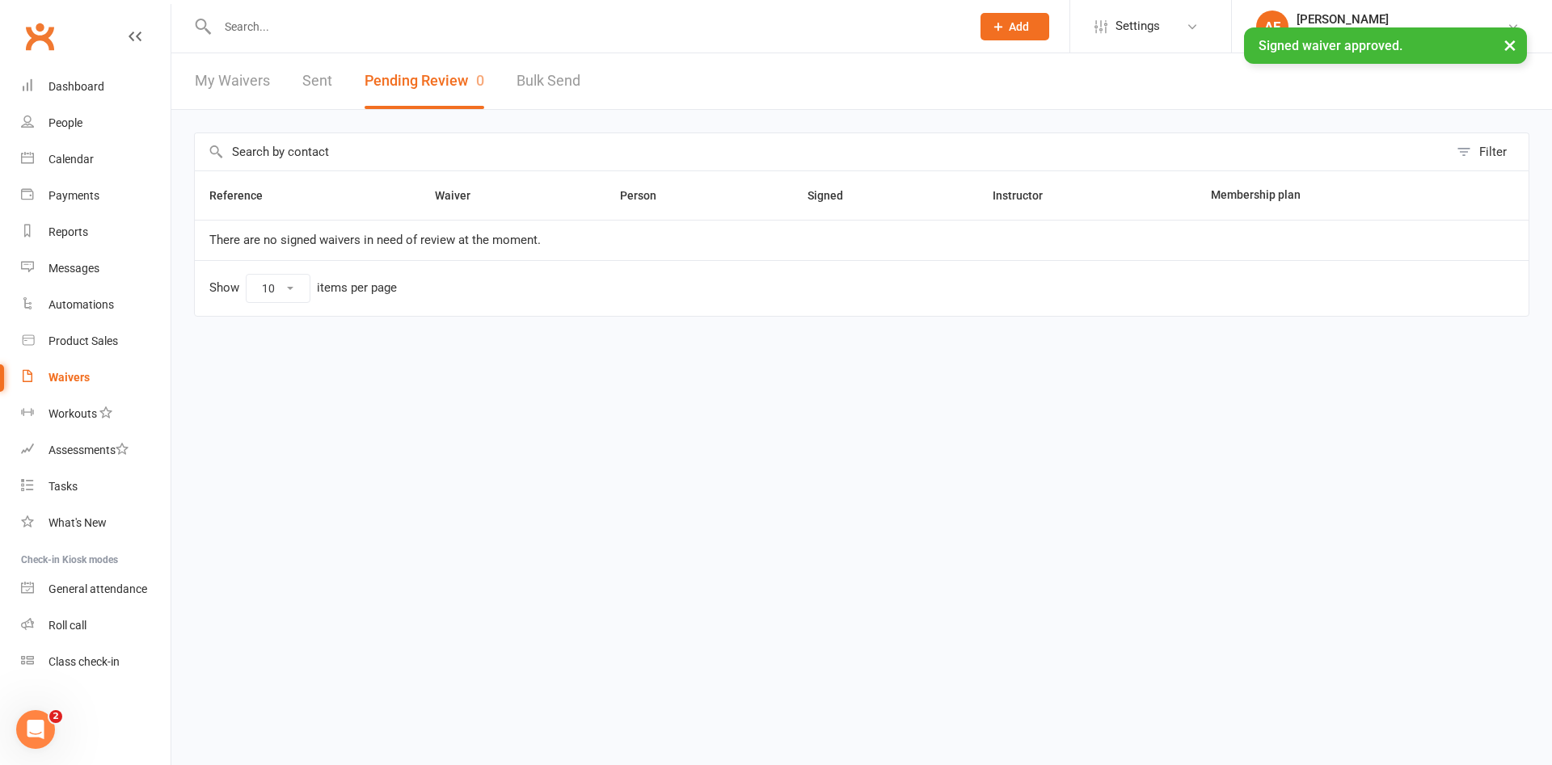
click at [48, 42] on link "Clubworx" at bounding box center [39, 36] width 40 height 40
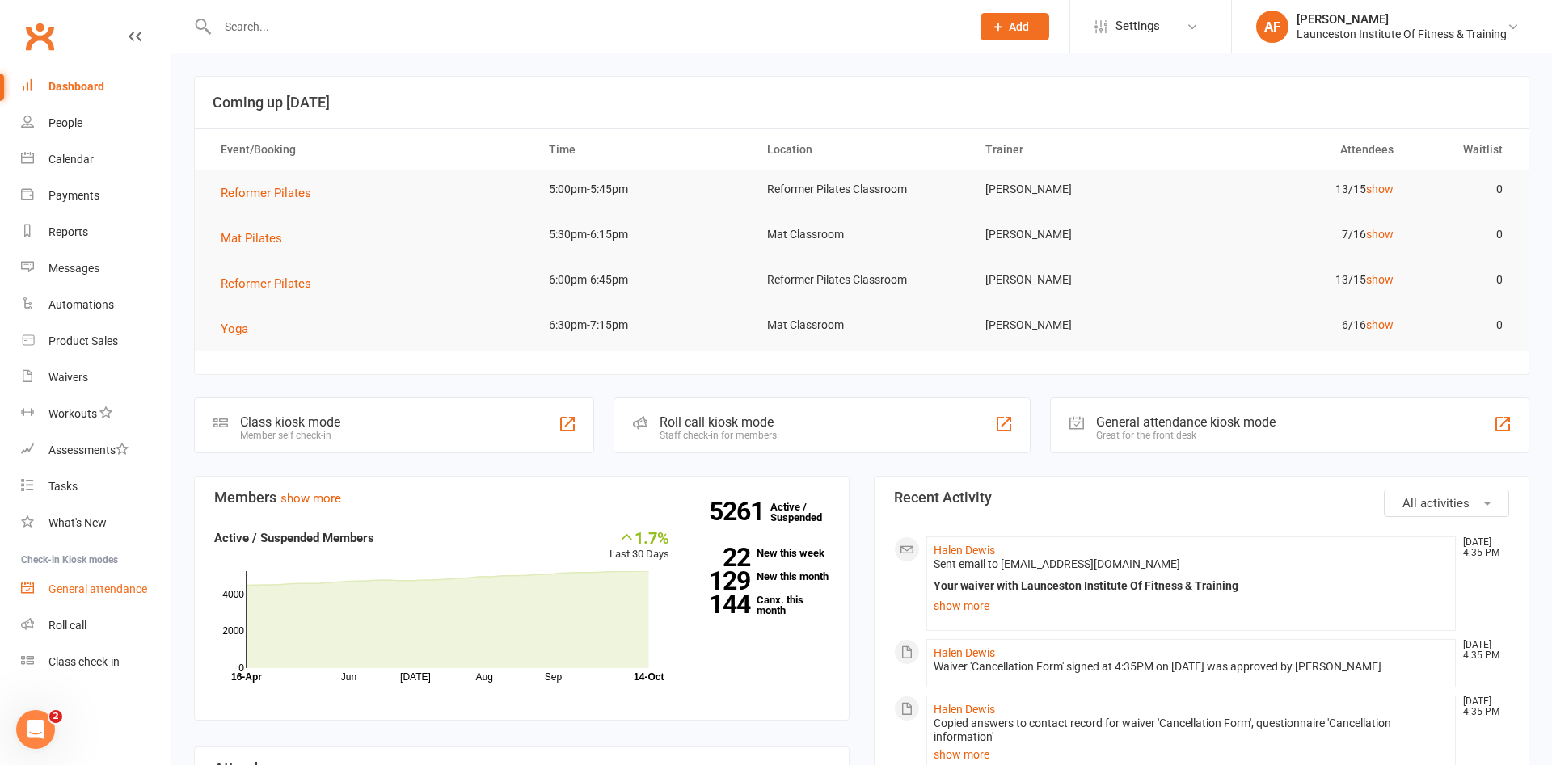
click at [154, 607] on link "General attendance" at bounding box center [96, 589] width 150 height 36
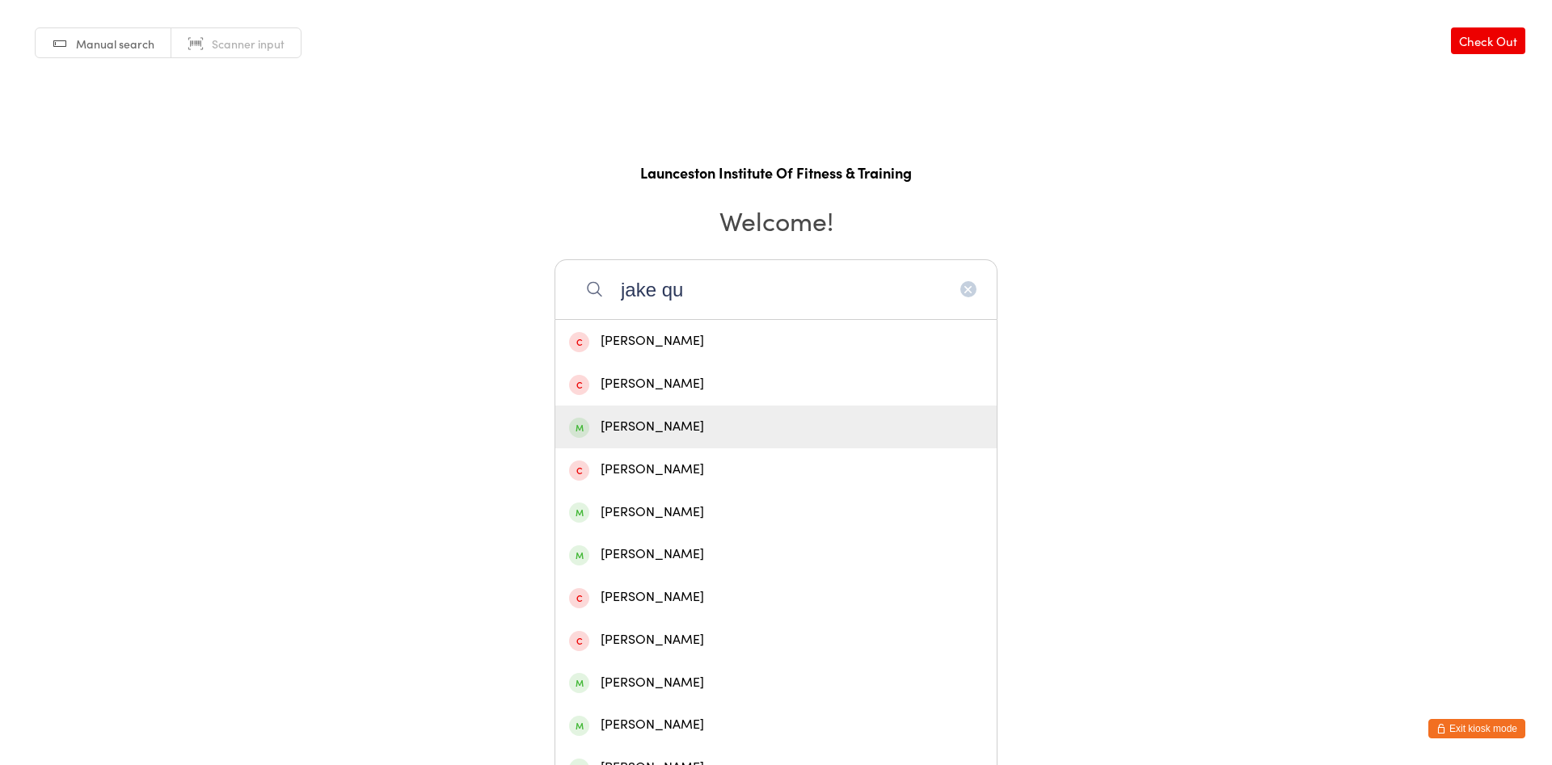
type input "jake qu"
click at [702, 423] on div "[PERSON_NAME]" at bounding box center [776, 427] width 414 height 22
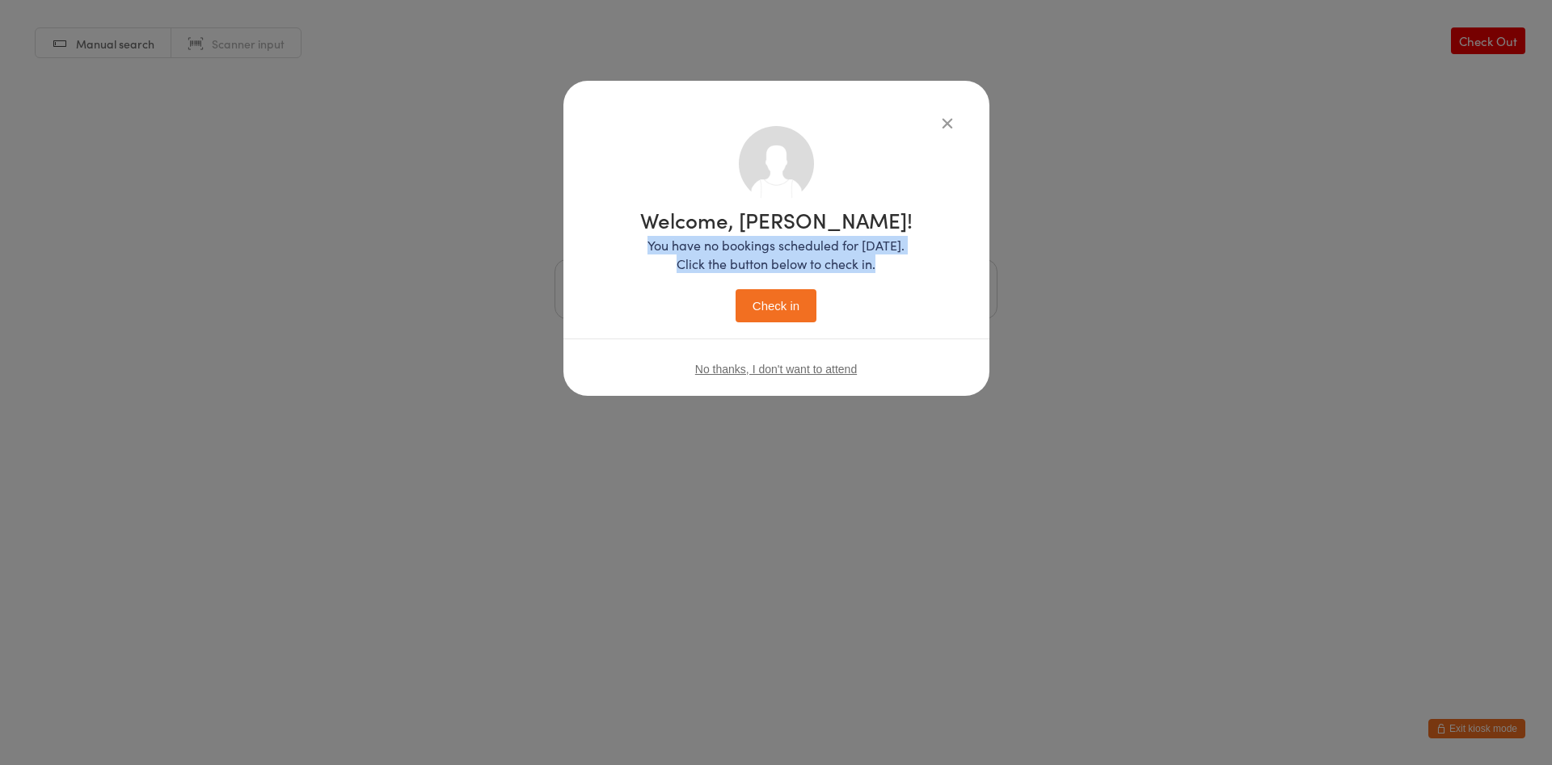
drag, startPoint x: 793, startPoint y: 335, endPoint x: 786, endPoint y: 320, distance: 15.9
click at [786, 320] on div "Welcome, Jake! You have no bookings scheduled for today. Click the button below…" at bounding box center [776, 262] width 361 height 273
click at [769, 312] on button "Check in" at bounding box center [776, 305] width 81 height 33
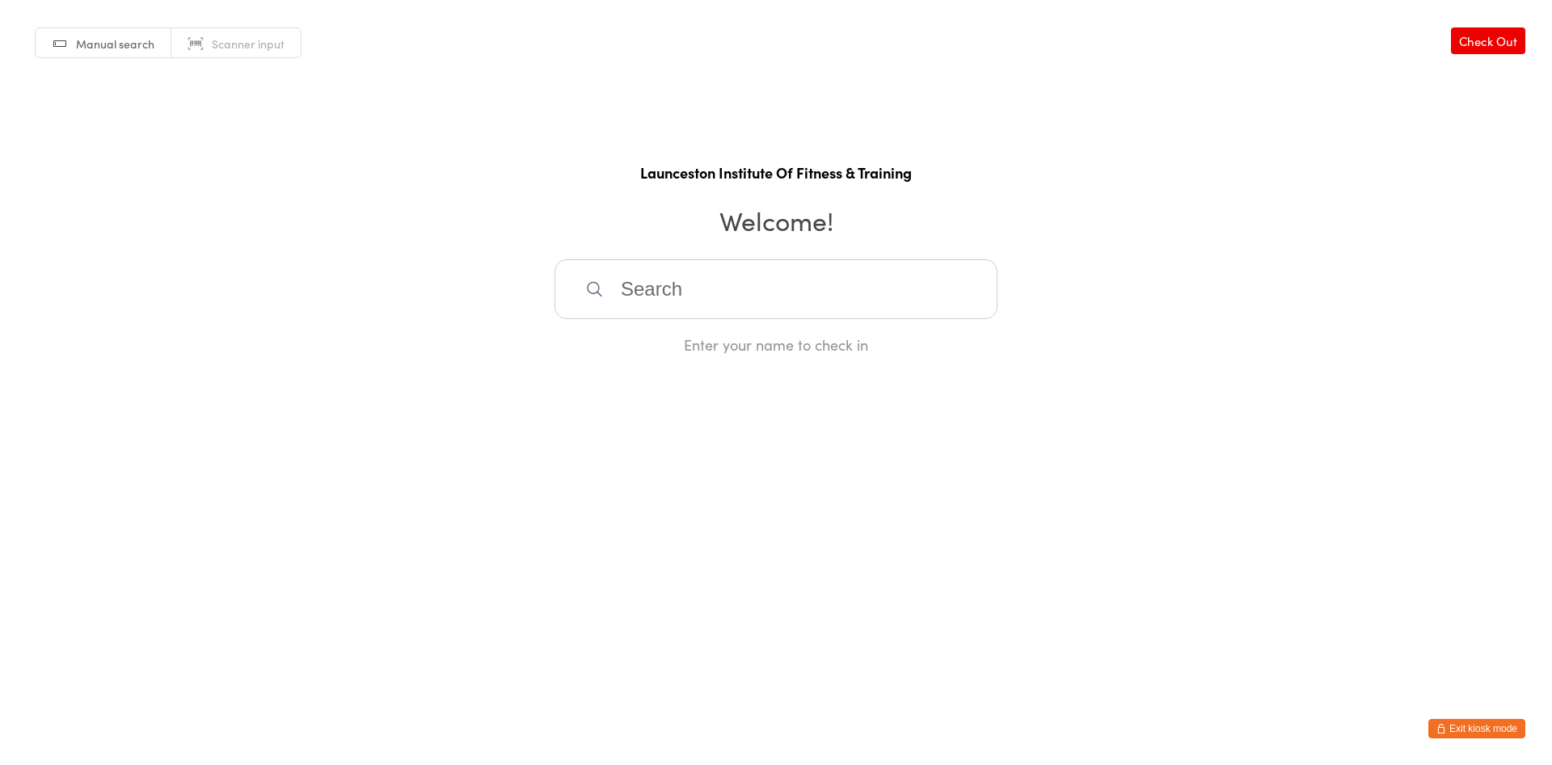
click at [1481, 731] on button "Exit kiosk mode" at bounding box center [1476, 728] width 97 height 19
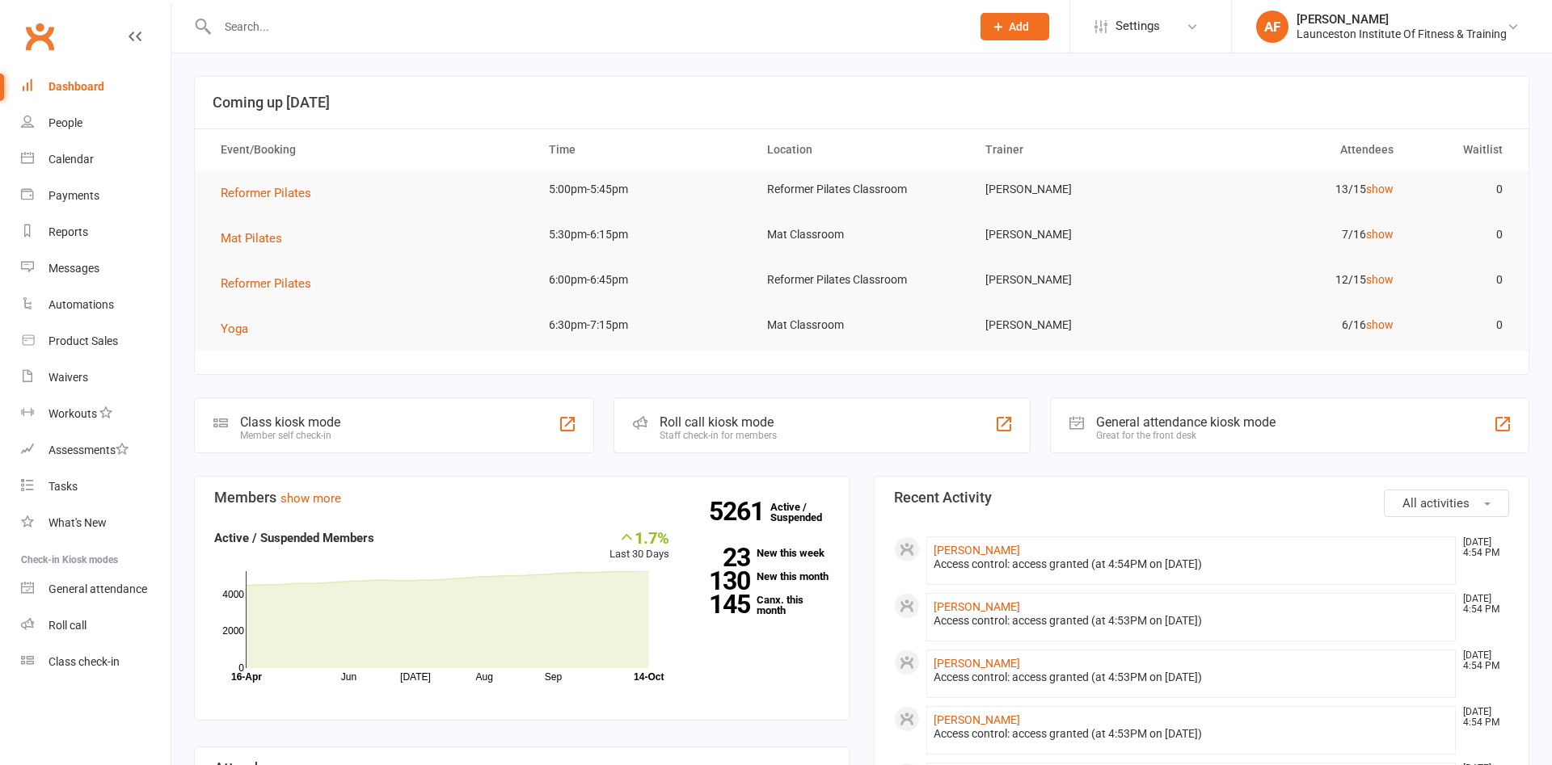
click at [94, 593] on div "General attendance" at bounding box center [97, 589] width 99 height 13
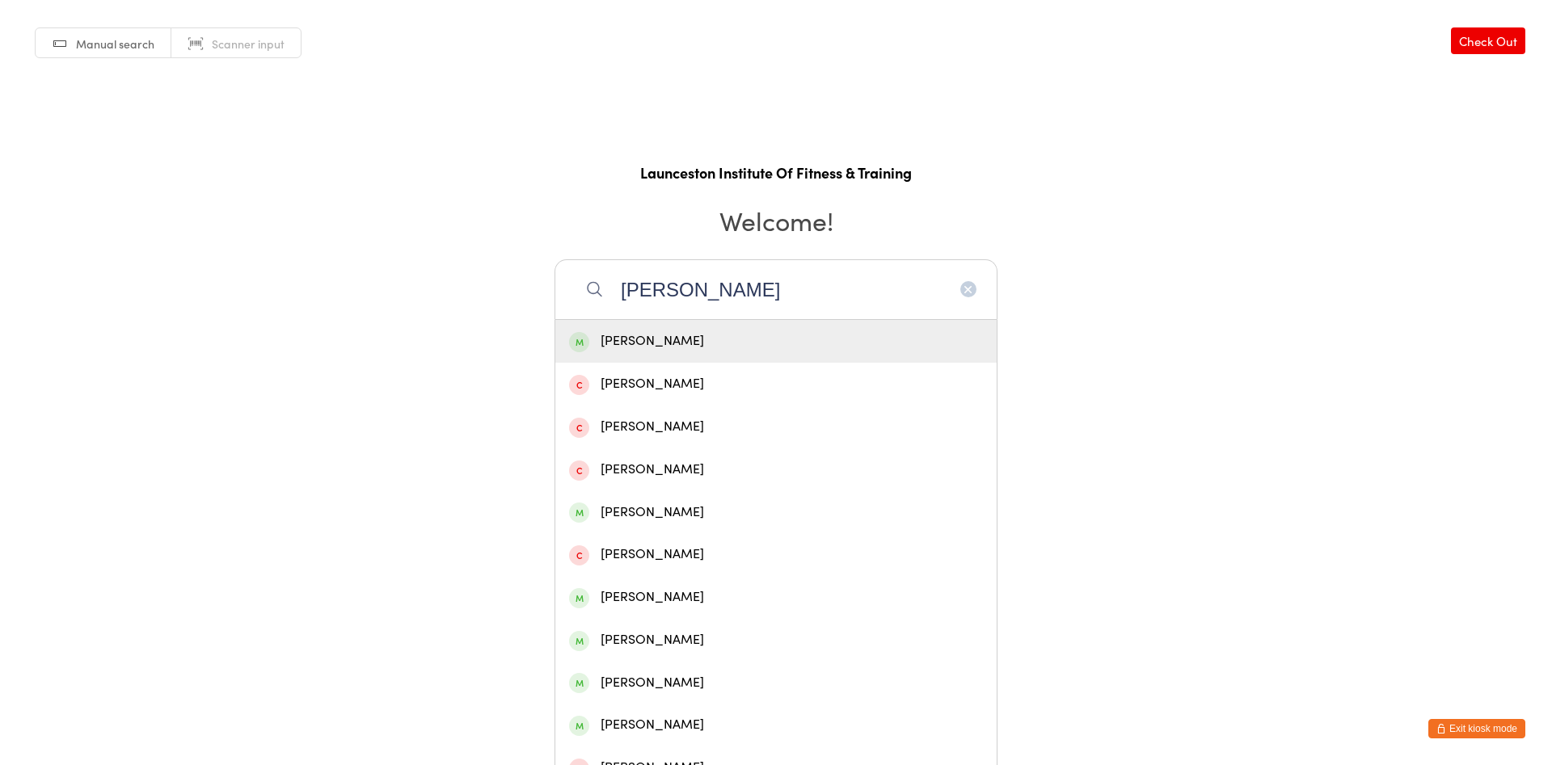
type input "[PERSON_NAME]"
click at [766, 336] on div "[PERSON_NAME]" at bounding box center [776, 342] width 414 height 22
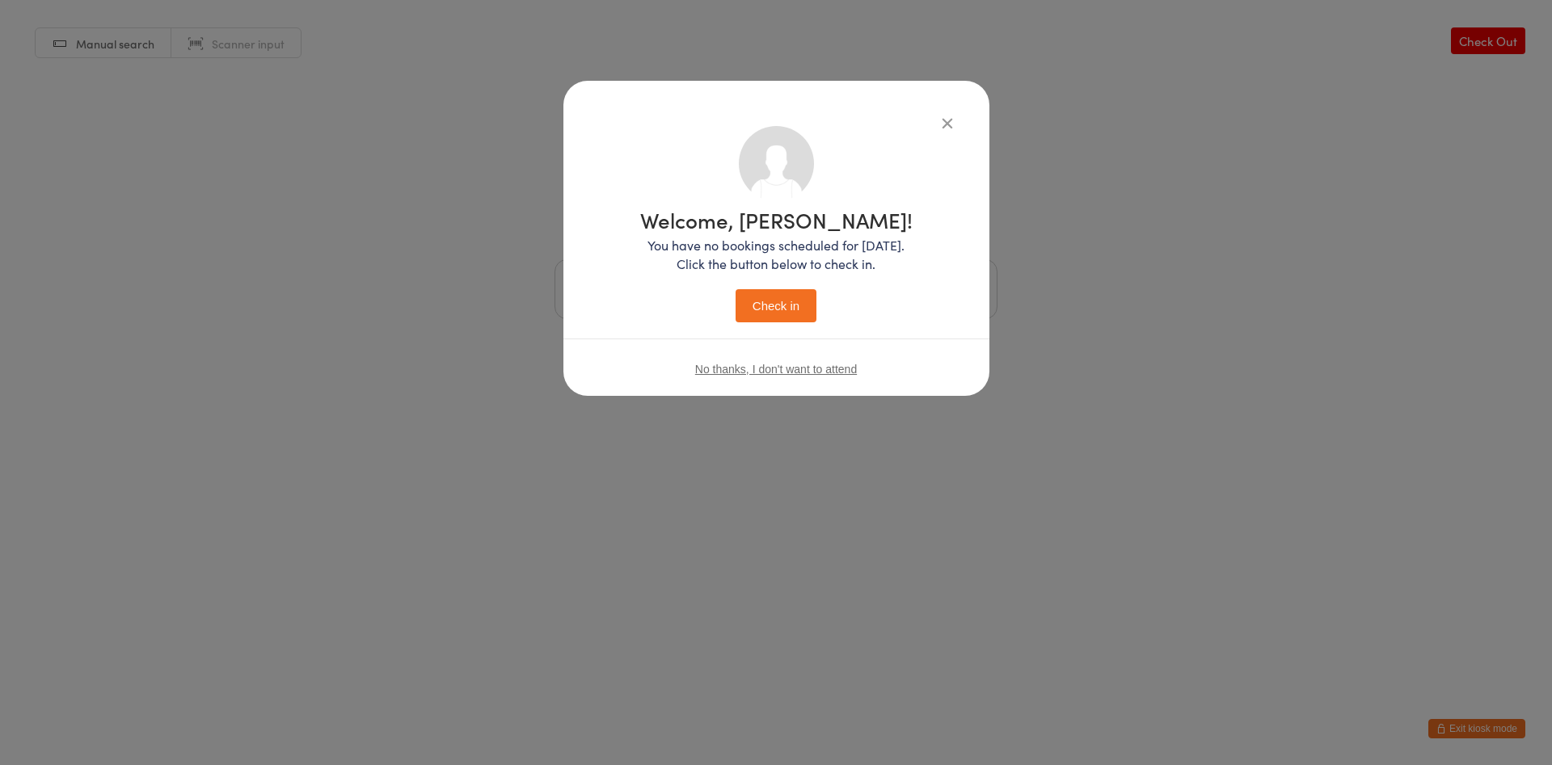
click at [792, 298] on button "Check in" at bounding box center [776, 305] width 81 height 33
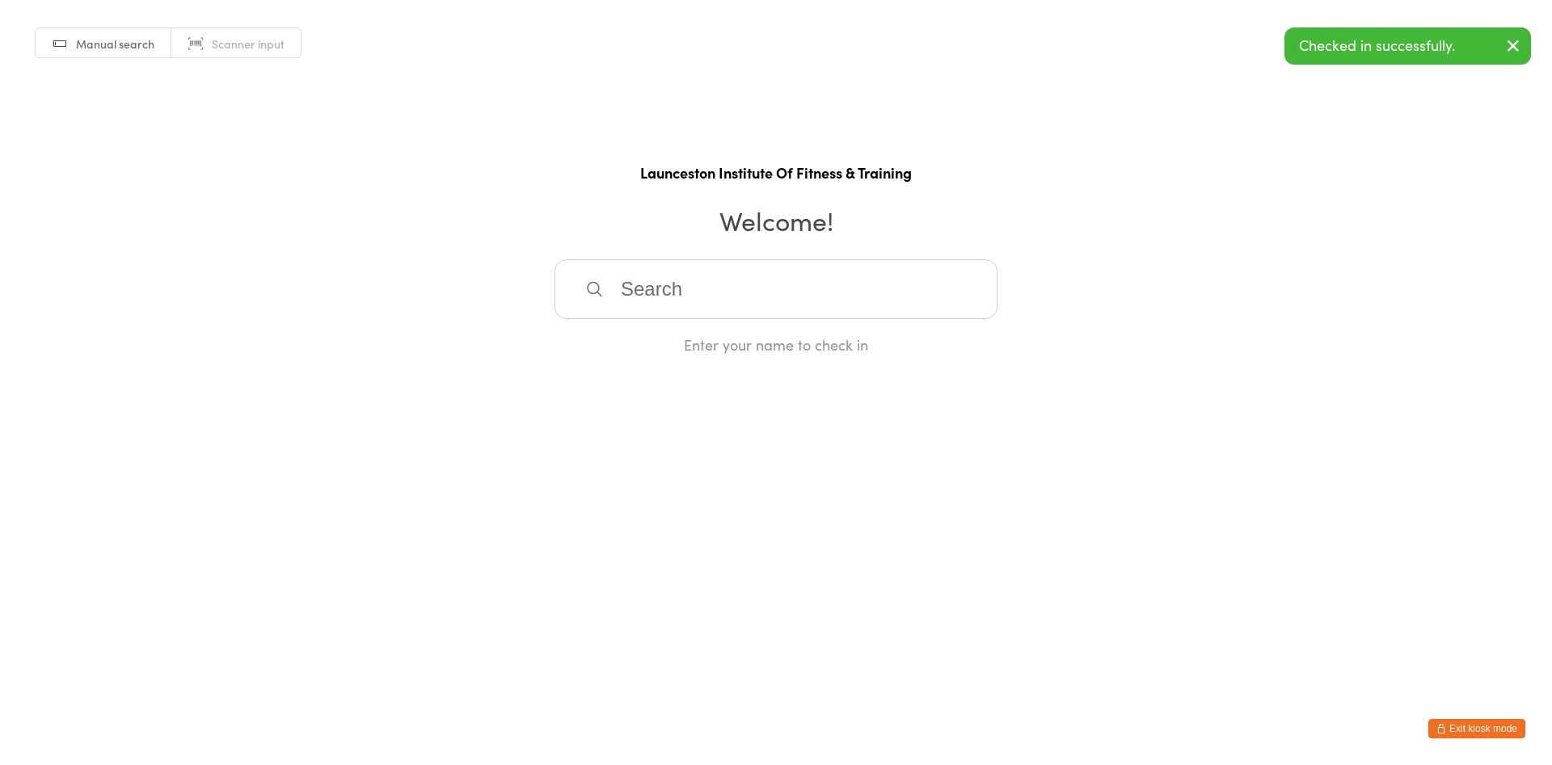
click at [1469, 733] on button "Exit kiosk mode" at bounding box center [1476, 728] width 97 height 19
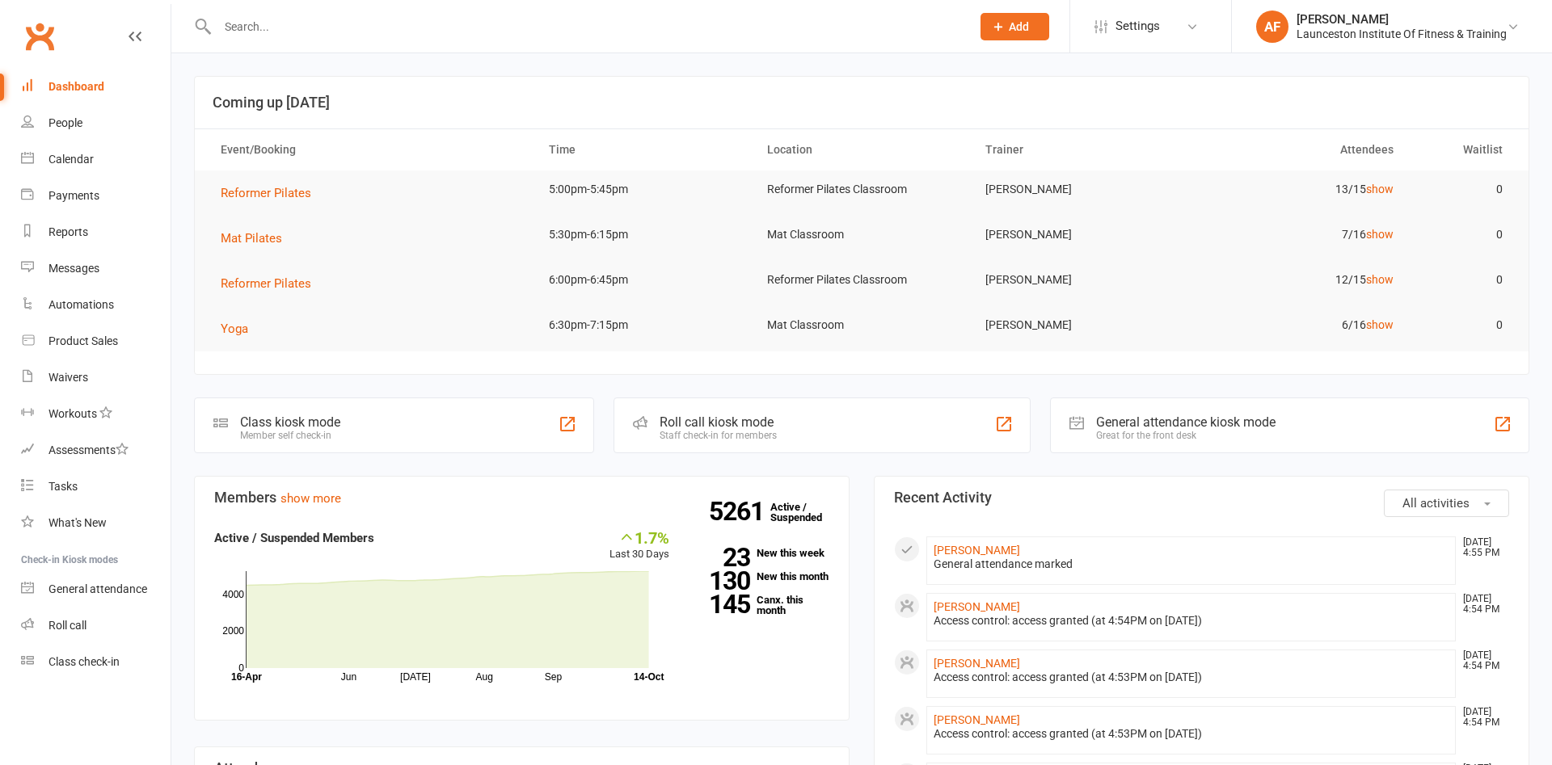
click at [422, 14] on div at bounding box center [576, 26] width 765 height 53
click at [422, 24] on input "text" at bounding box center [586, 26] width 747 height 23
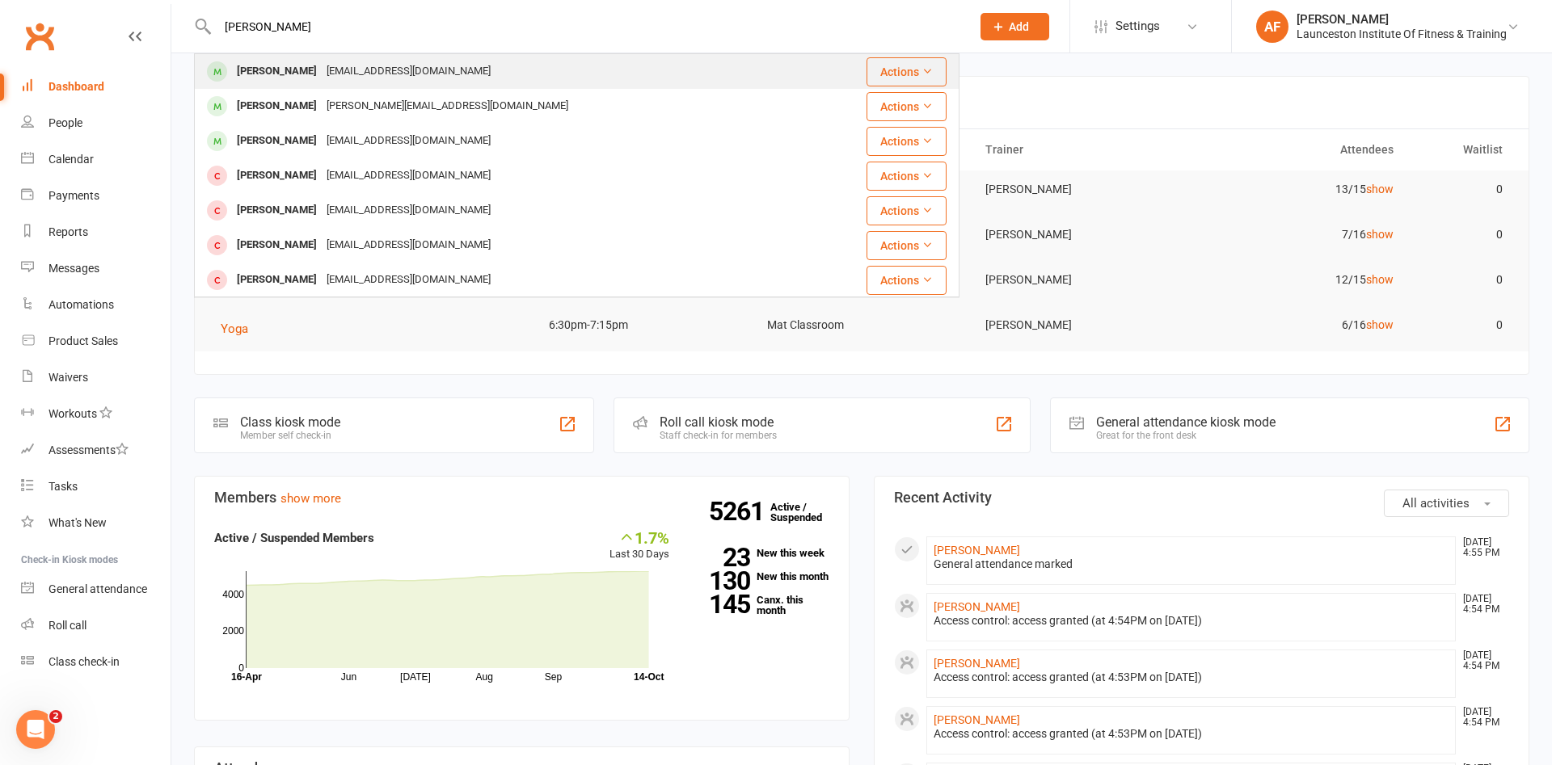
type input "ryan barker"
click at [671, 73] on div "Ryan Barker admin@liftcentre.com.au" at bounding box center [513, 71] width 635 height 33
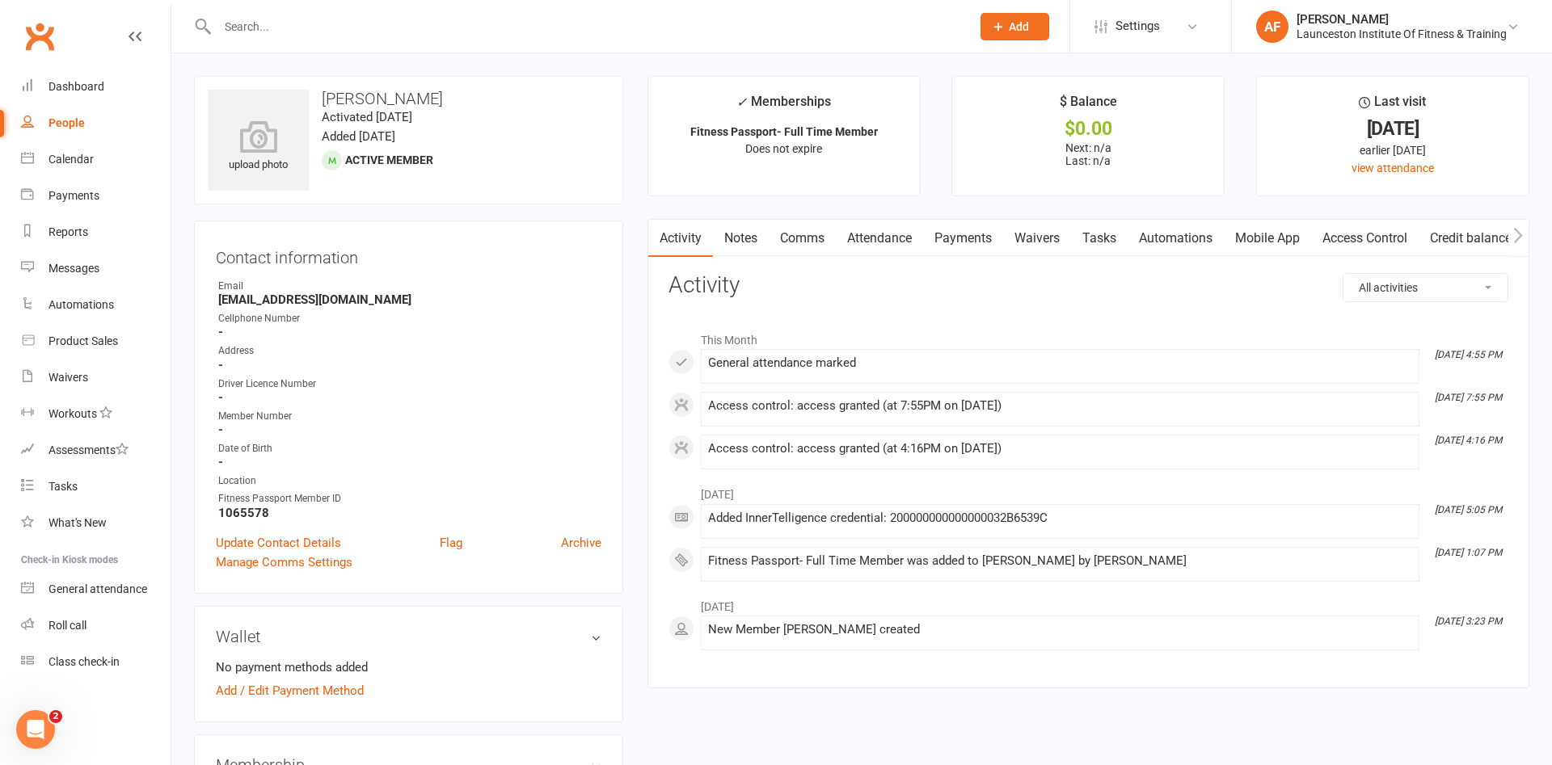
click at [50, 28] on link "Clubworx" at bounding box center [39, 36] width 40 height 40
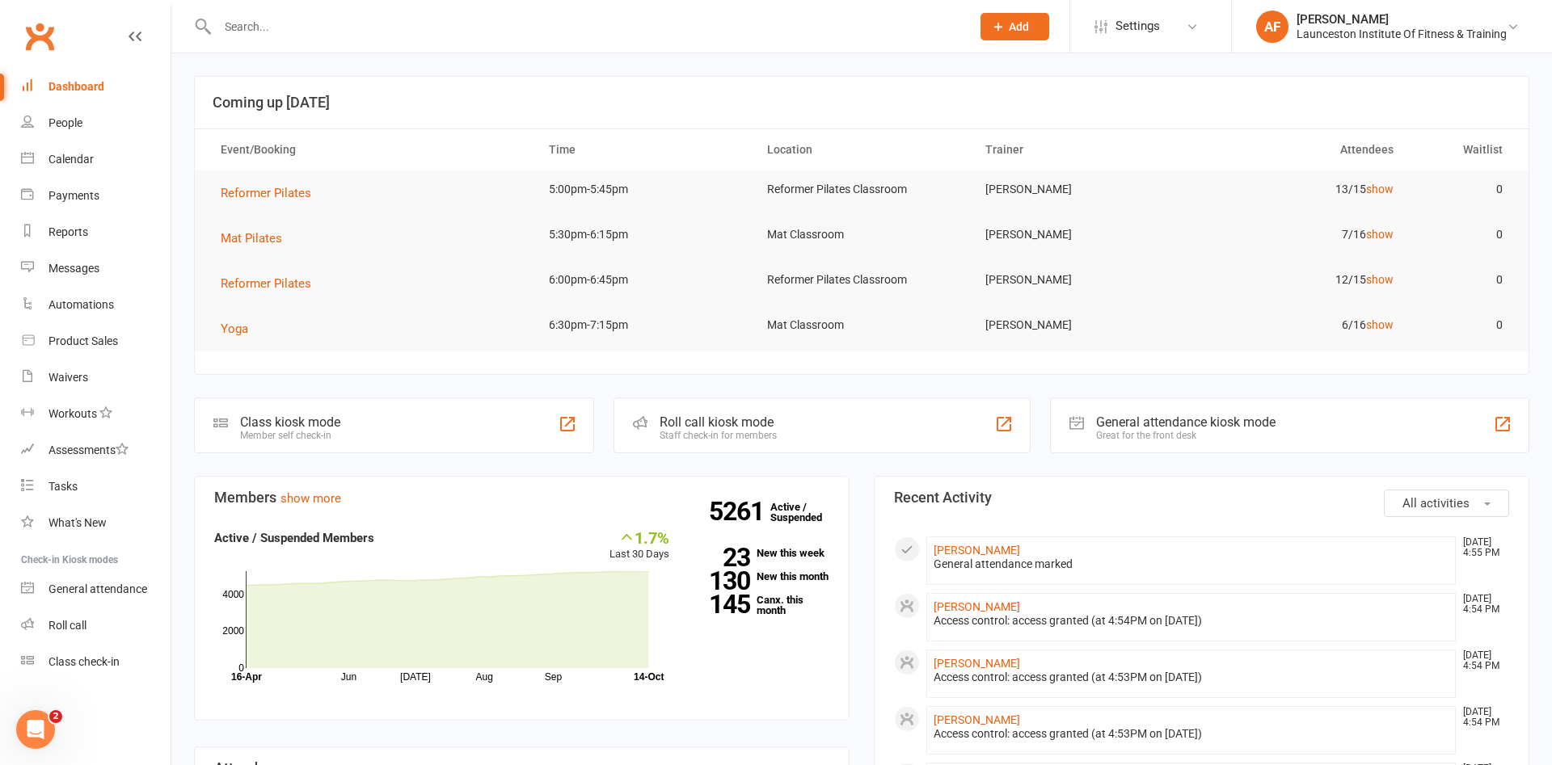
click at [263, 32] on input "text" at bounding box center [586, 26] width 747 height 23
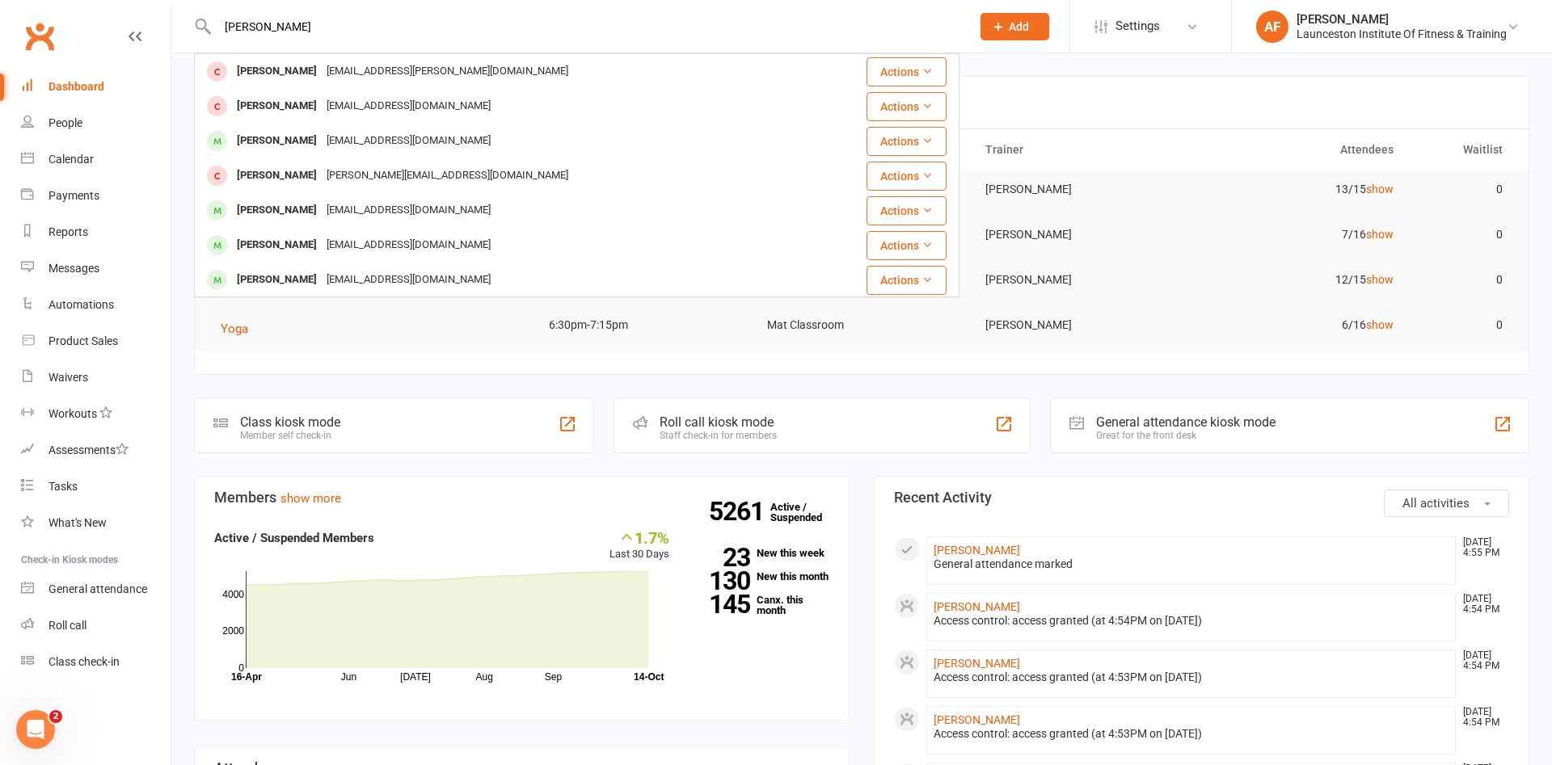
type input "[PERSON_NAME]"
click at [415, 52] on div "[PERSON_NAME] [PERSON_NAME] [PERSON_NAME][EMAIL_ADDRESS][PERSON_NAME][DOMAIN_NA…" at bounding box center [576, 26] width 765 height 53
click at [434, 62] on div "[PERSON_NAME] [PERSON_NAME][EMAIL_ADDRESS][PERSON_NAME][DOMAIN_NAME]" at bounding box center [513, 71] width 635 height 33
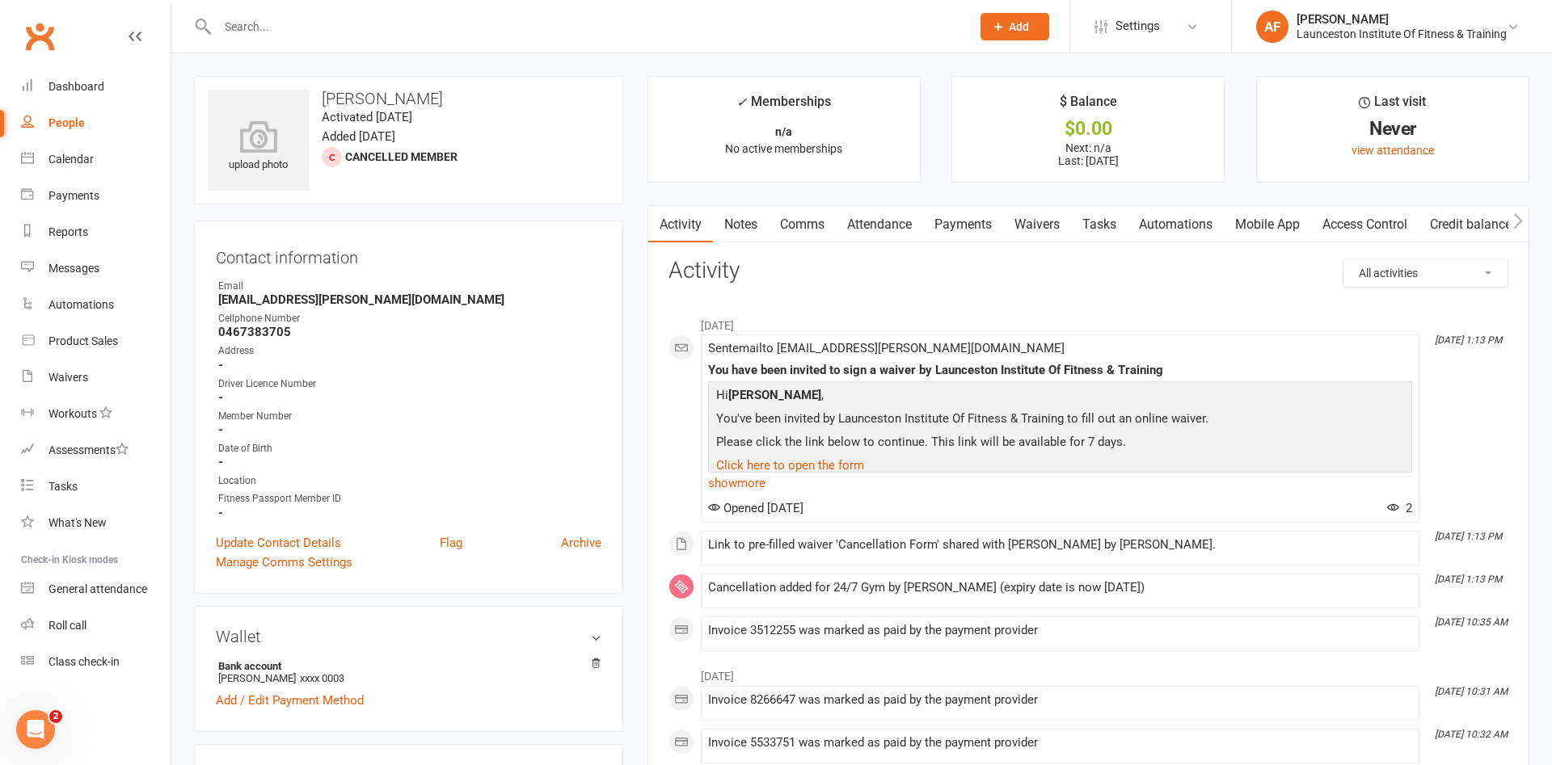
click at [957, 213] on link "Payments" at bounding box center [963, 224] width 80 height 37
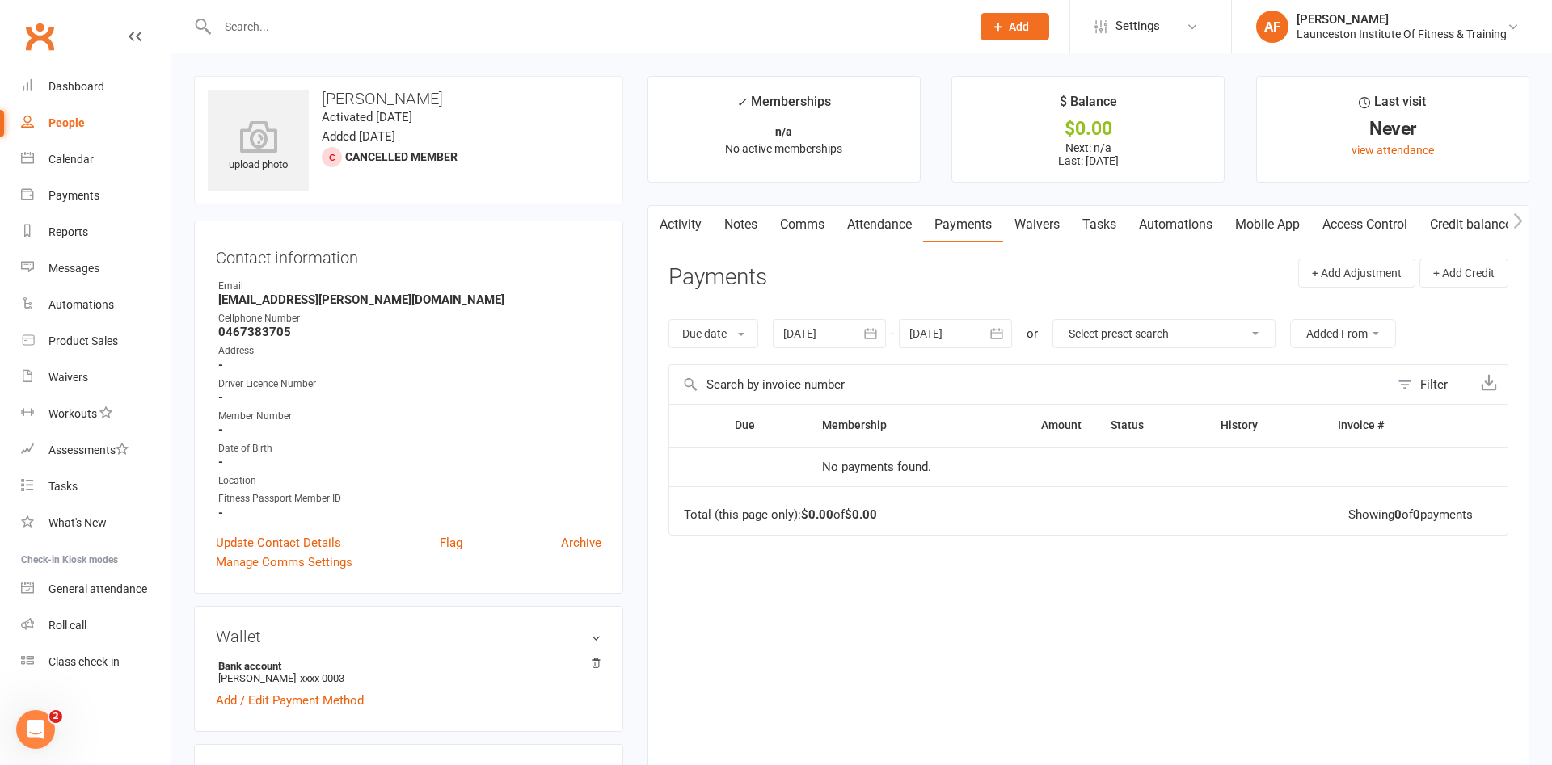
click at [1355, 226] on link "Access Control" at bounding box center [1365, 224] width 108 height 37
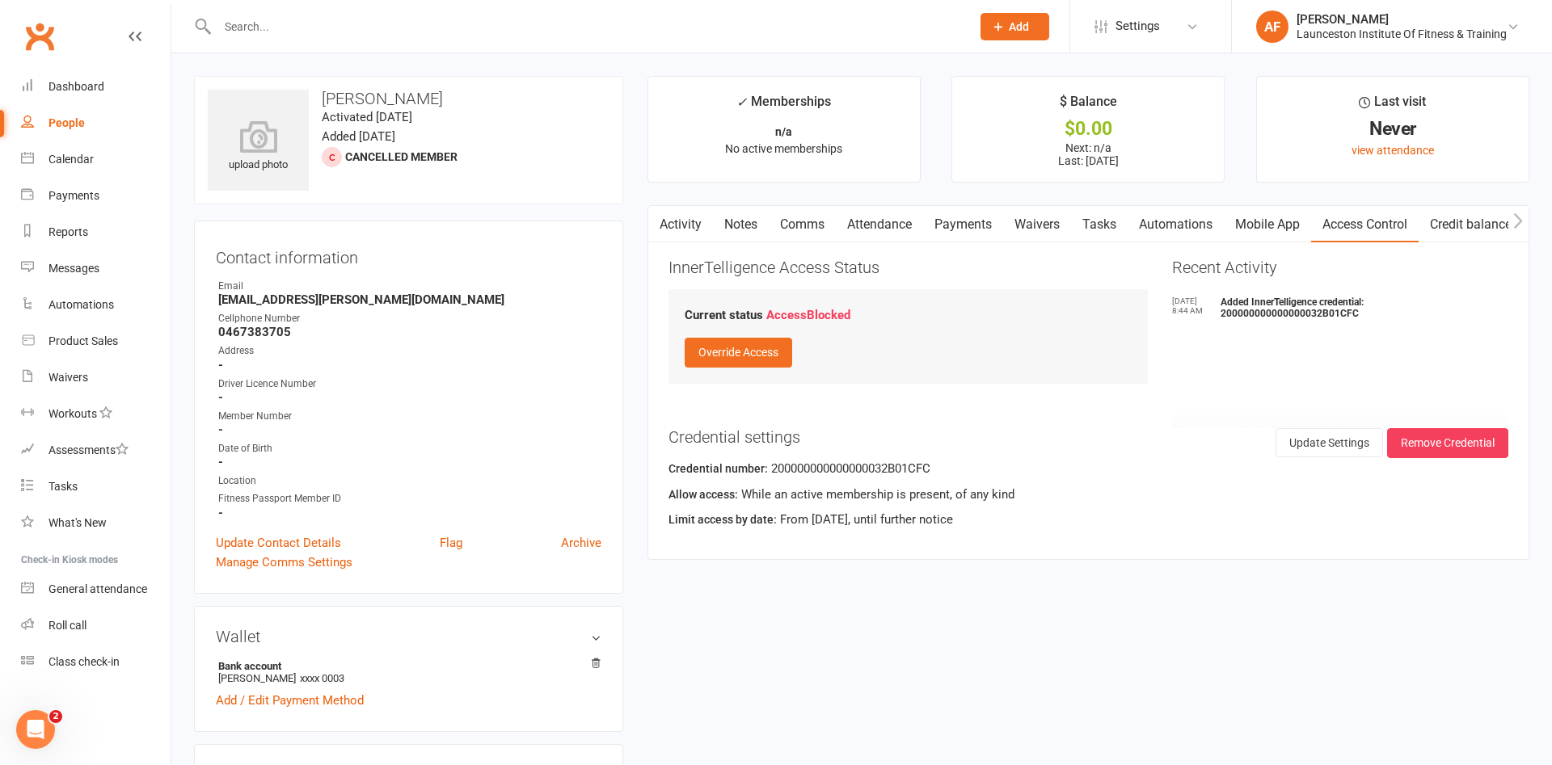
click at [1001, 228] on link "Payments" at bounding box center [963, 224] width 80 height 37
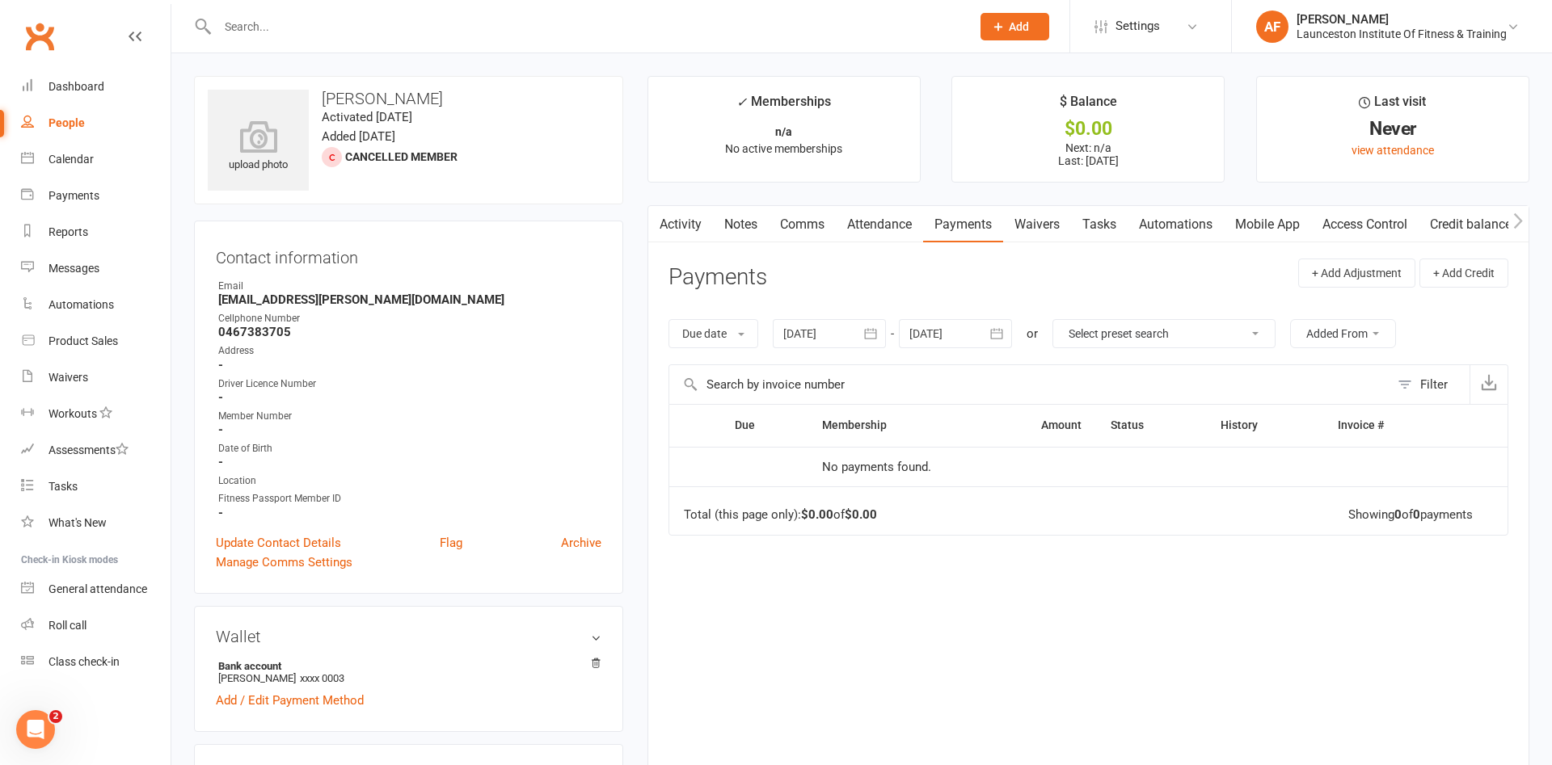
scroll to position [165, 0]
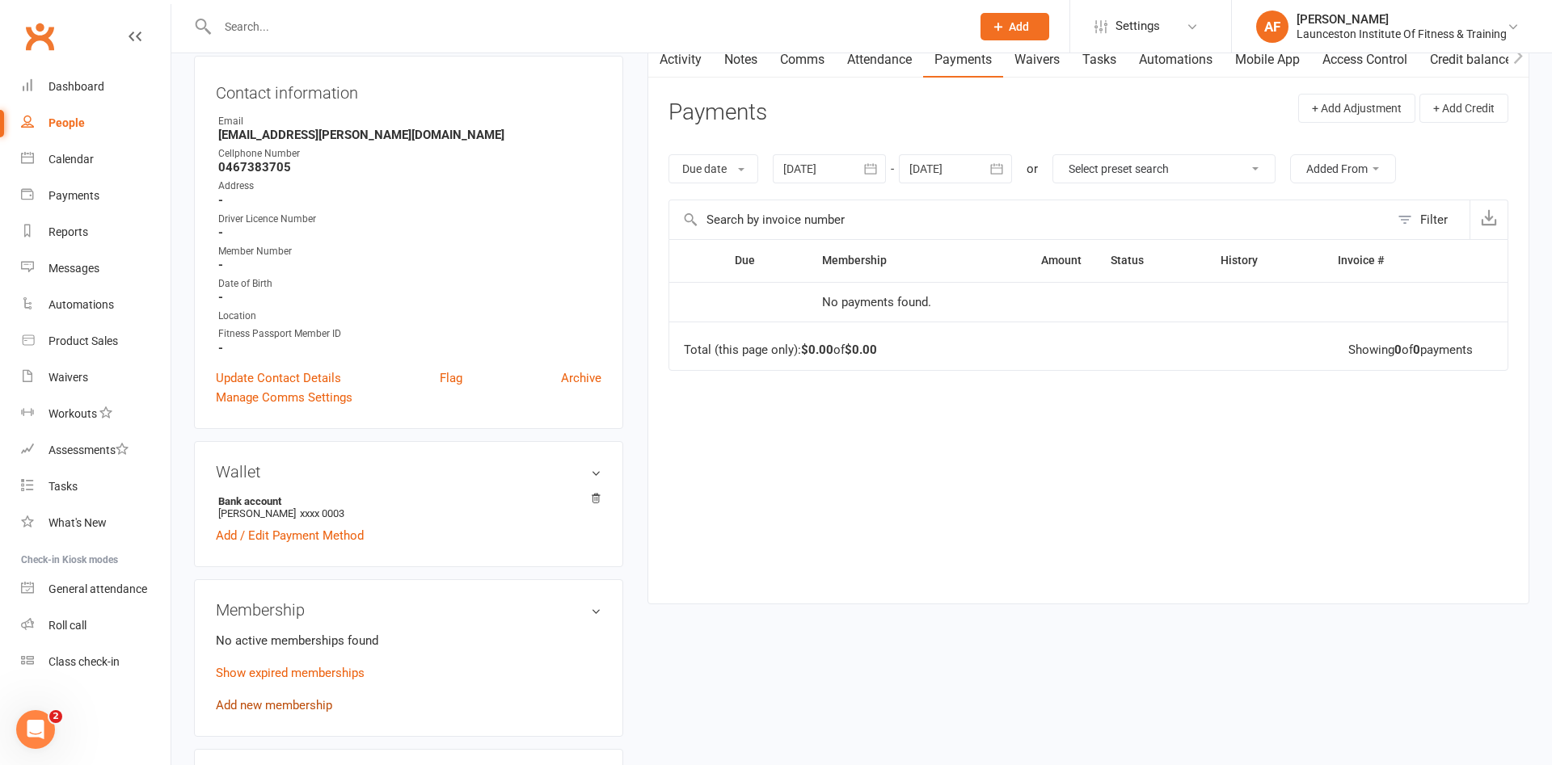
click at [279, 704] on link "Add new membership" at bounding box center [274, 705] width 116 height 15
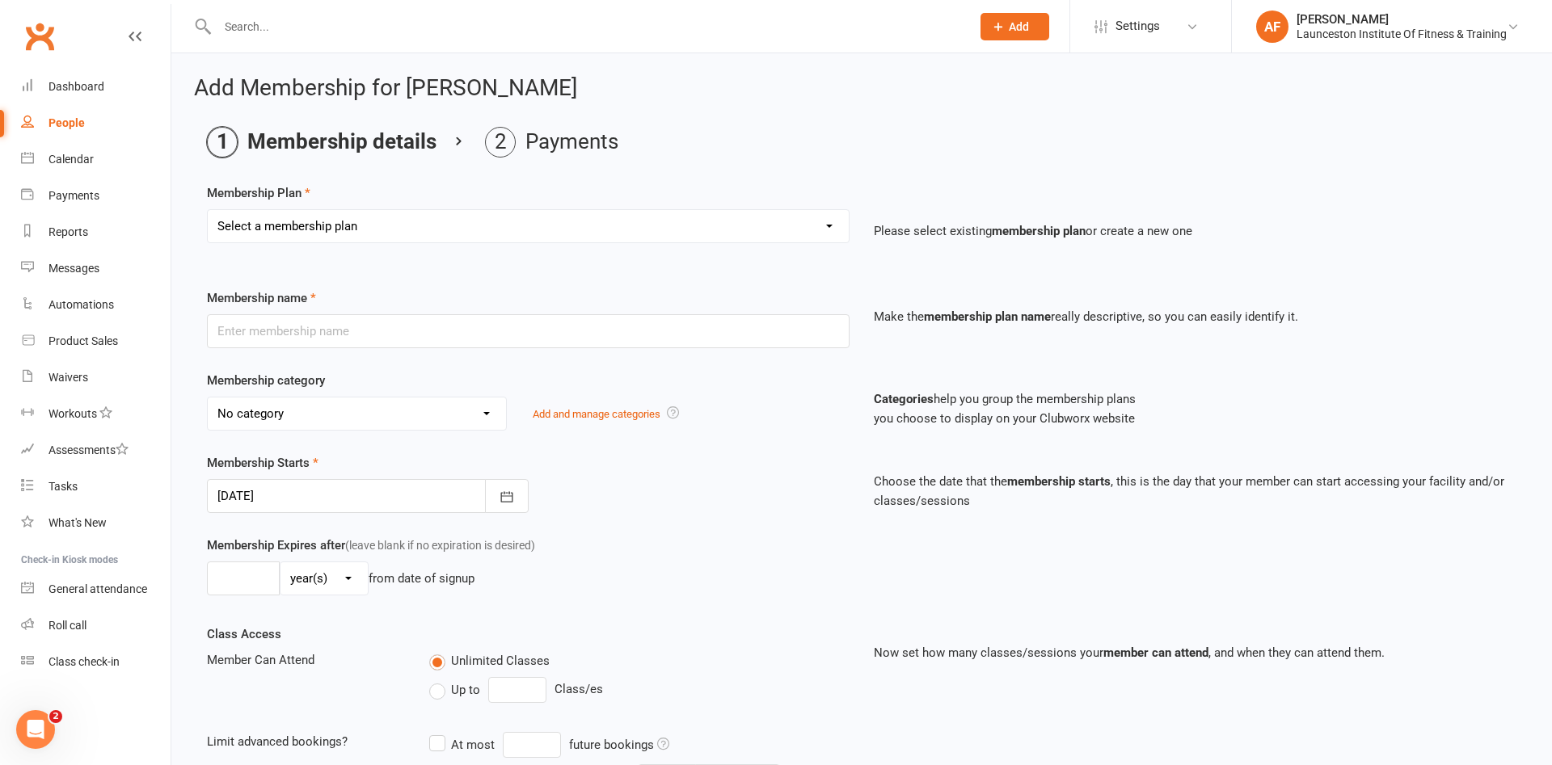
click at [208, 210] on select "Select a membership plan Create new Membership Plan 24/7 Gym Membership Pilates…" at bounding box center [528, 226] width 641 height 32
select select "1"
click option "24/7 Gym Membership" at bounding box center [0, 0] width 0 height 0
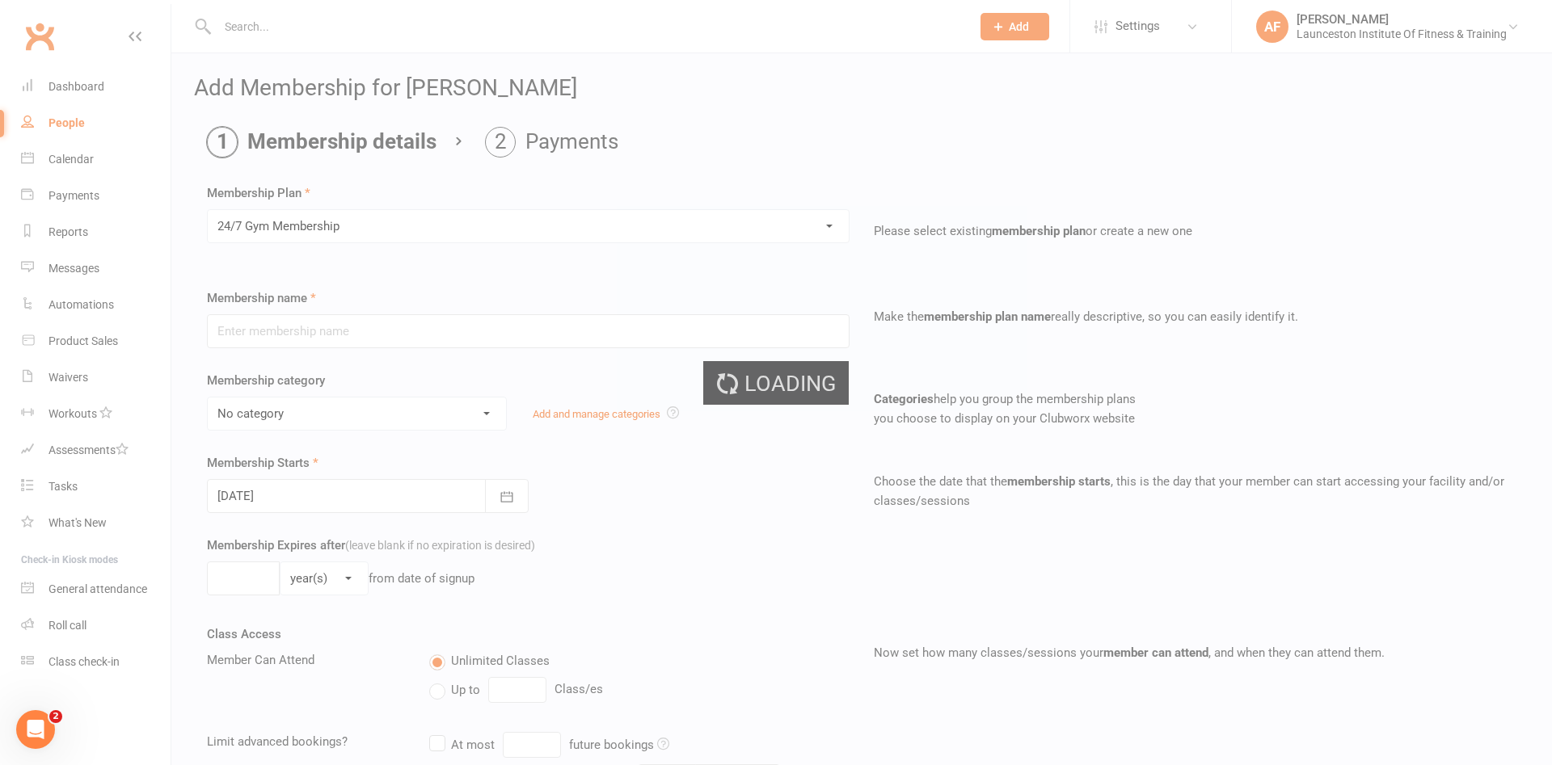
type input "24/7 Gym Membership"
select select "2"
type input "0"
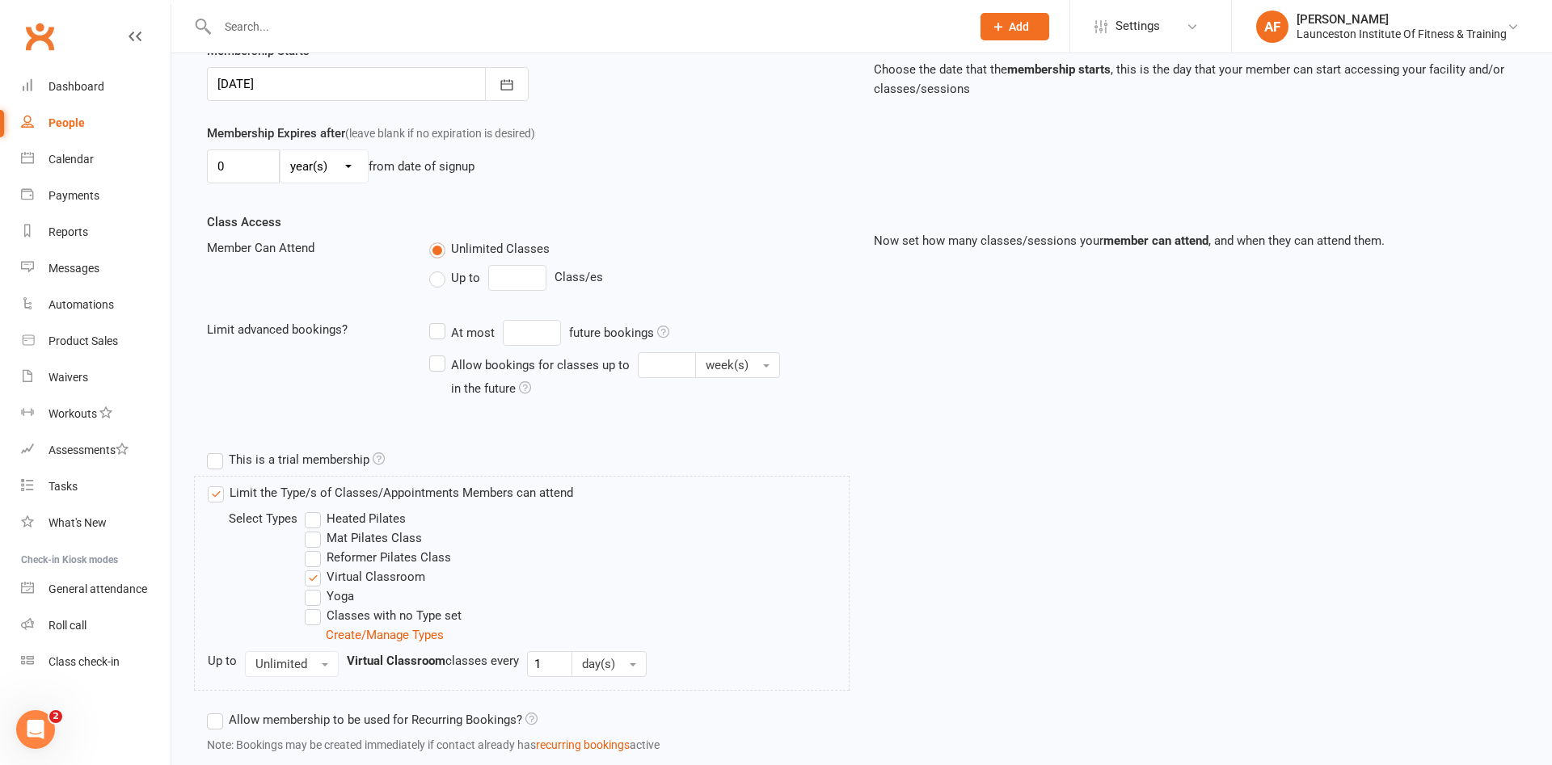
scroll to position [519, 0]
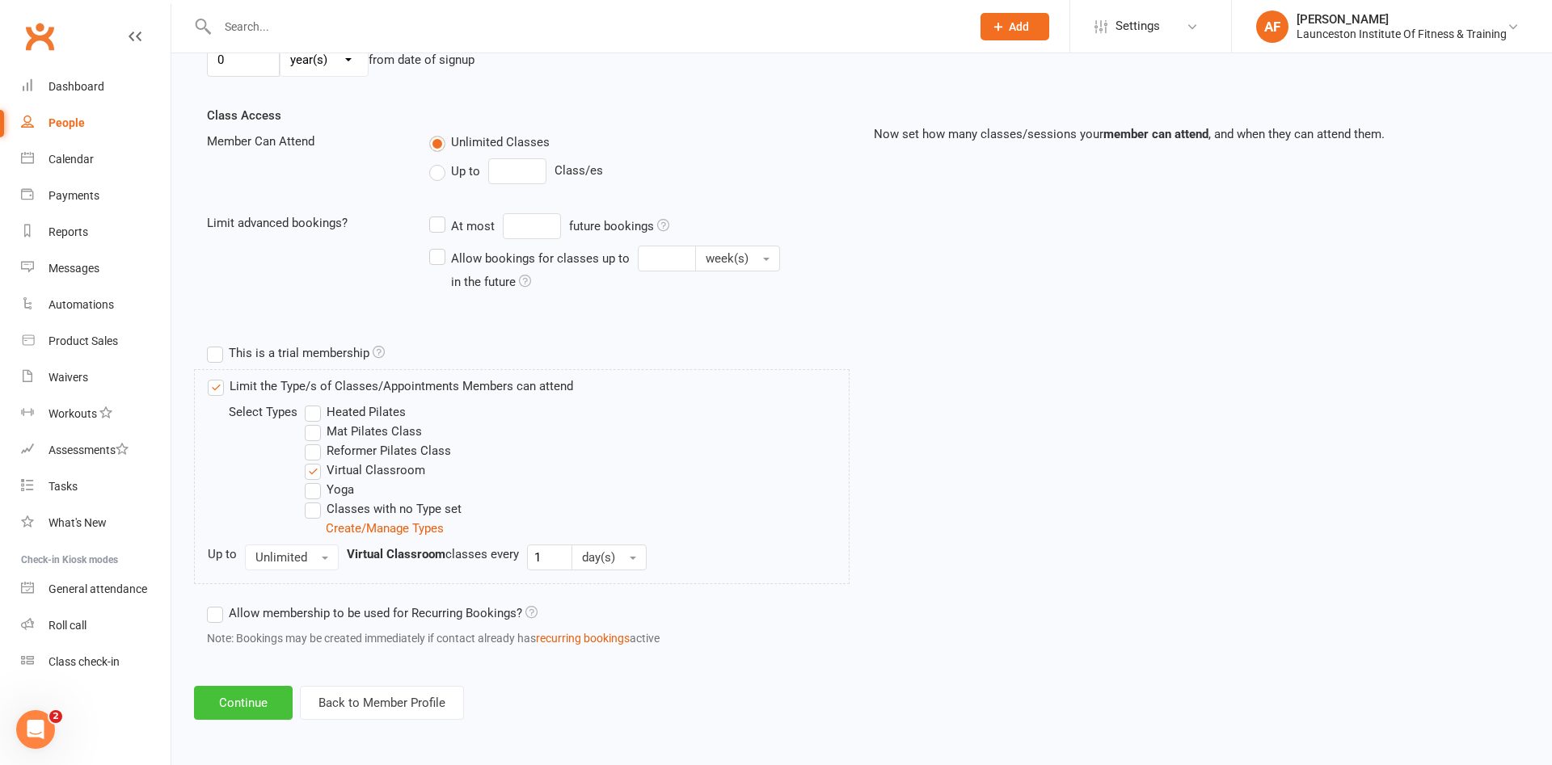
click at [260, 702] on button "Continue" at bounding box center [243, 703] width 99 height 34
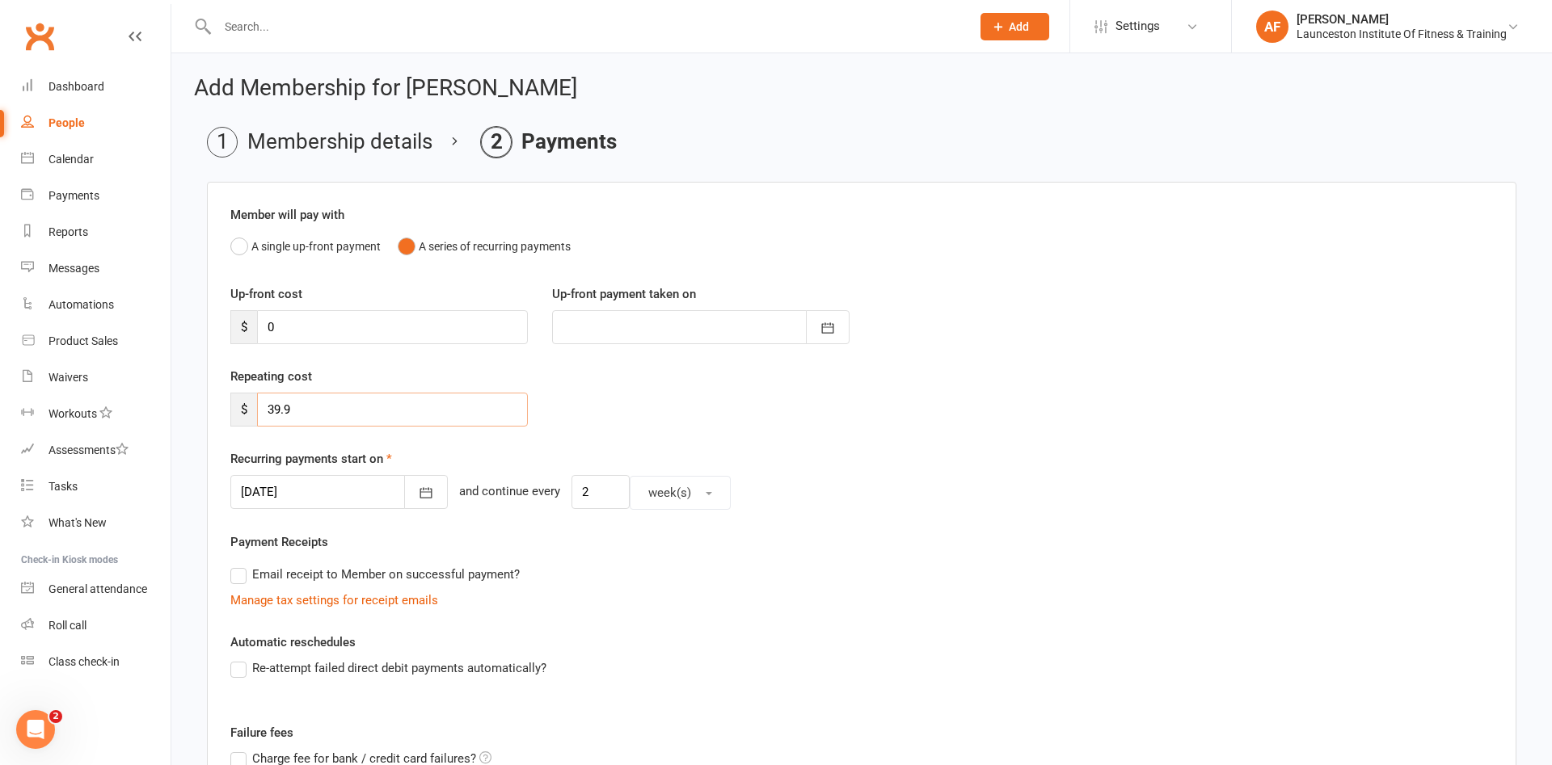
click at [354, 413] on input "39.9" at bounding box center [392, 410] width 271 height 34
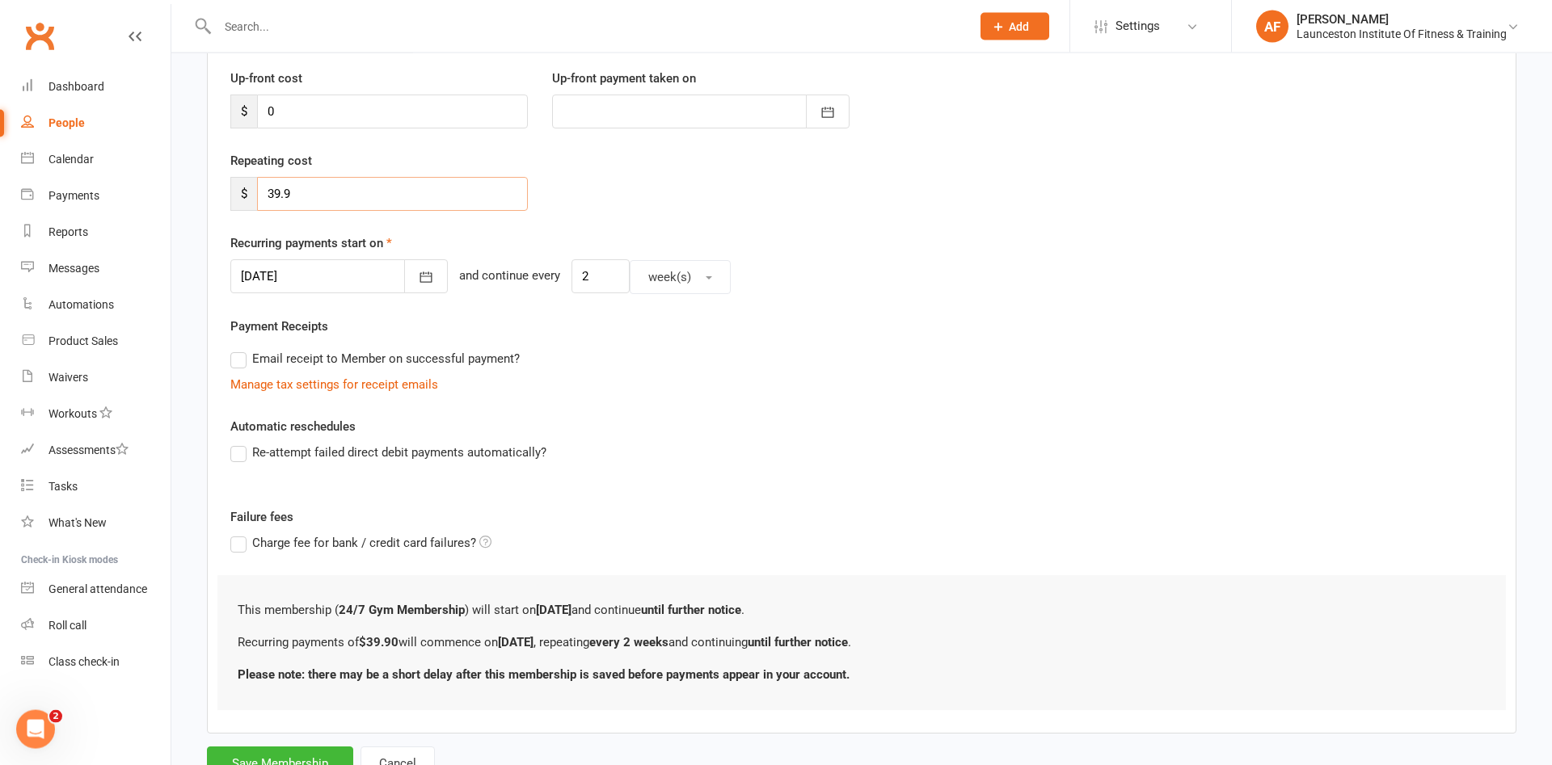
scroll to position [280, 0]
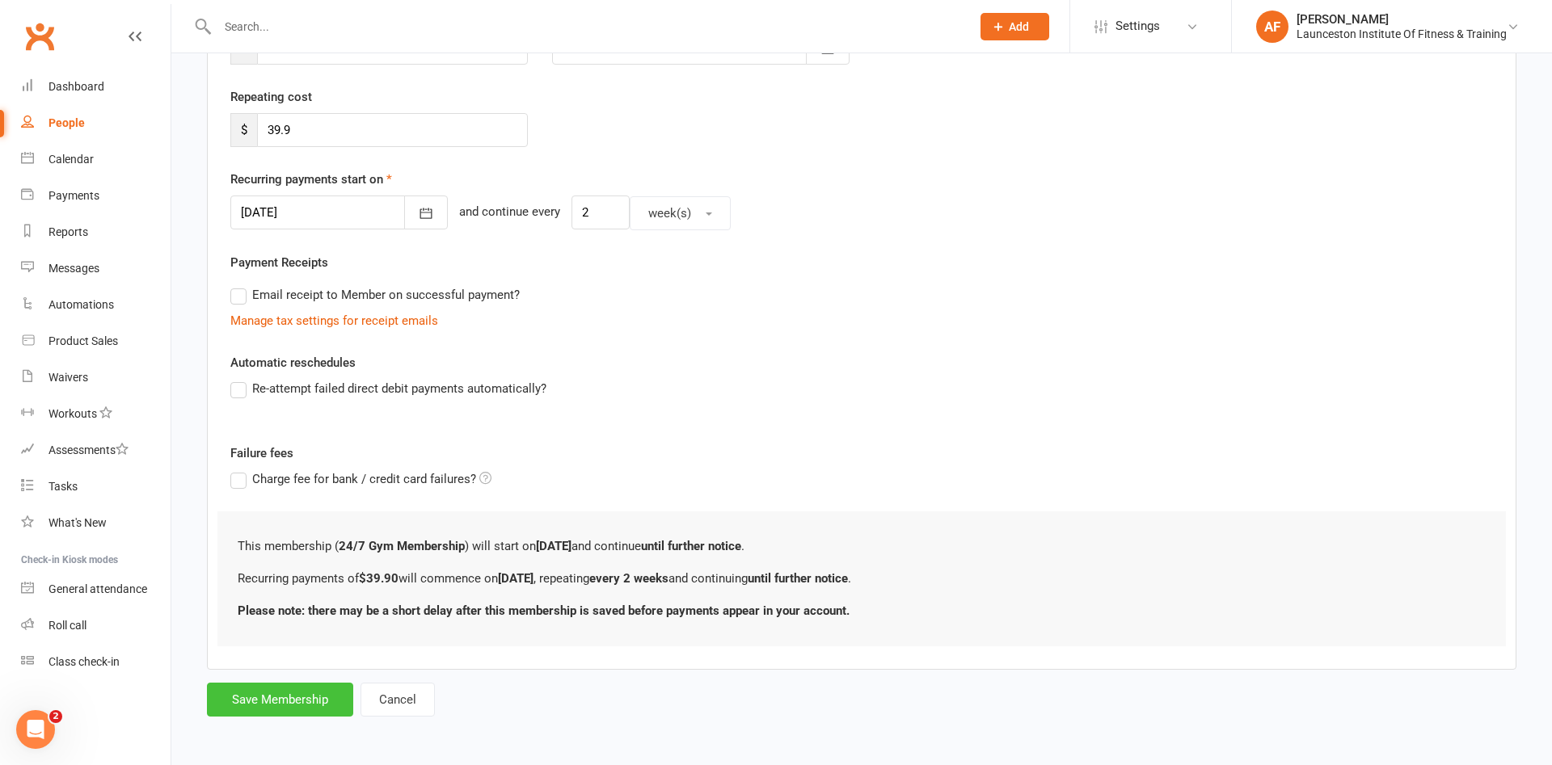
click at [299, 697] on button "Save Membership" at bounding box center [280, 700] width 146 height 34
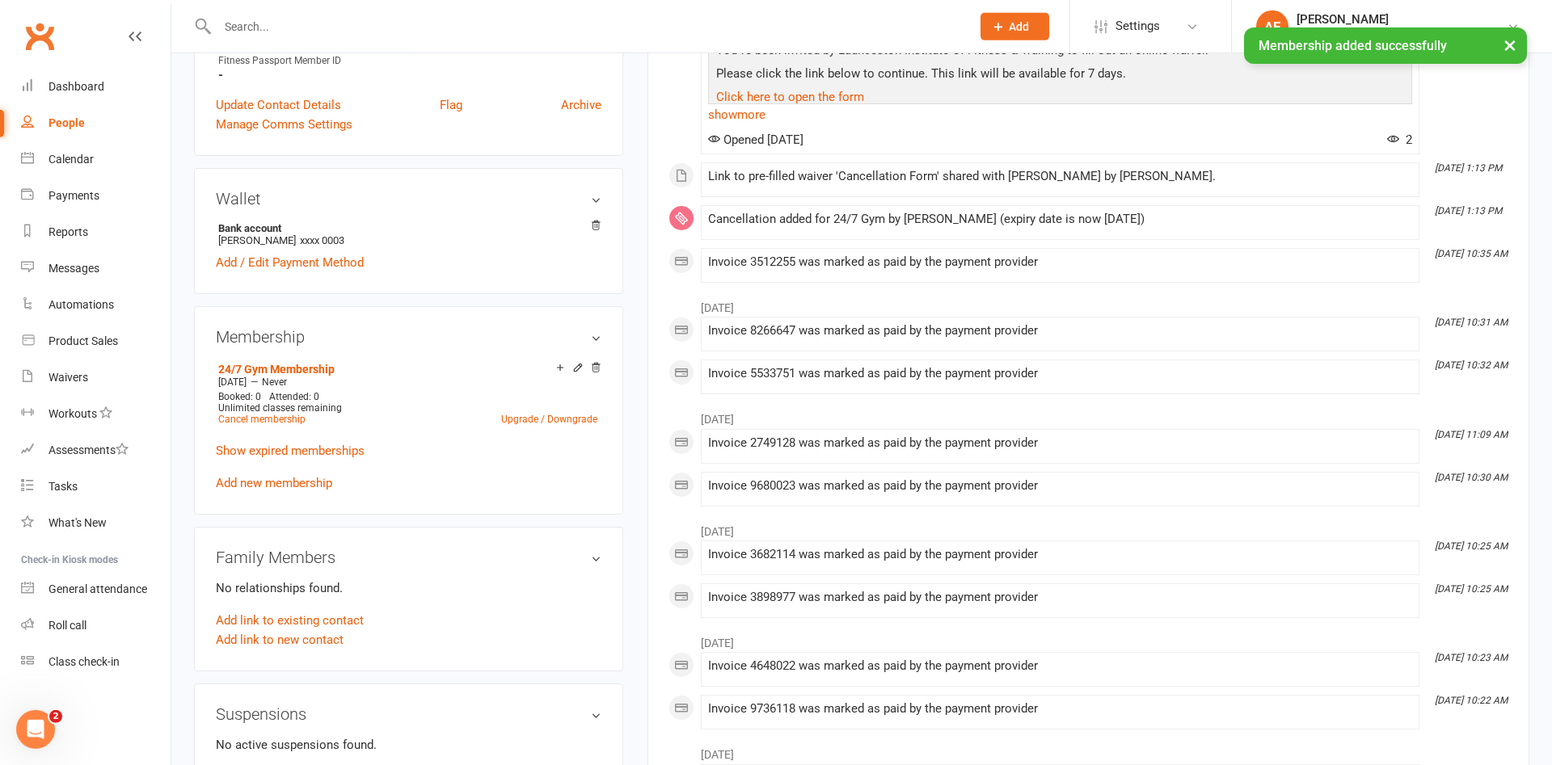
scroll to position [495, 0]
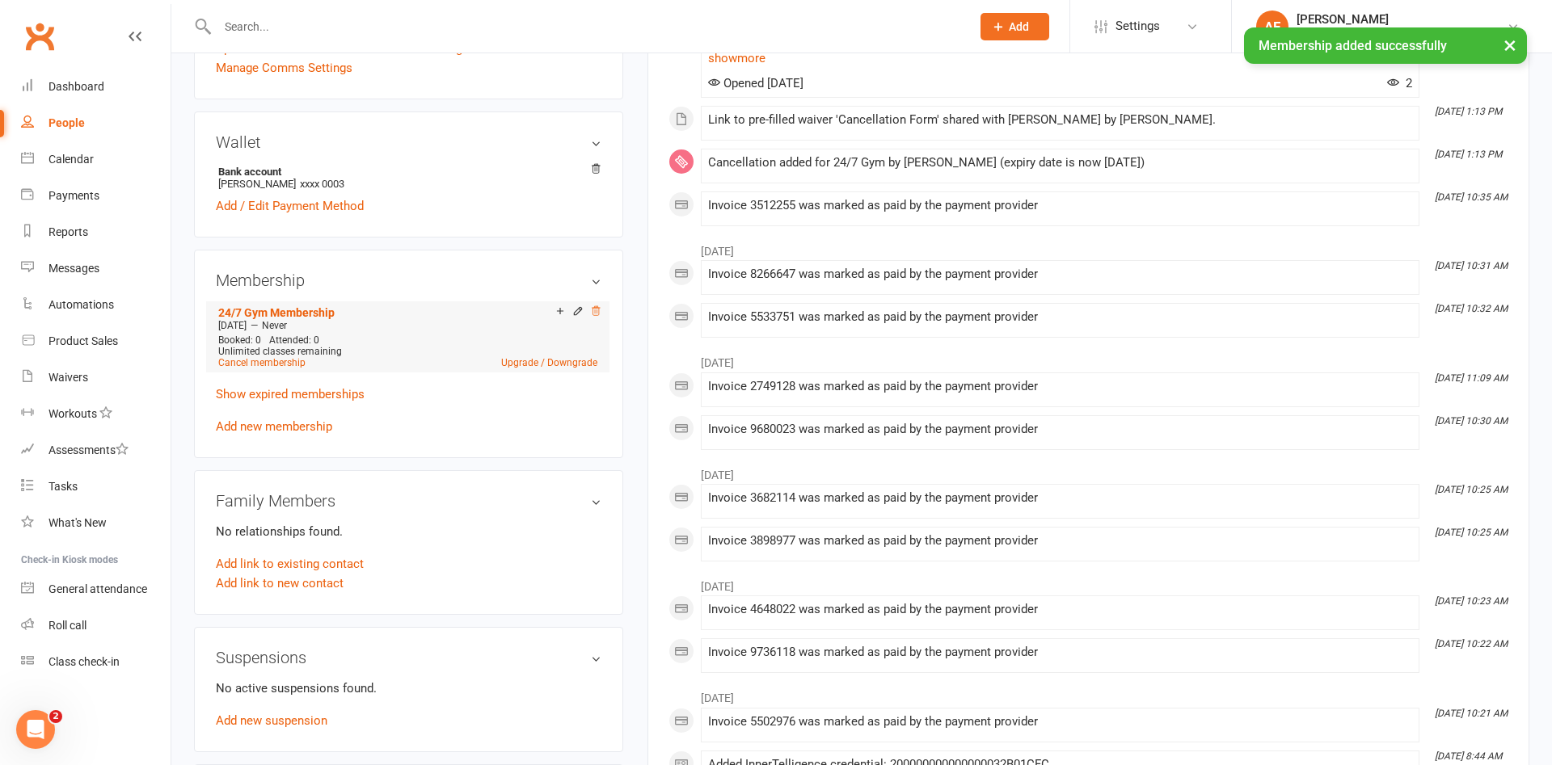
click at [595, 310] on icon at bounding box center [596, 310] width 8 height 9
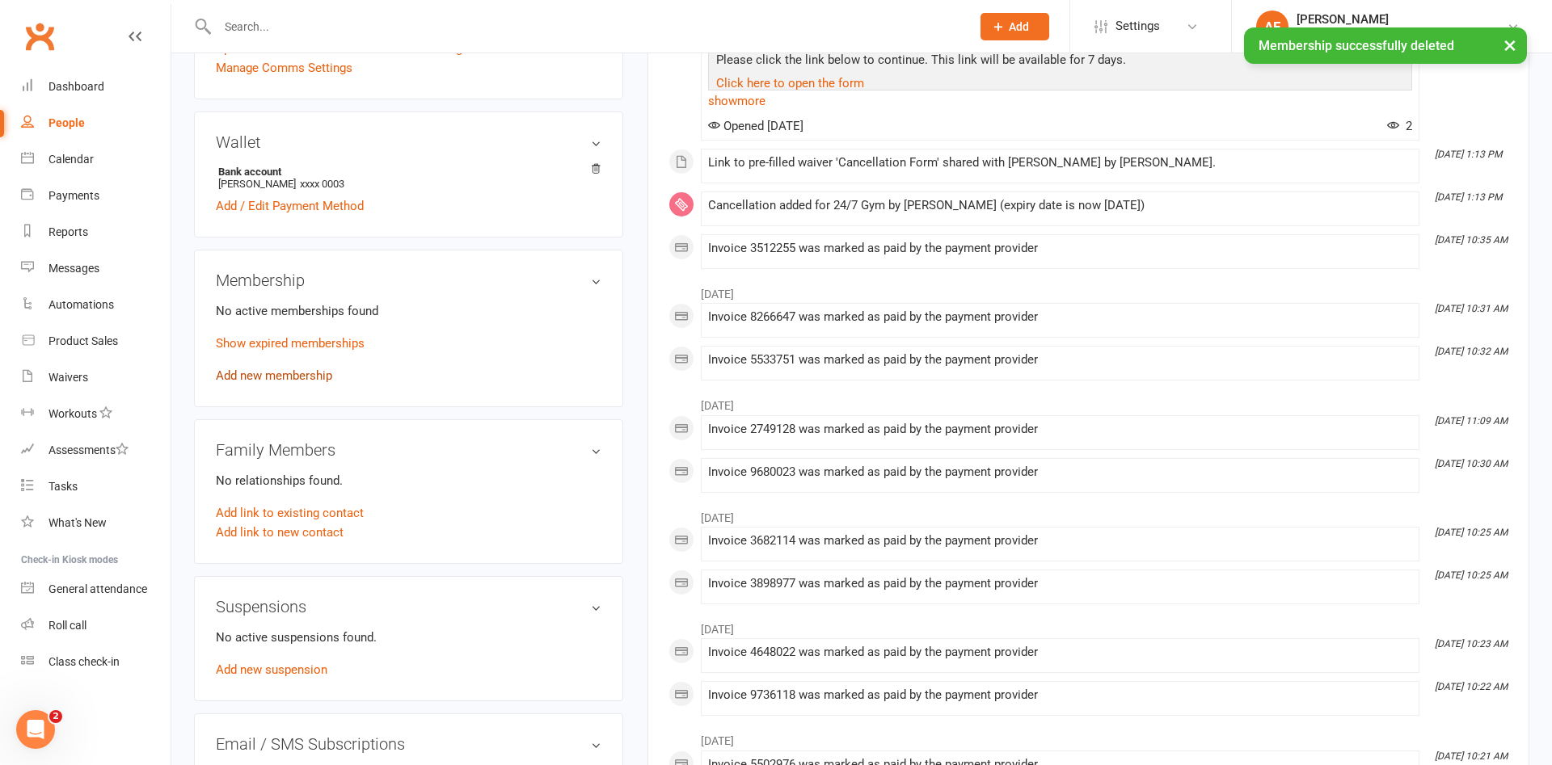
click at [269, 376] on link "Add new membership" at bounding box center [274, 376] width 116 height 15
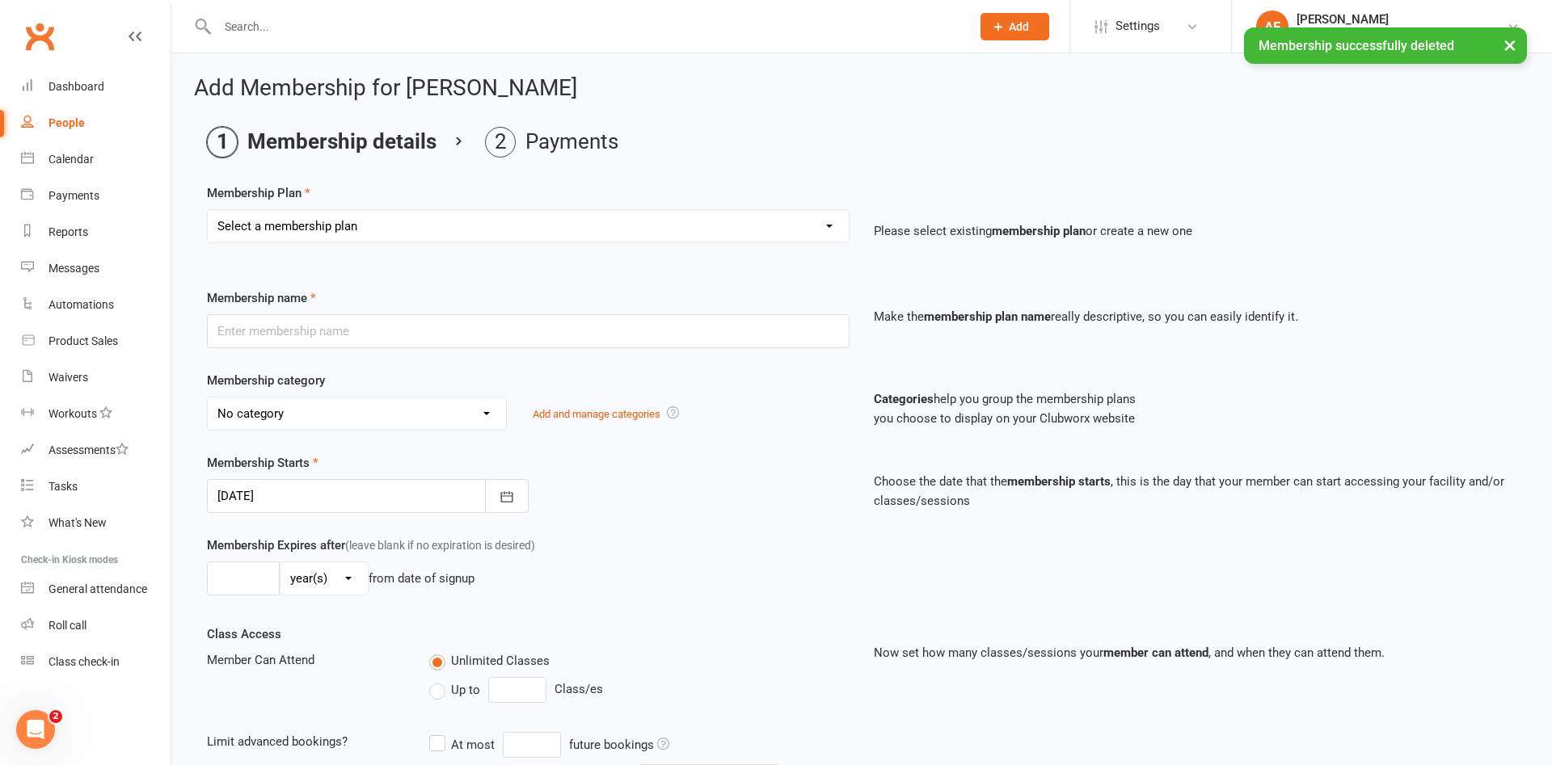
select select "1"
click option "24/7 Gym Membership" at bounding box center [0, 0] width 0 height 0
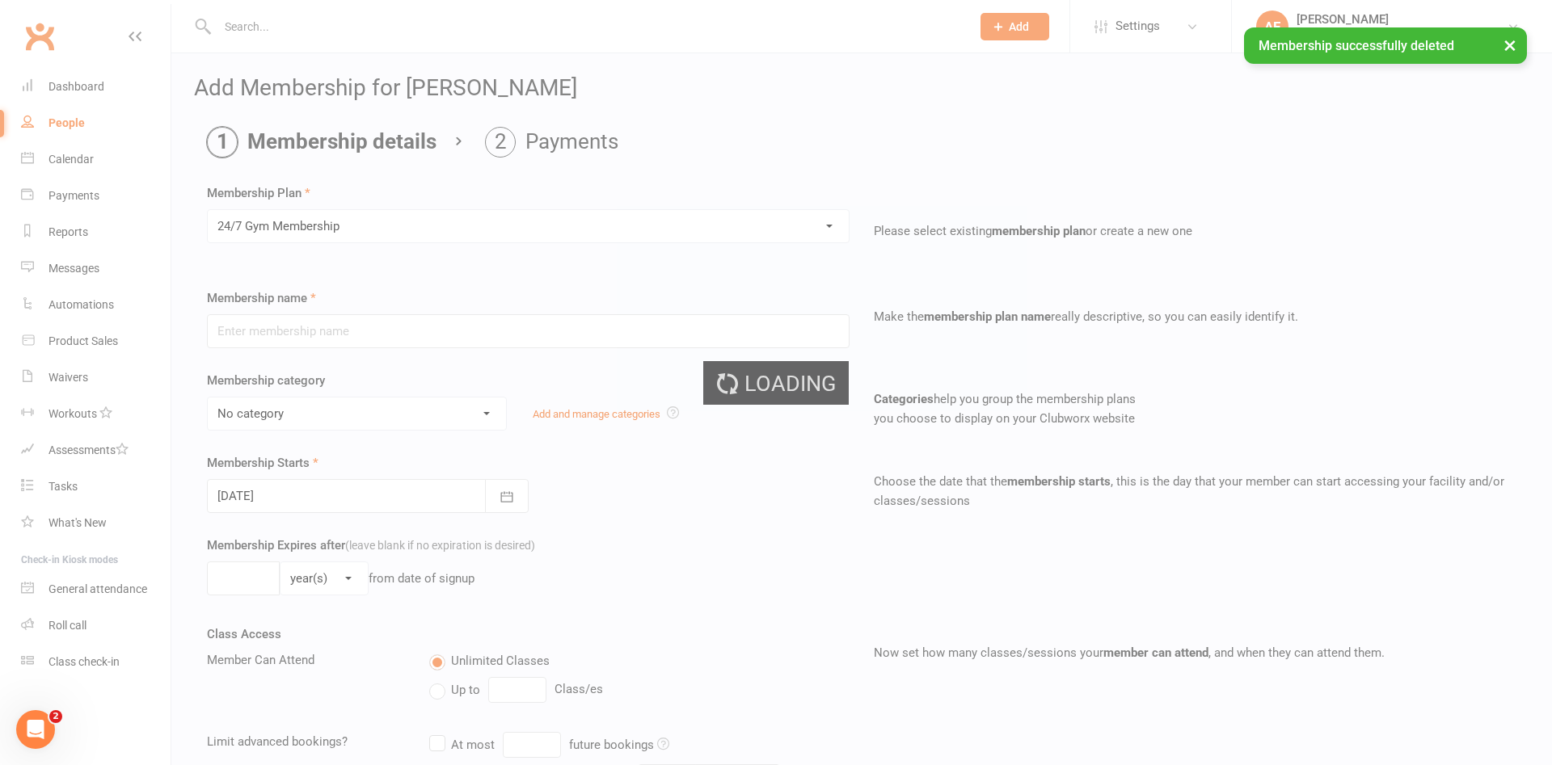
type input "24/7 Gym Membership"
select select "2"
type input "0"
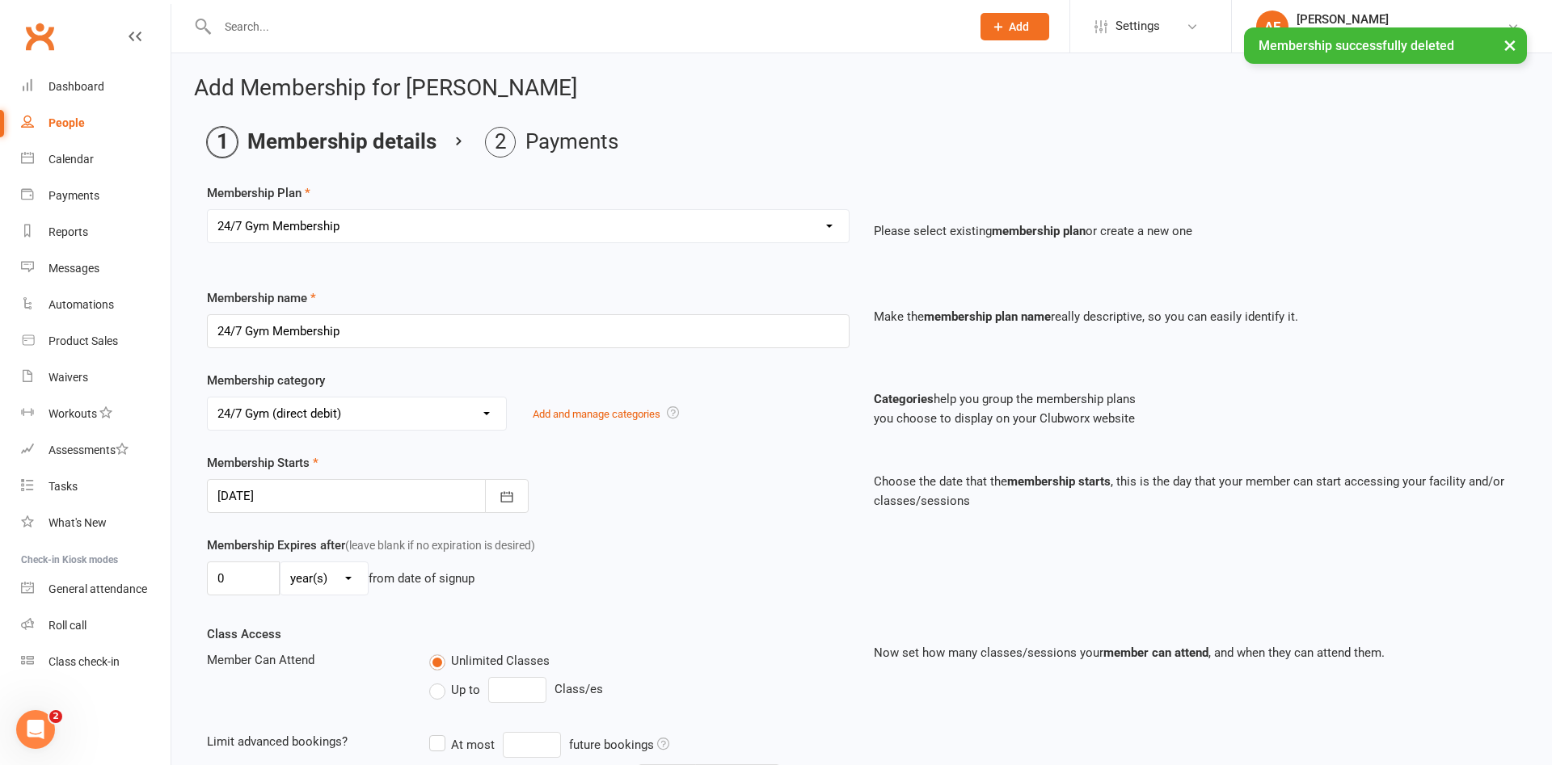
scroll to position [519, 0]
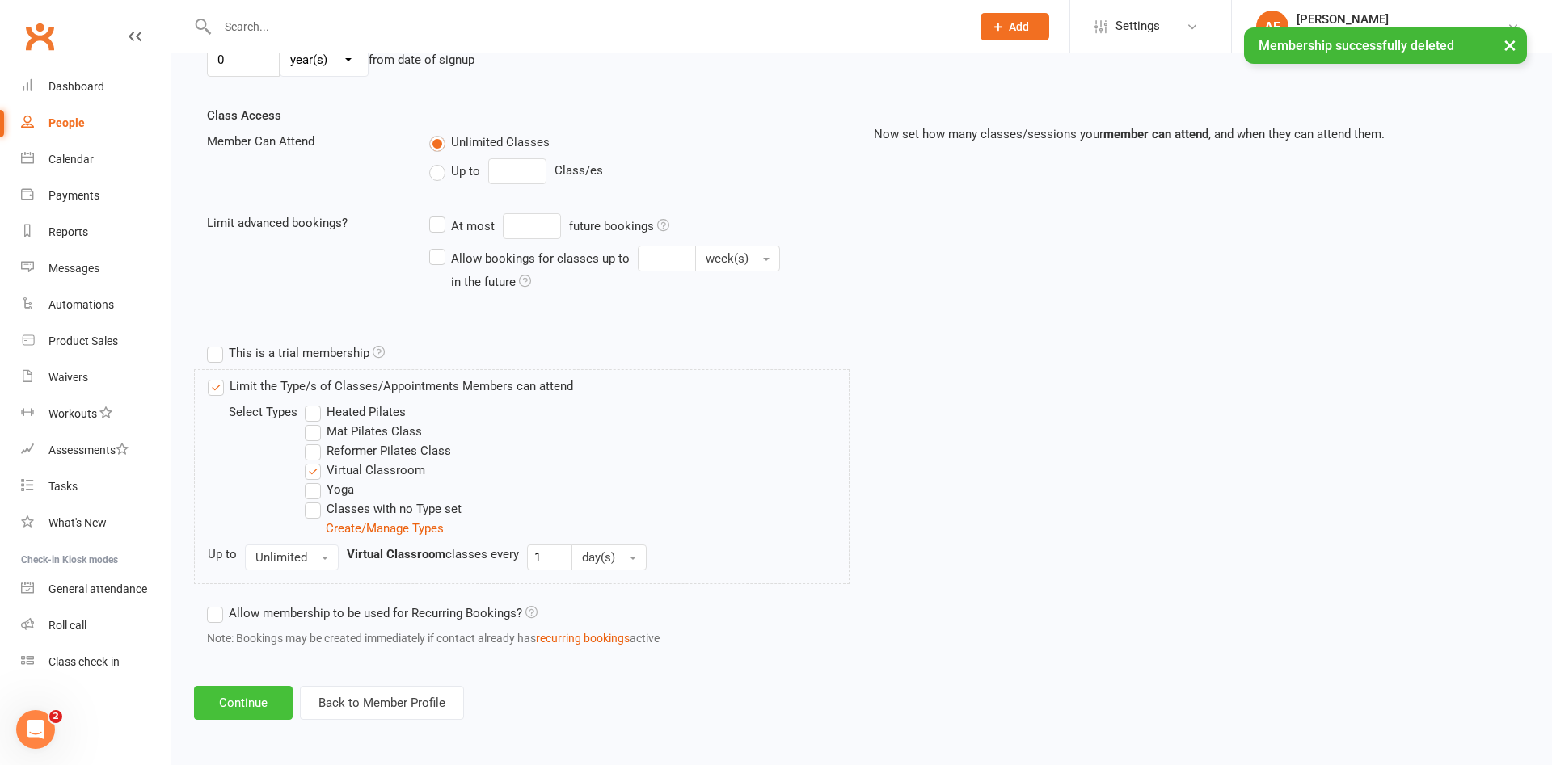
click at [245, 714] on button "Continue" at bounding box center [243, 703] width 99 height 34
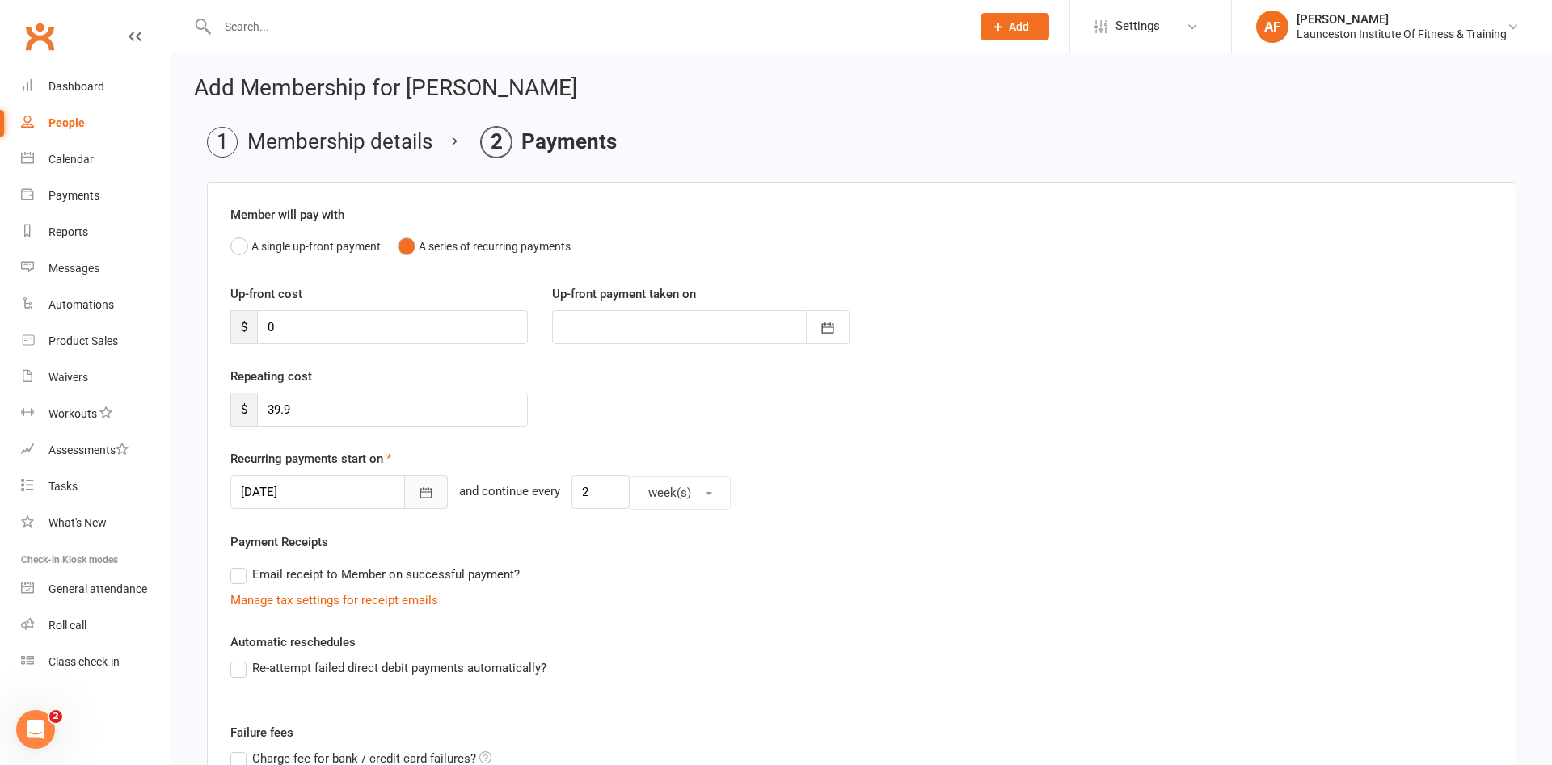
click at [418, 491] on icon "button" at bounding box center [426, 493] width 16 height 16
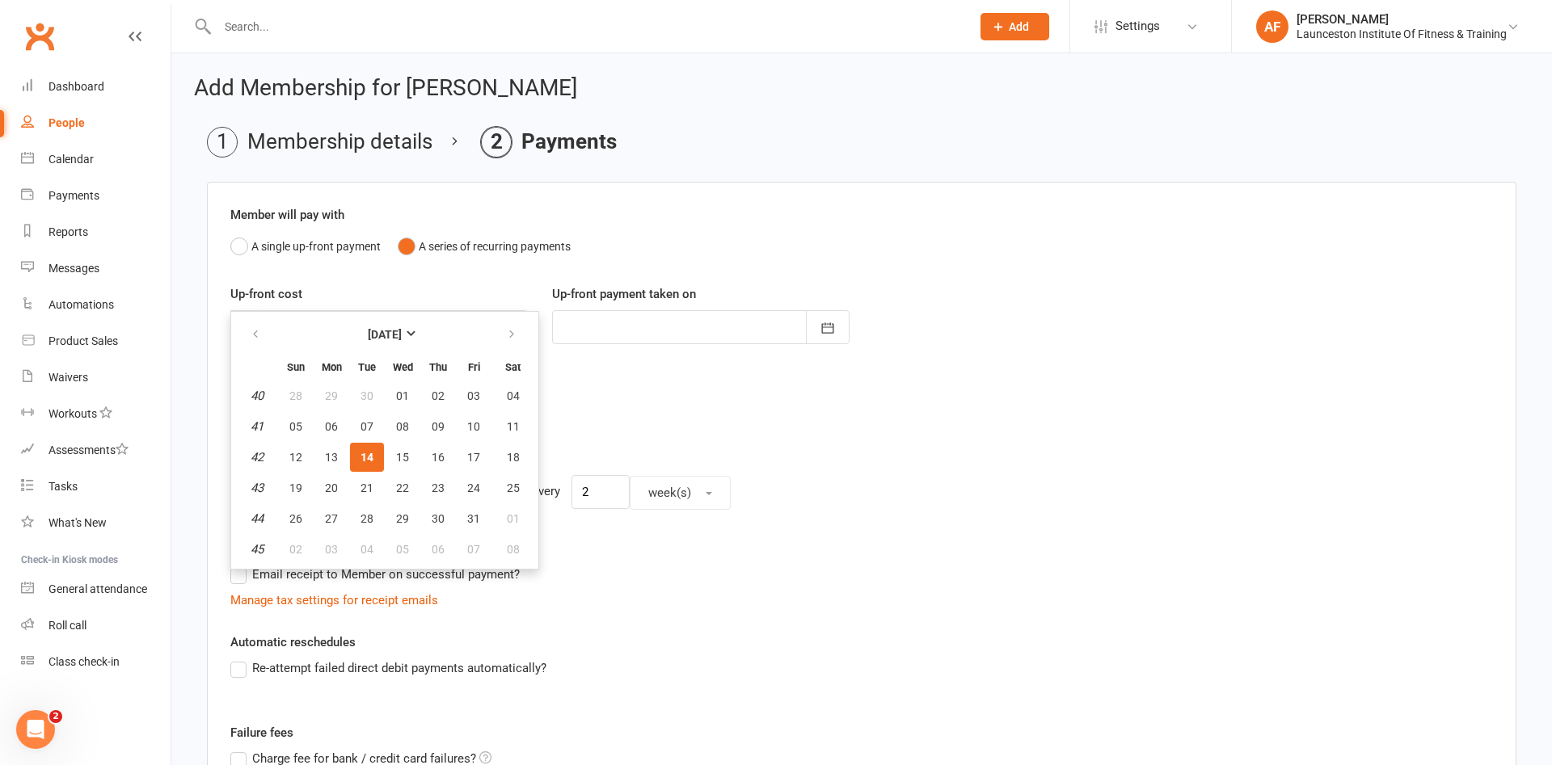
click at [365, 461] on span "14" at bounding box center [366, 457] width 13 height 13
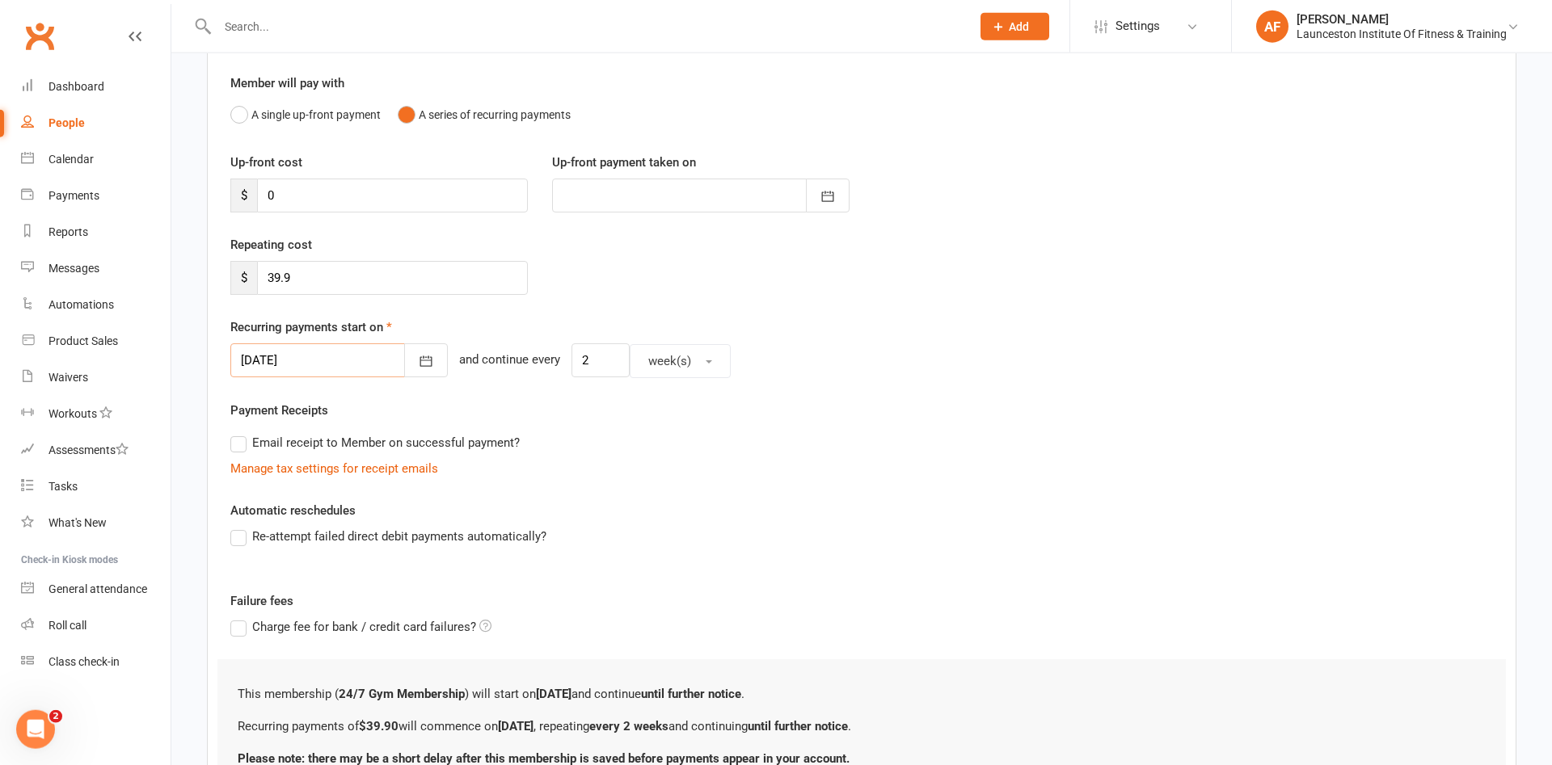
scroll to position [280, 0]
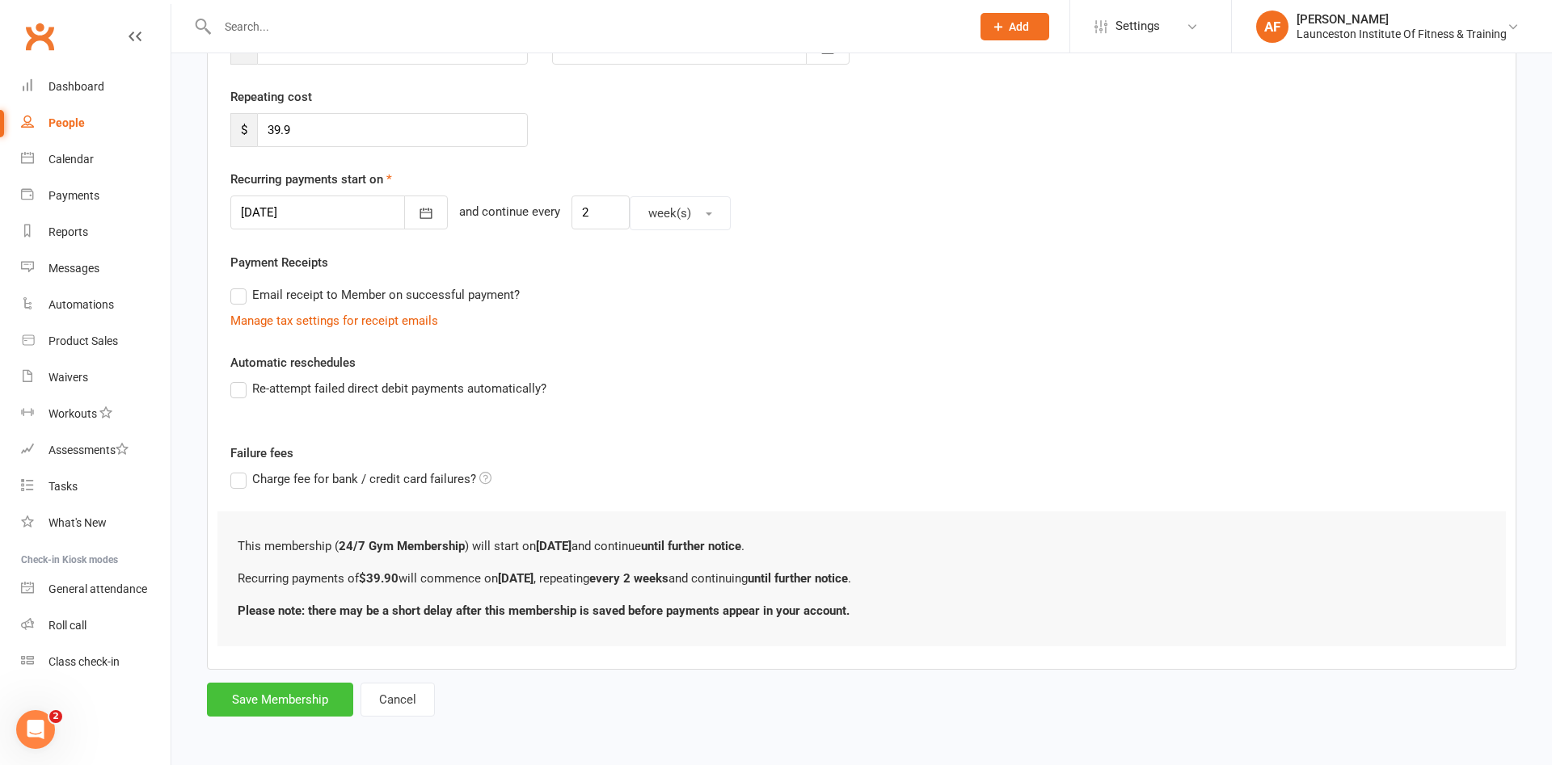
click at [271, 694] on button "Save Membership" at bounding box center [280, 700] width 146 height 34
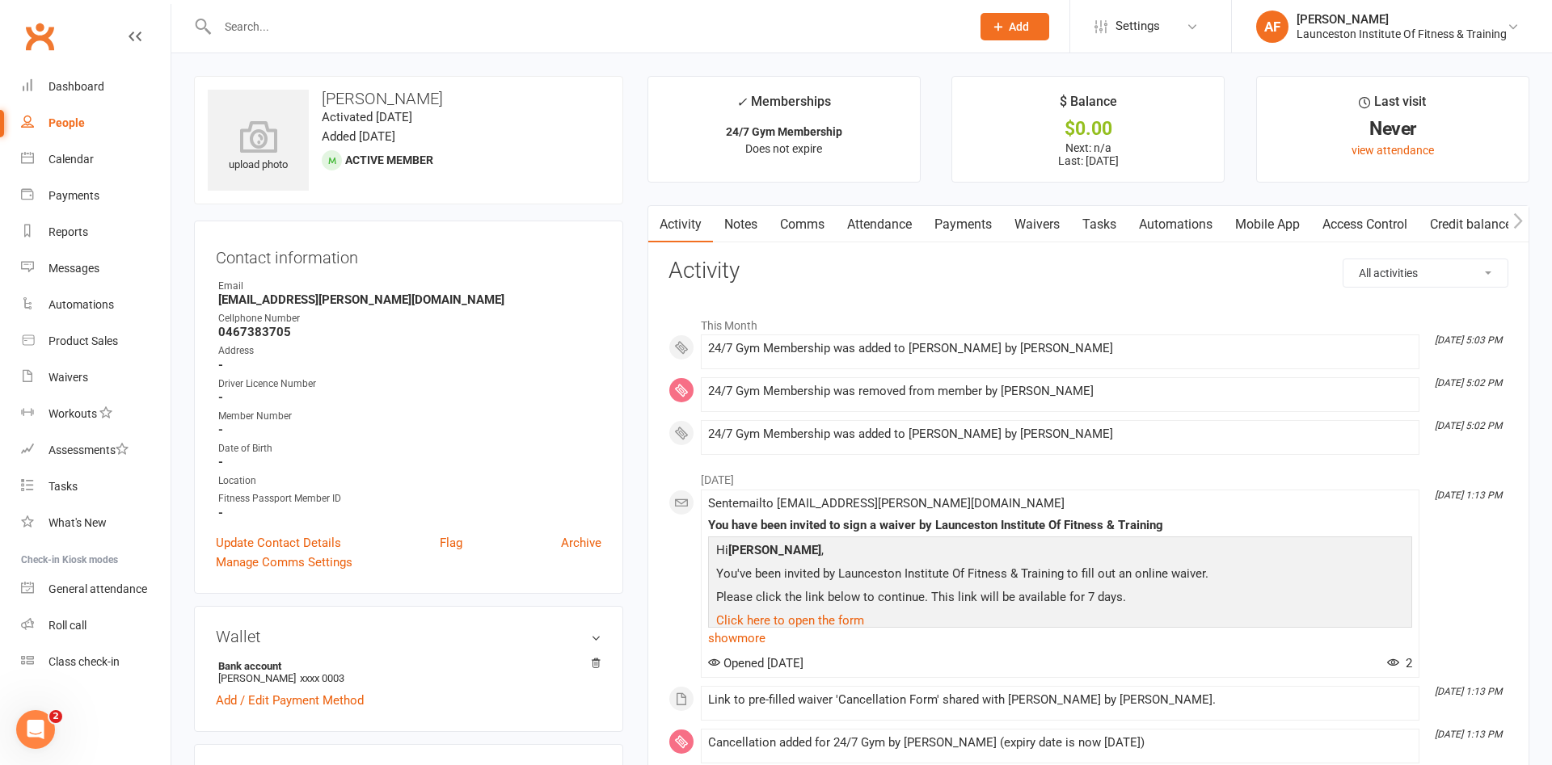
click at [1377, 208] on link "Access Control" at bounding box center [1365, 224] width 108 height 37
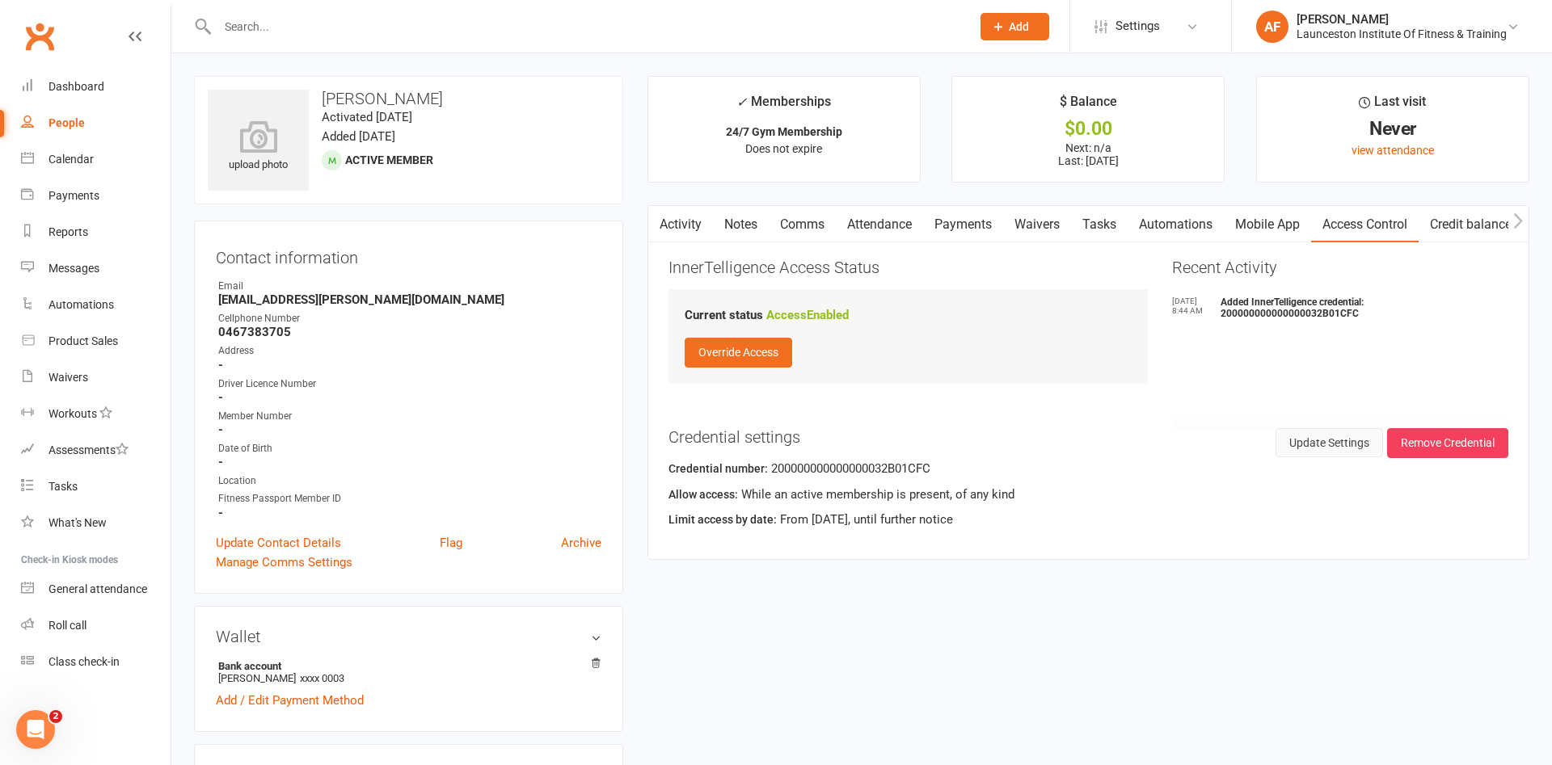
click at [1304, 440] on button "Update Settings" at bounding box center [1329, 442] width 108 height 29
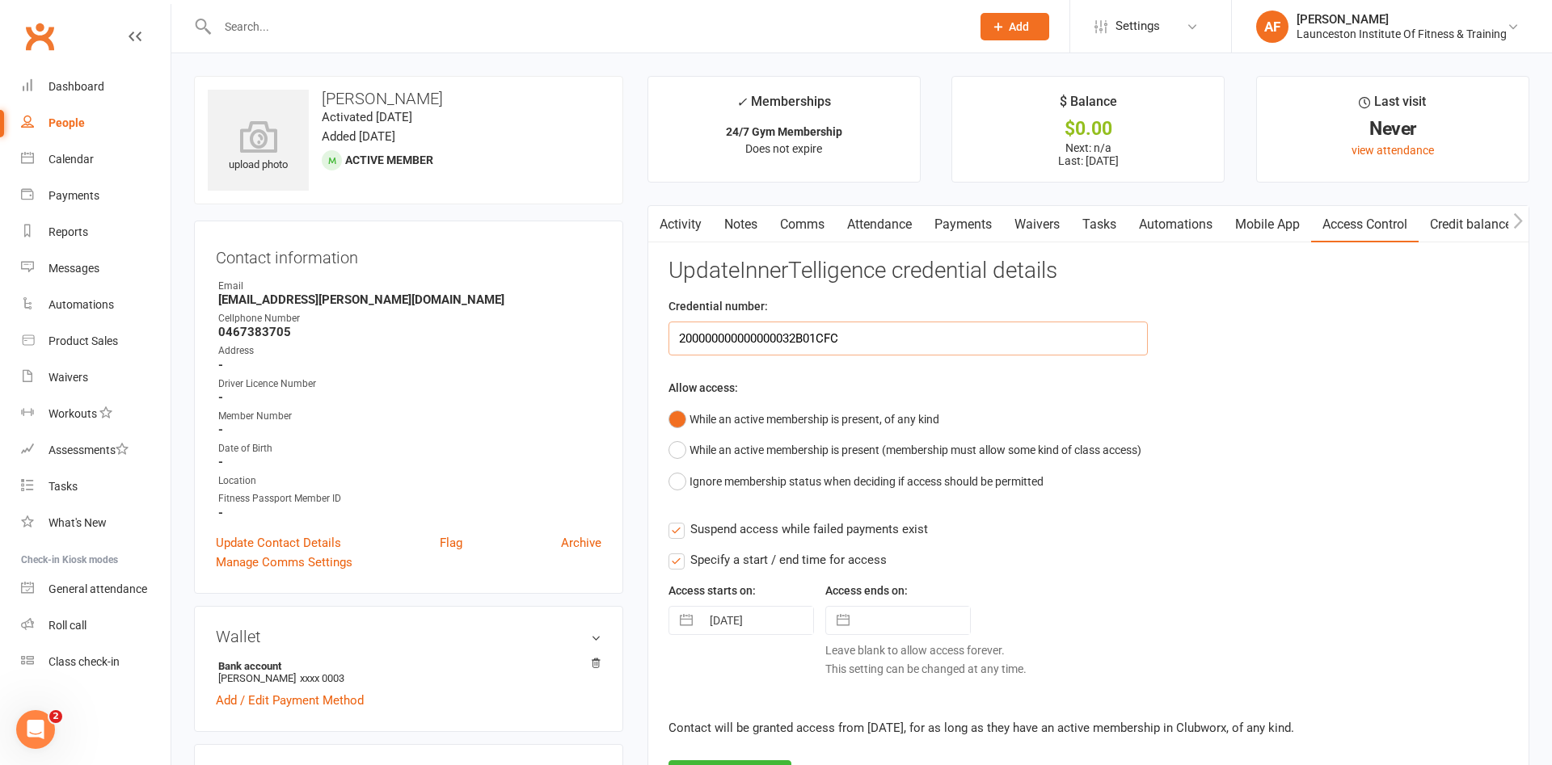
click at [866, 331] on input "200000000000000032B01CFC" at bounding box center [908, 339] width 480 height 34
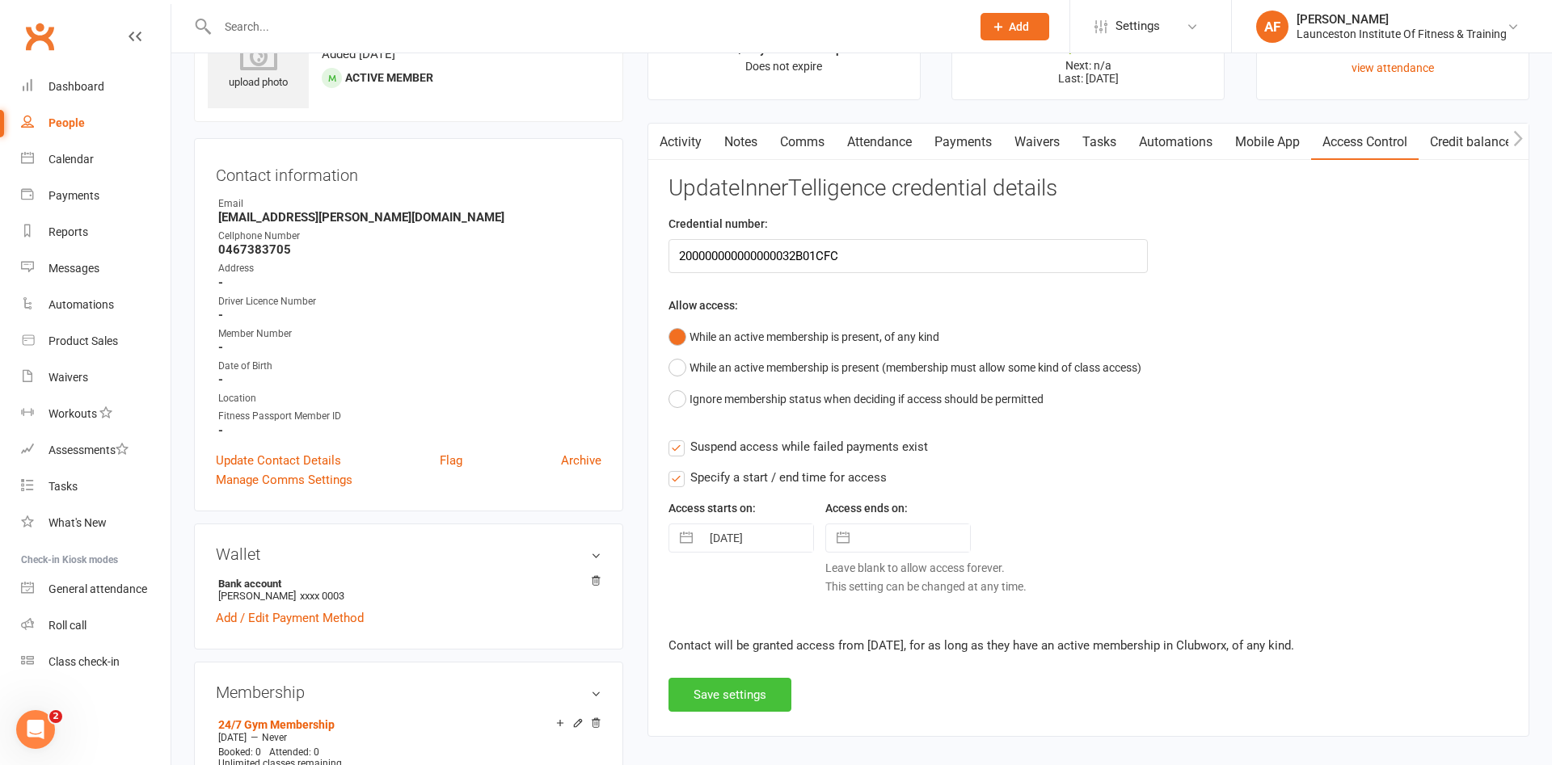
click at [710, 710] on button "Save settings" at bounding box center [729, 695] width 123 height 34
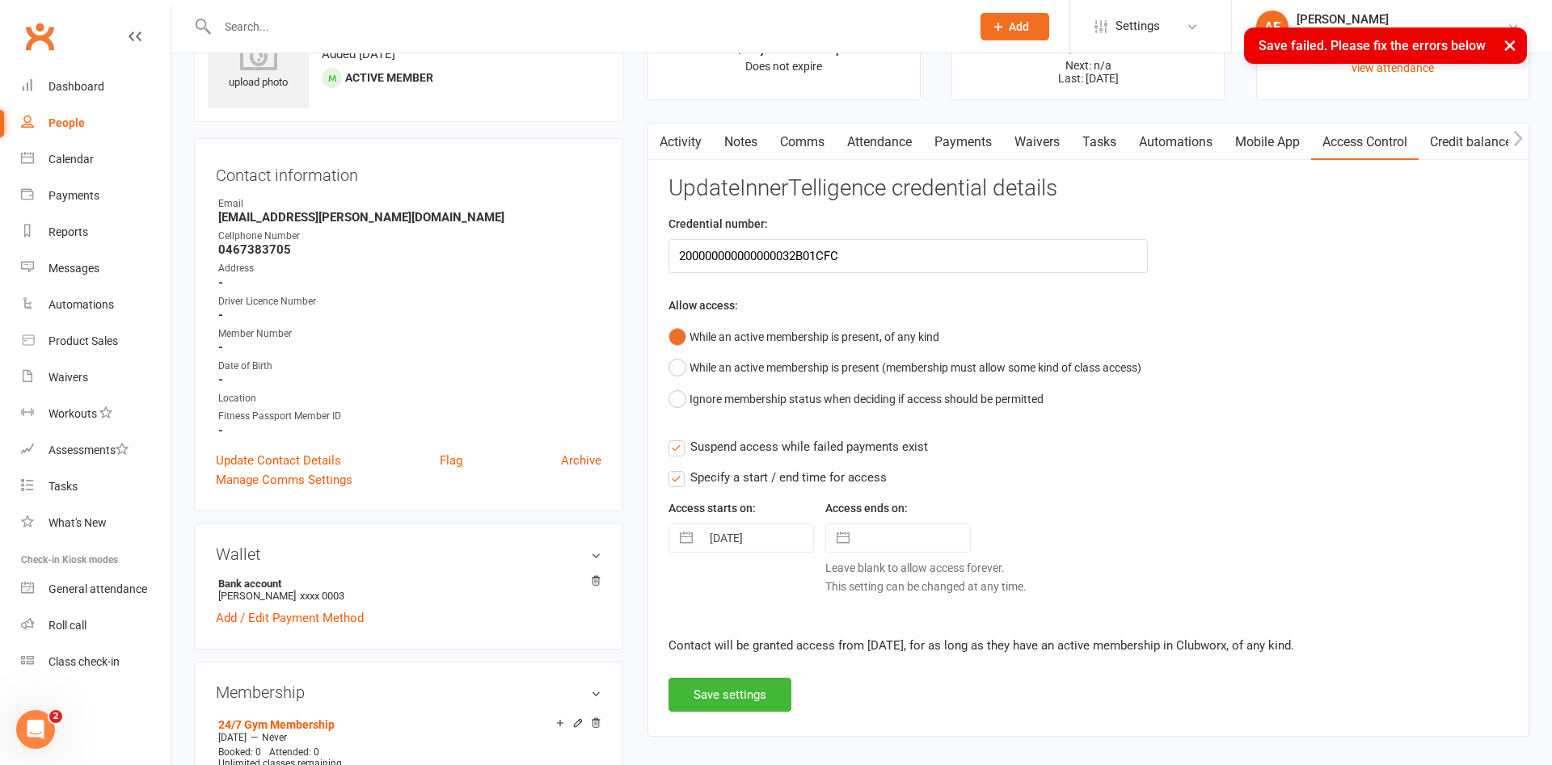
click at [1507, 37] on button "×" at bounding box center [1509, 44] width 29 height 35
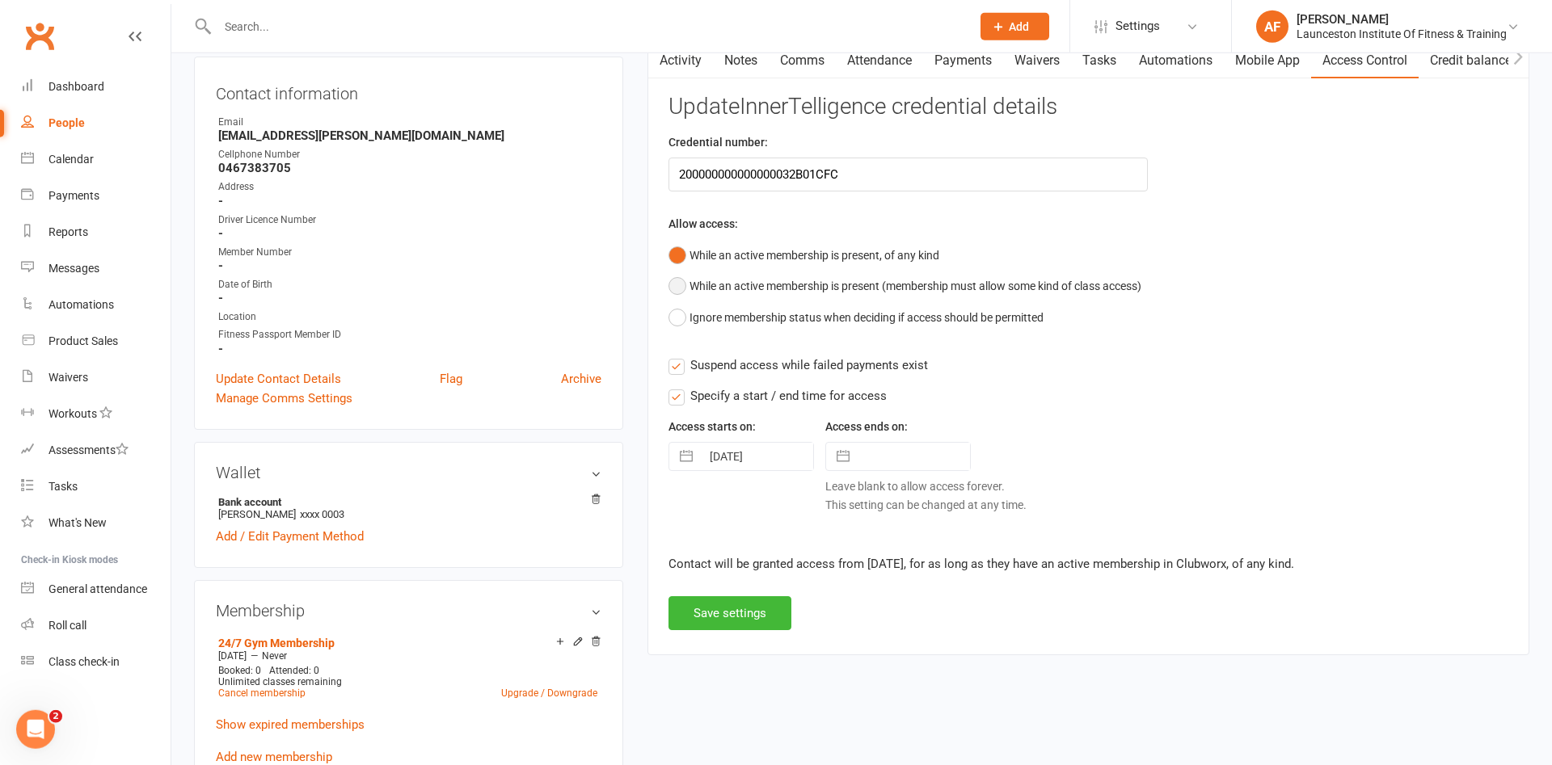
scroll to position [165, 0]
click at [676, 389] on label "Specify a start / end time for access" at bounding box center [777, 395] width 218 height 19
click at [676, 386] on input "Specify a start / end time for access" at bounding box center [777, 386] width 218 height 0
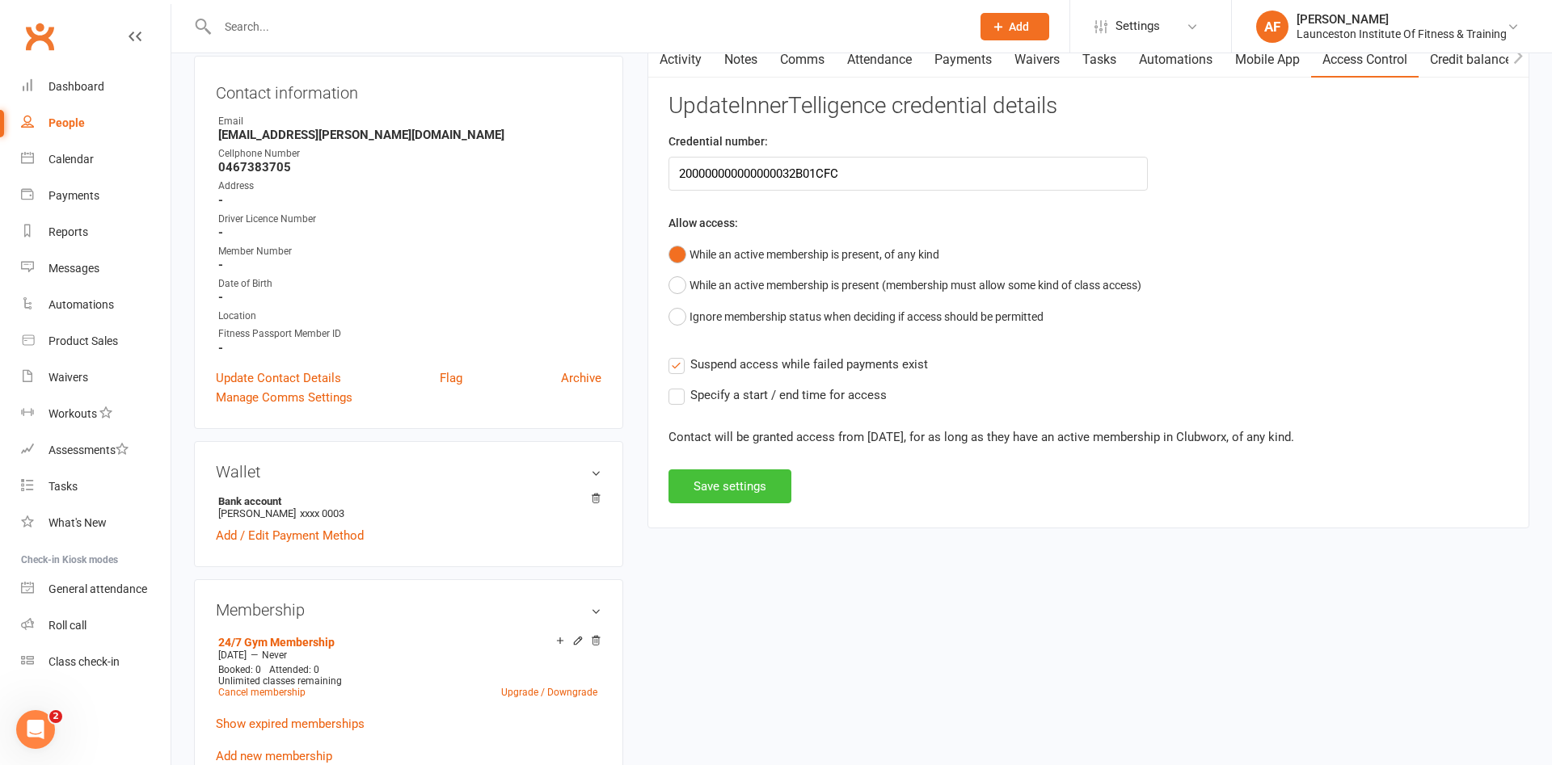
click at [702, 476] on button "Save settings" at bounding box center [729, 487] width 123 height 34
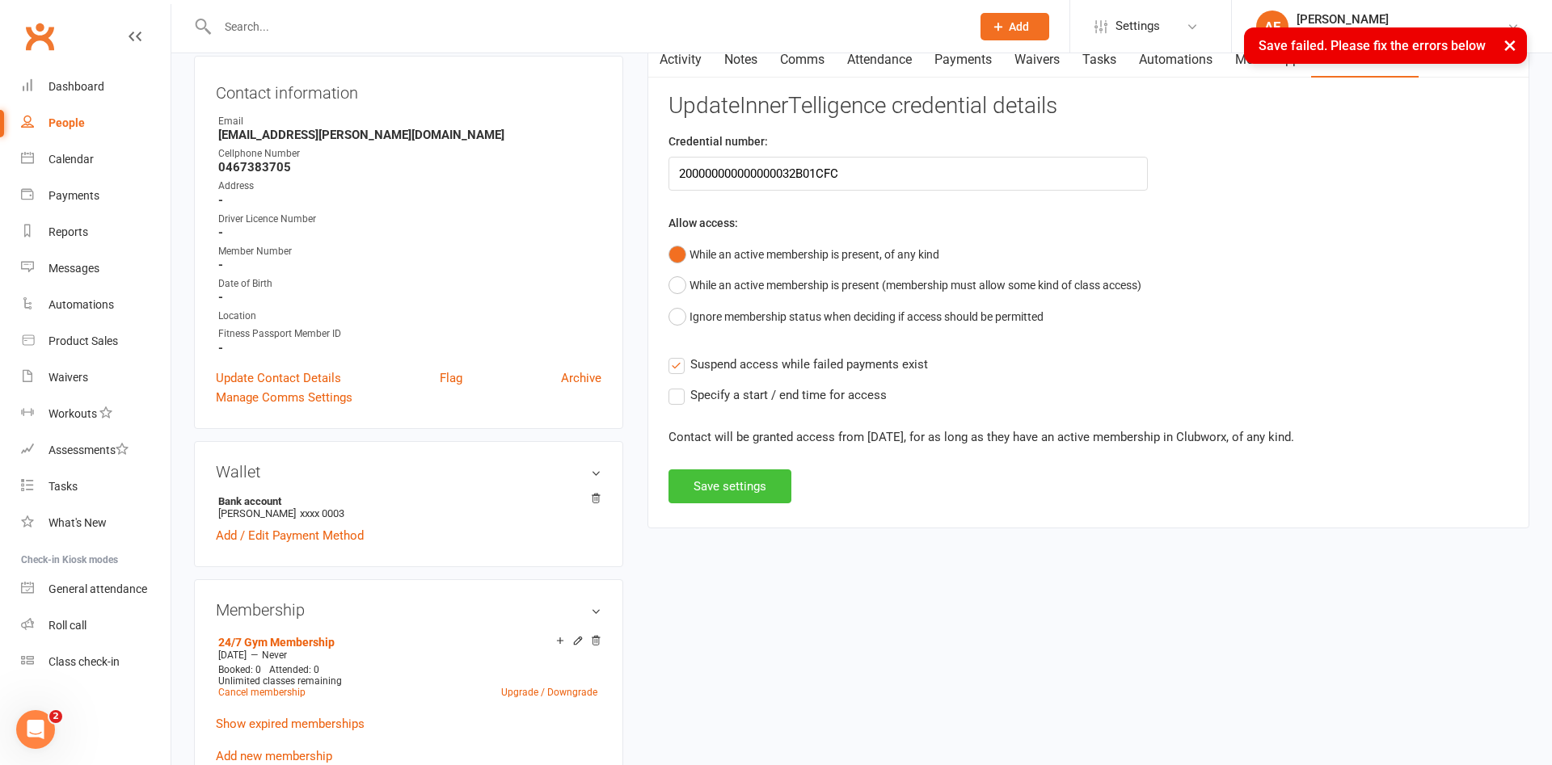
click at [705, 489] on button "Save settings" at bounding box center [729, 487] width 123 height 34
click at [706, 489] on div "Update InnerTelligence credential details Credential number: 200000000000000032…" at bounding box center [1088, 299] width 840 height 410
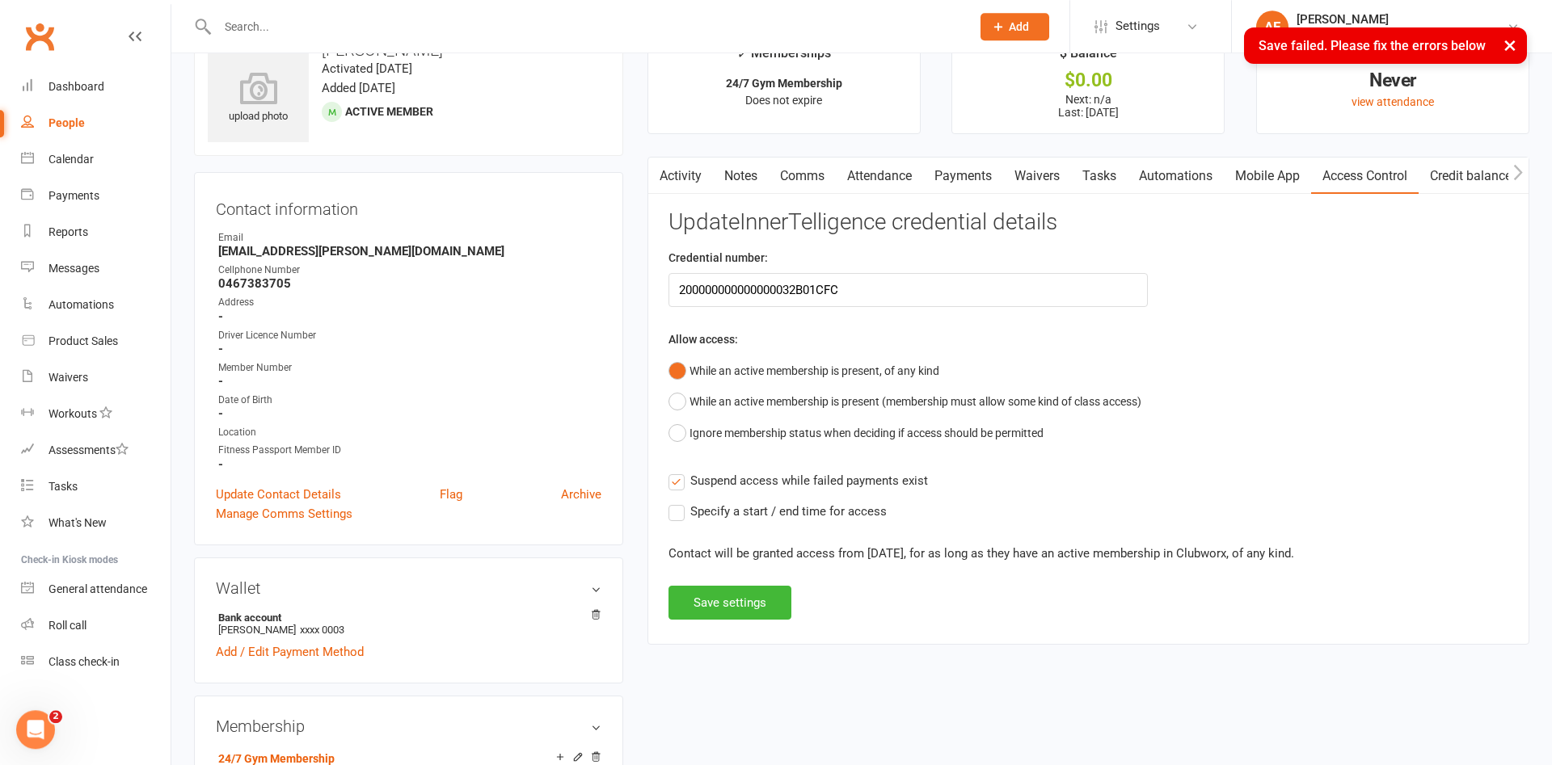
scroll to position [0, 0]
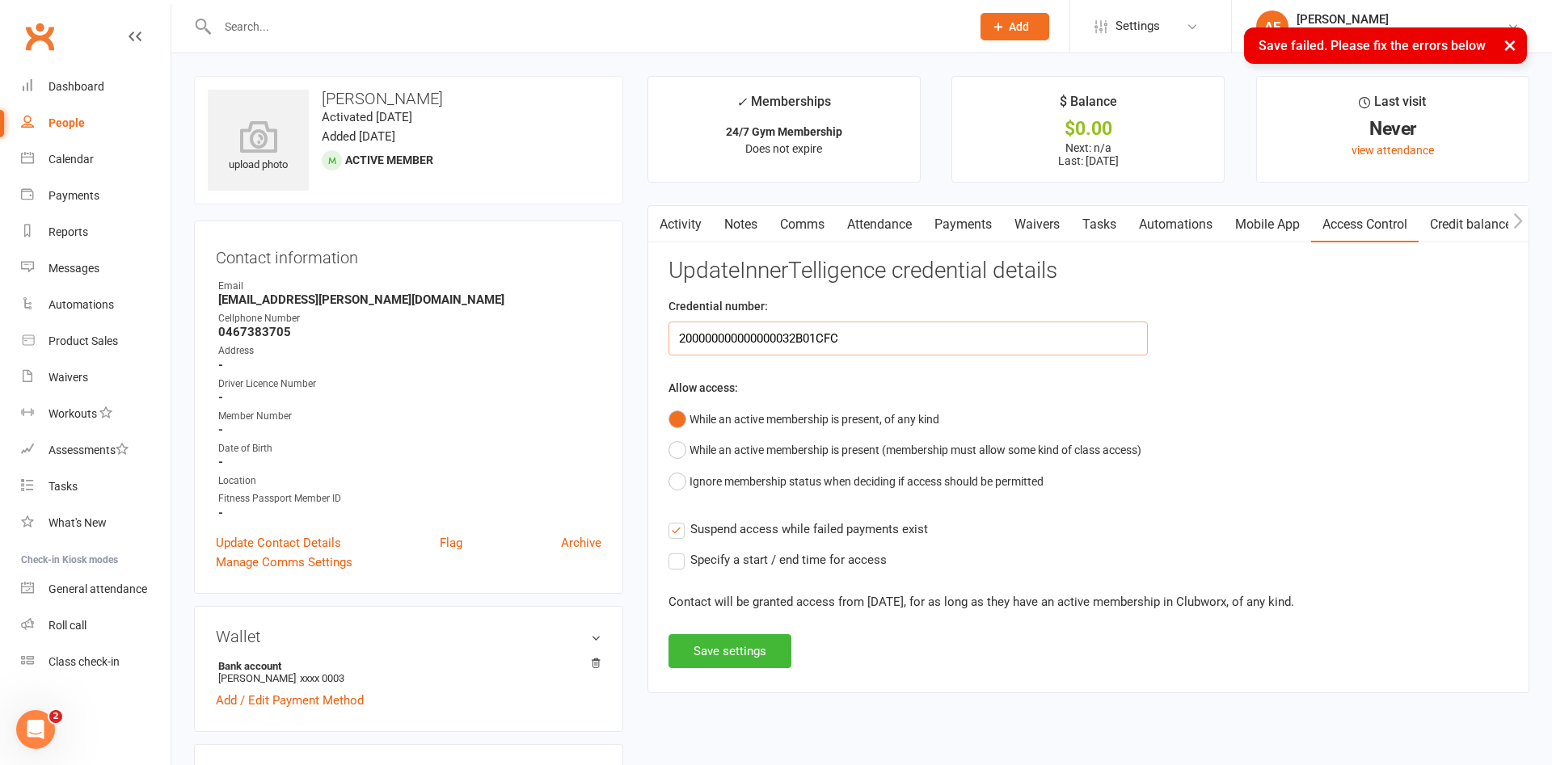
drag, startPoint x: 858, startPoint y: 339, endPoint x: 677, endPoint y: 362, distance: 183.4
click at [677, 356] on input "200000000000000032B01CFC" at bounding box center [908, 339] width 480 height 34
click at [987, 207] on link "Payments" at bounding box center [963, 224] width 80 height 37
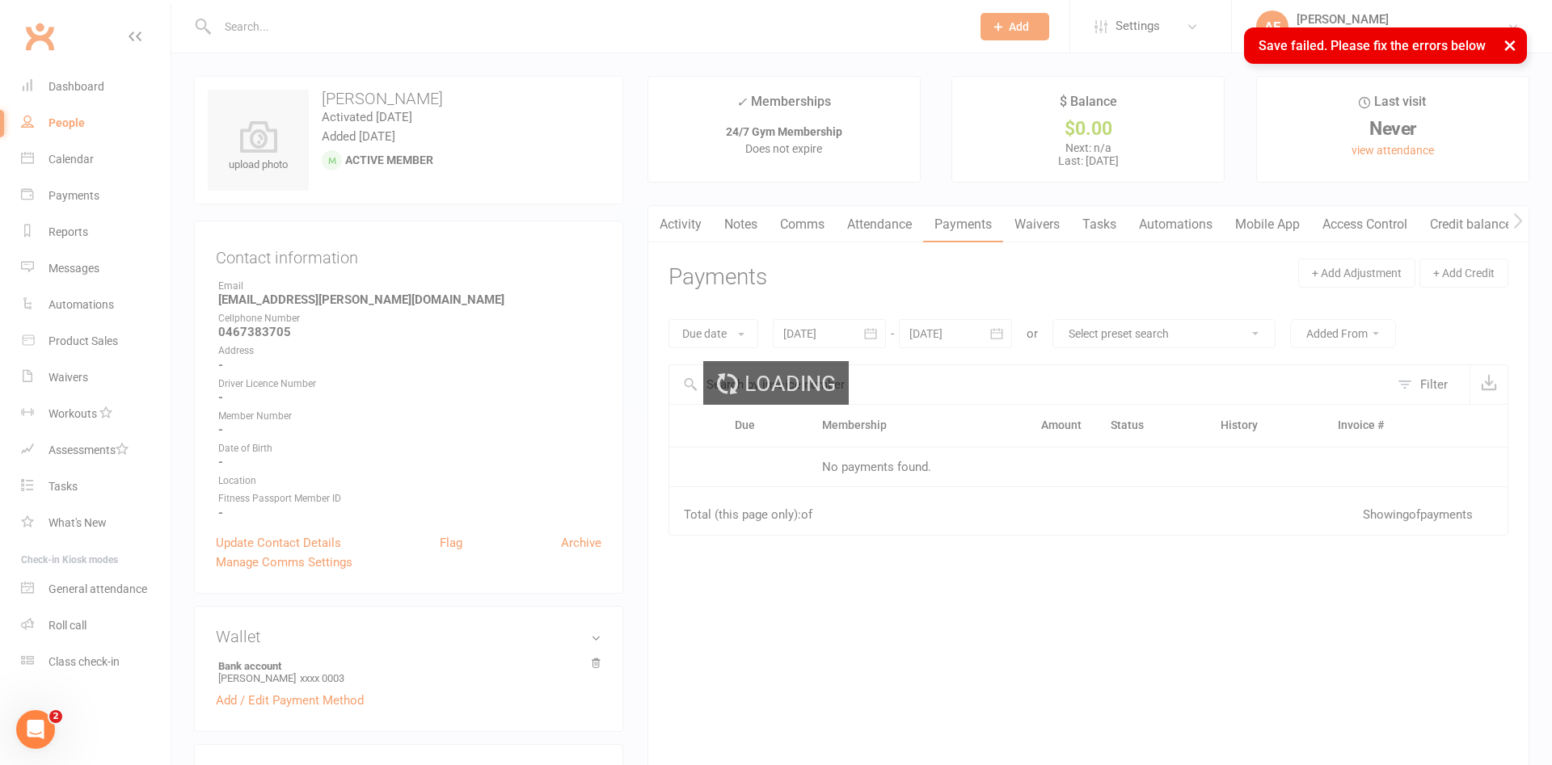
click at [979, 217] on div "Loading" at bounding box center [776, 382] width 1552 height 765
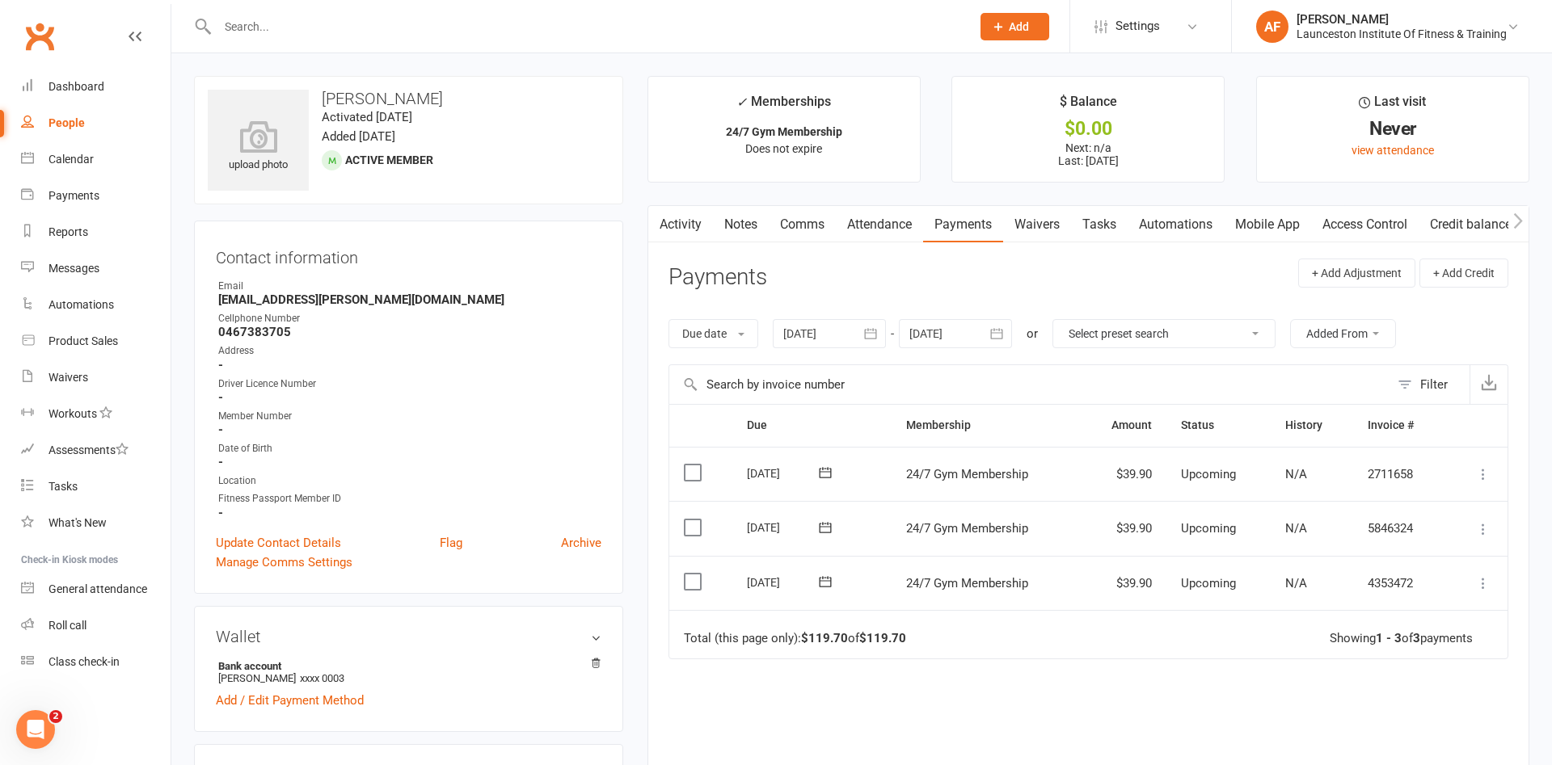
click at [1371, 226] on link "Access Control" at bounding box center [1365, 224] width 108 height 37
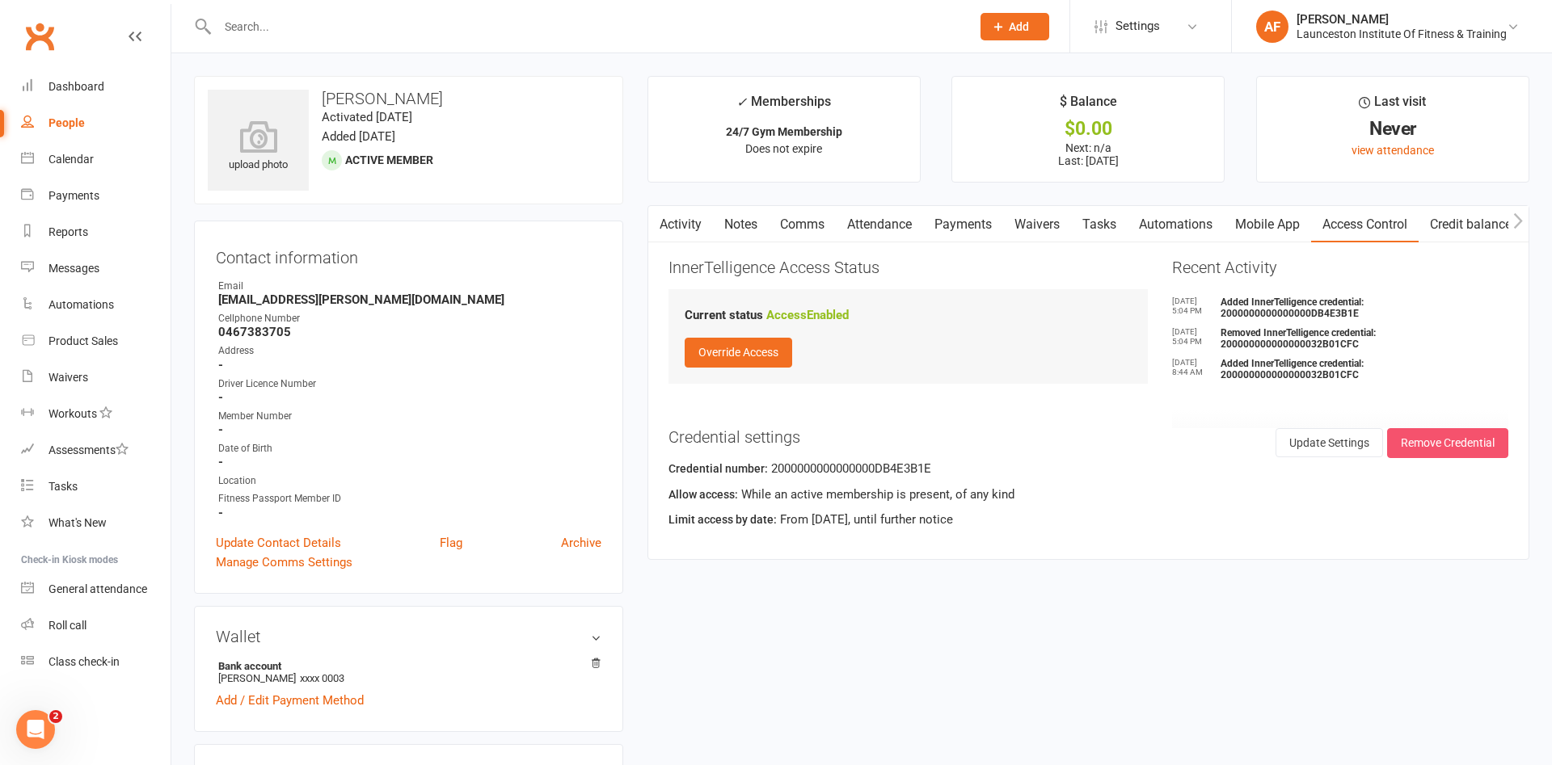
click at [1454, 441] on button "Remove Credential" at bounding box center [1447, 442] width 121 height 29
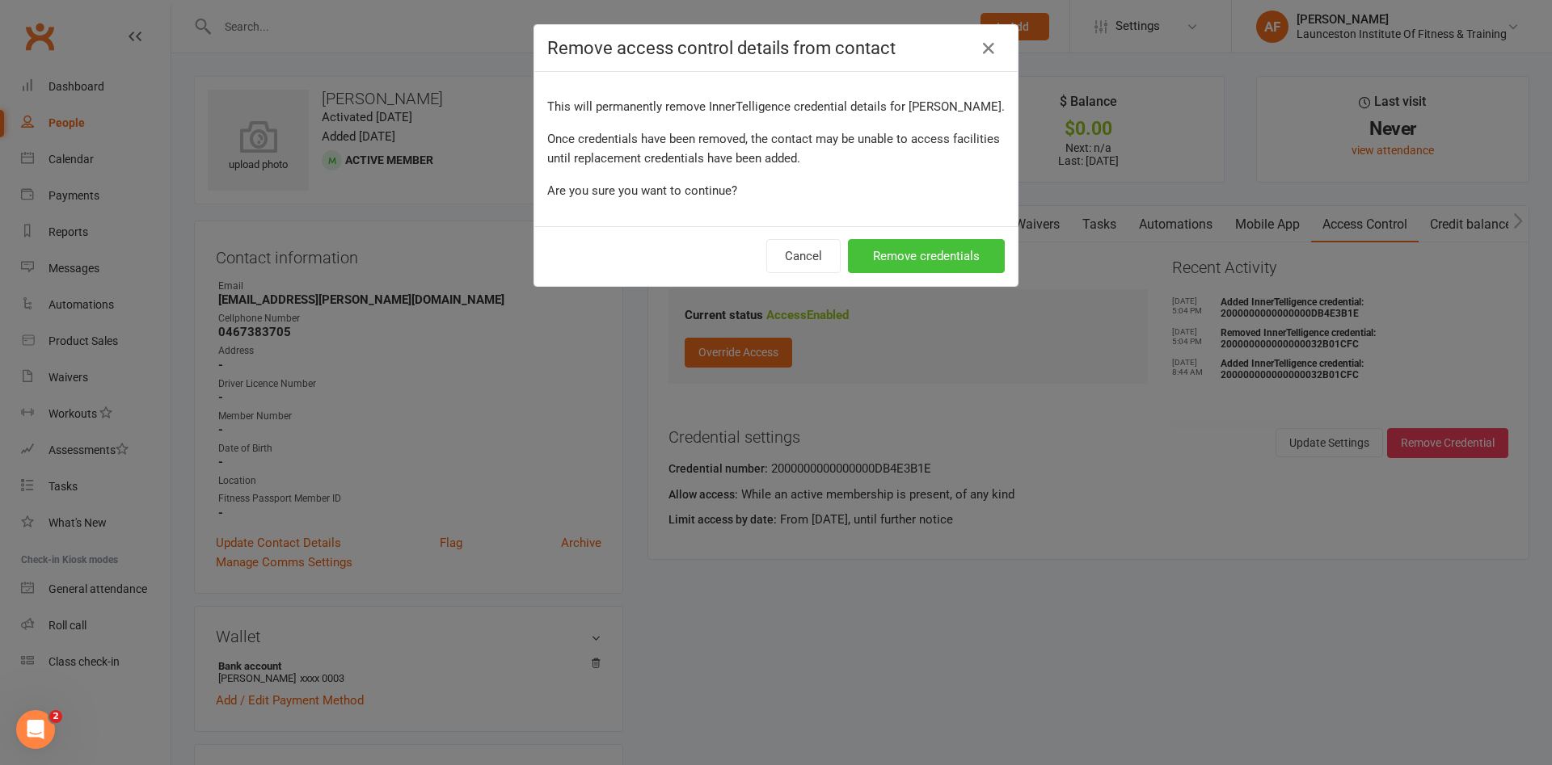
click at [931, 254] on button "Remove credentials" at bounding box center [926, 256] width 157 height 34
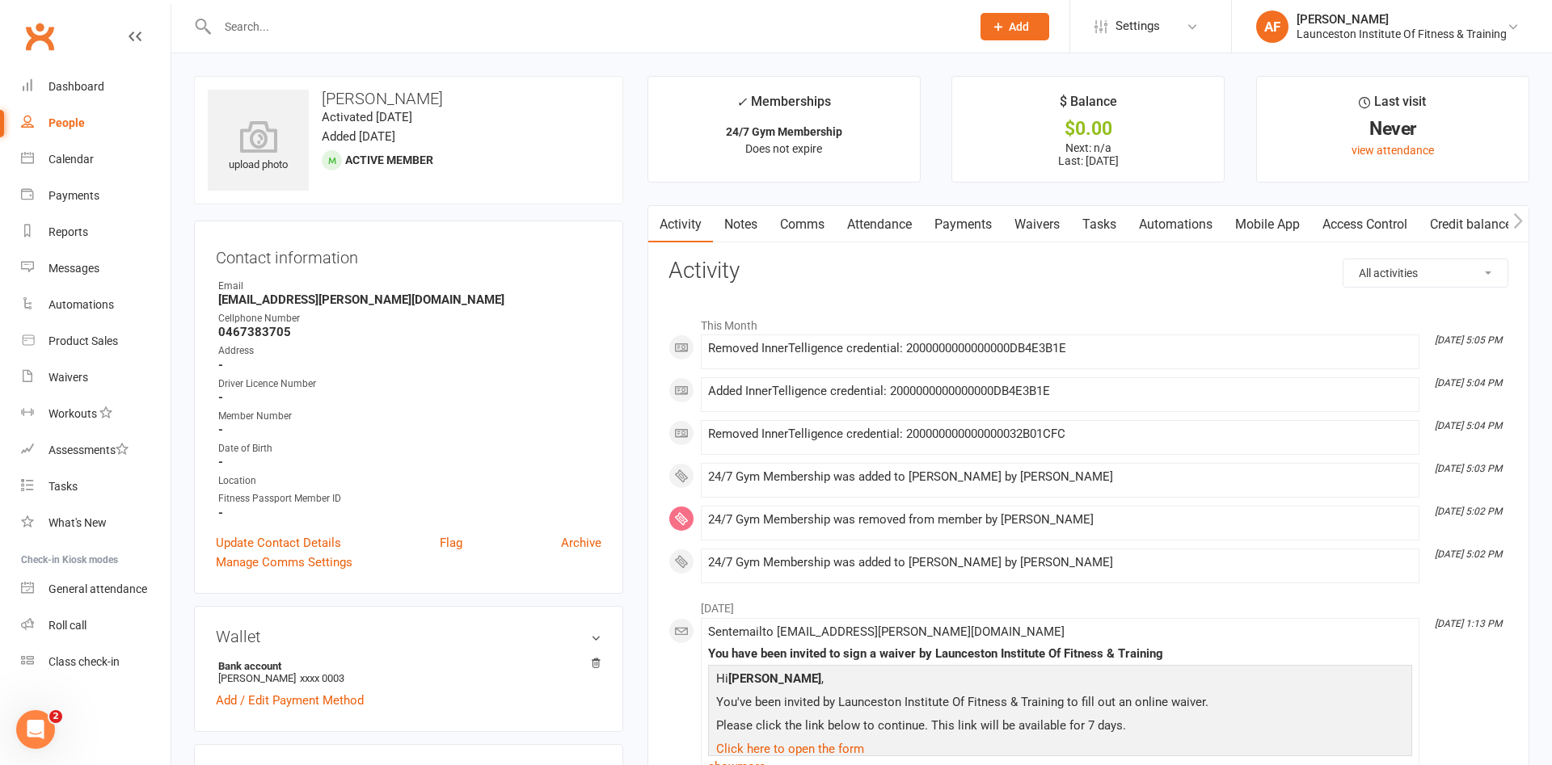
drag, startPoint x: 1342, startPoint y: 220, endPoint x: 1280, endPoint y: 239, distance: 65.2
click at [1343, 221] on link "Access Control" at bounding box center [1365, 224] width 108 height 37
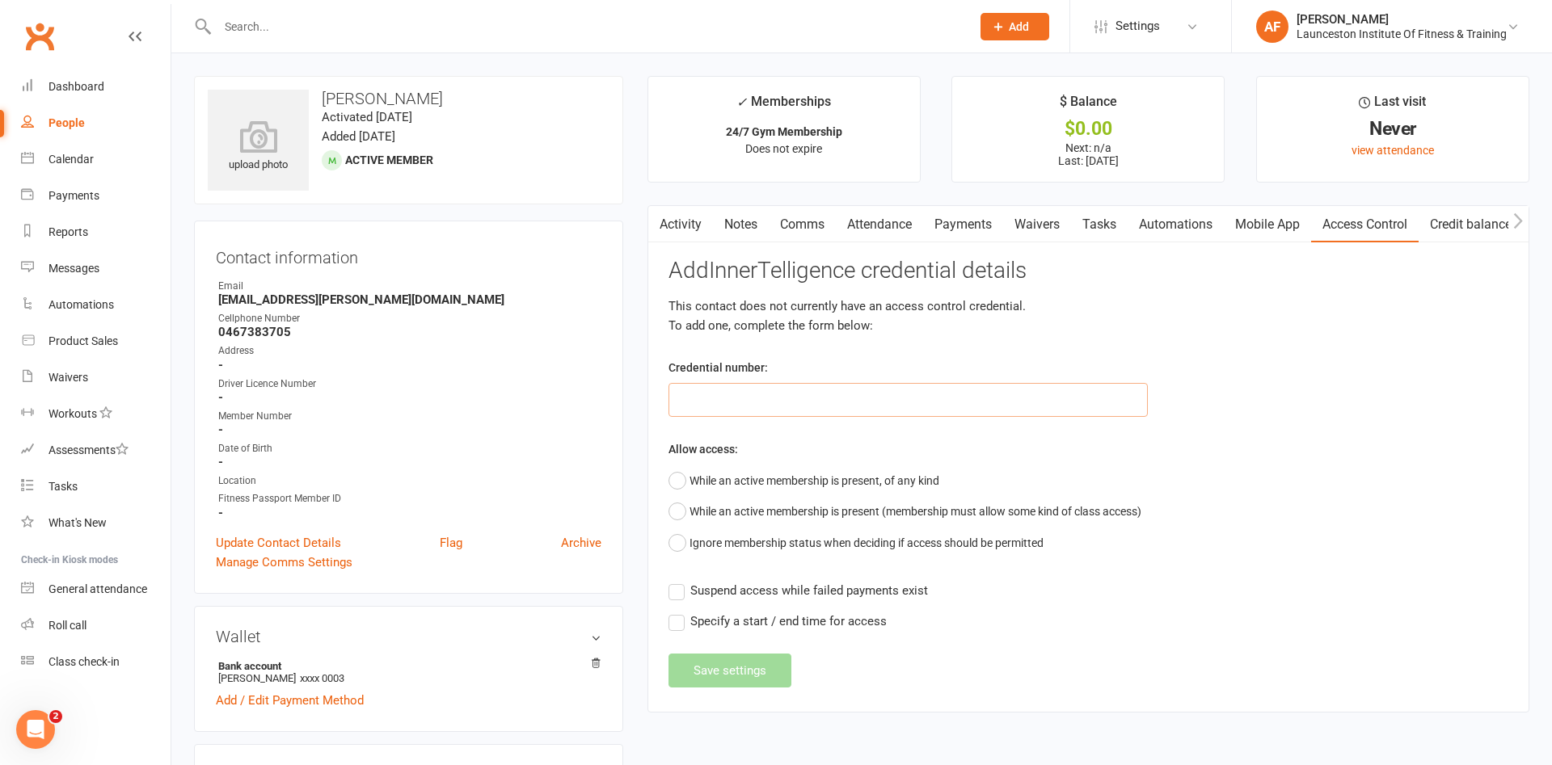
click at [769, 392] on input "text" at bounding box center [908, 400] width 480 height 34
paste input "200000000000000032B01CFC"
type input "200000000000000032B01CFC"
click at [755, 466] on button "While an active membership is present, of any kind" at bounding box center [803, 481] width 271 height 31
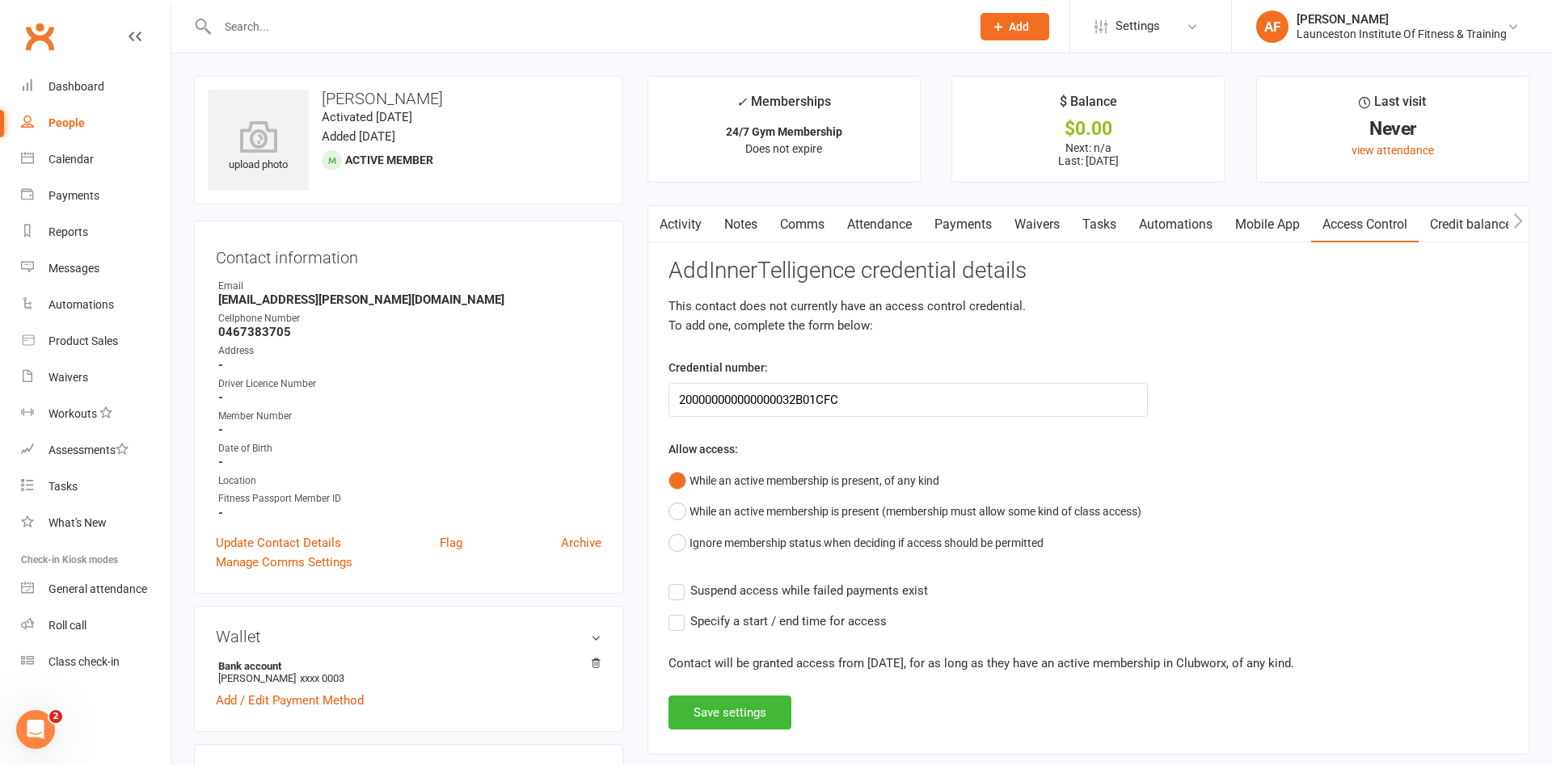
click at [681, 596] on label "Suspend access while failed payments exist" at bounding box center [797, 590] width 259 height 19
click at [681, 581] on input "Suspend access while failed payments exist" at bounding box center [797, 581] width 259 height 0
click at [755, 732] on div "Activity Notes Comms Attendance Payments Waivers Tasks Automations Mobile App A…" at bounding box center [1088, 480] width 882 height 550
click at [748, 727] on button "Save settings" at bounding box center [729, 713] width 123 height 34
